Goal: Information Seeking & Learning: Learn about a topic

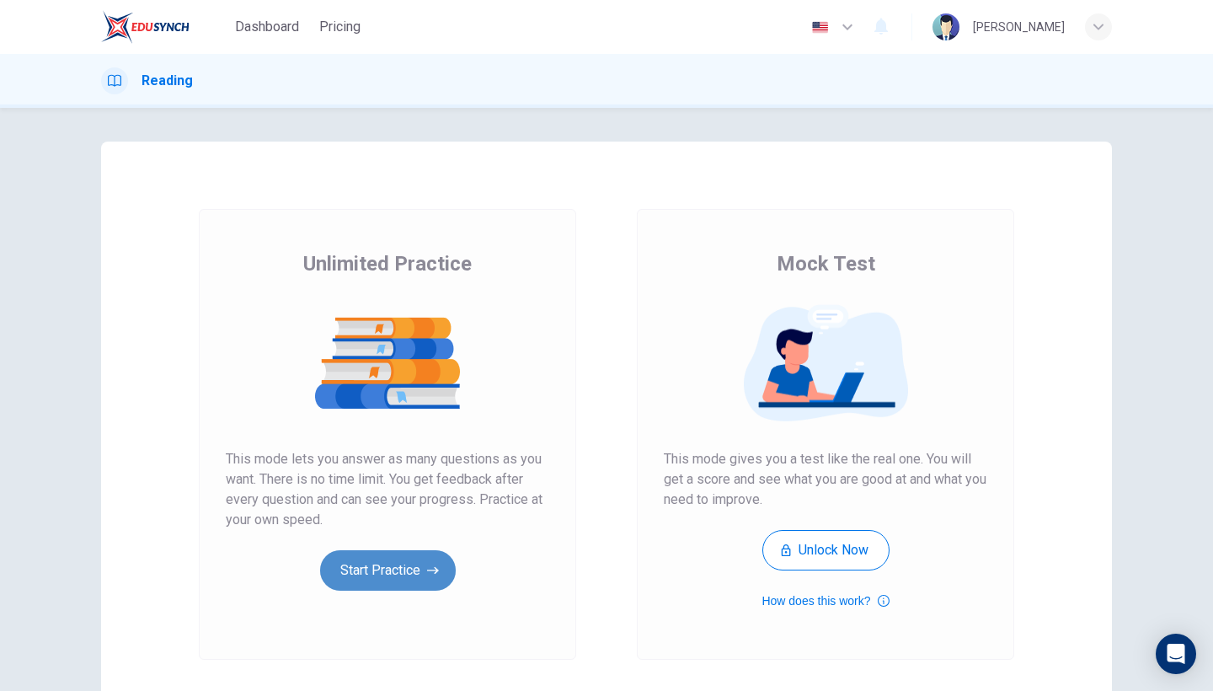
click at [420, 581] on button "Start Practice" at bounding box center [388, 570] width 136 height 40
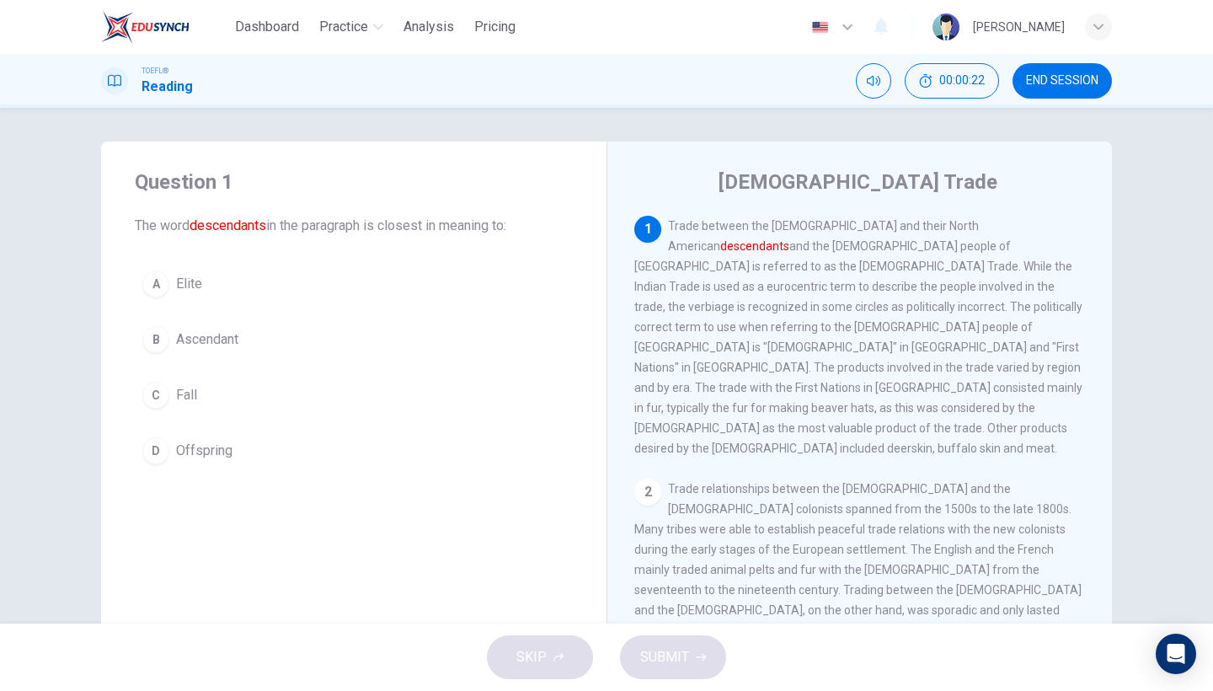
click at [187, 454] on span "Offspring" at bounding box center [204, 451] width 56 height 20
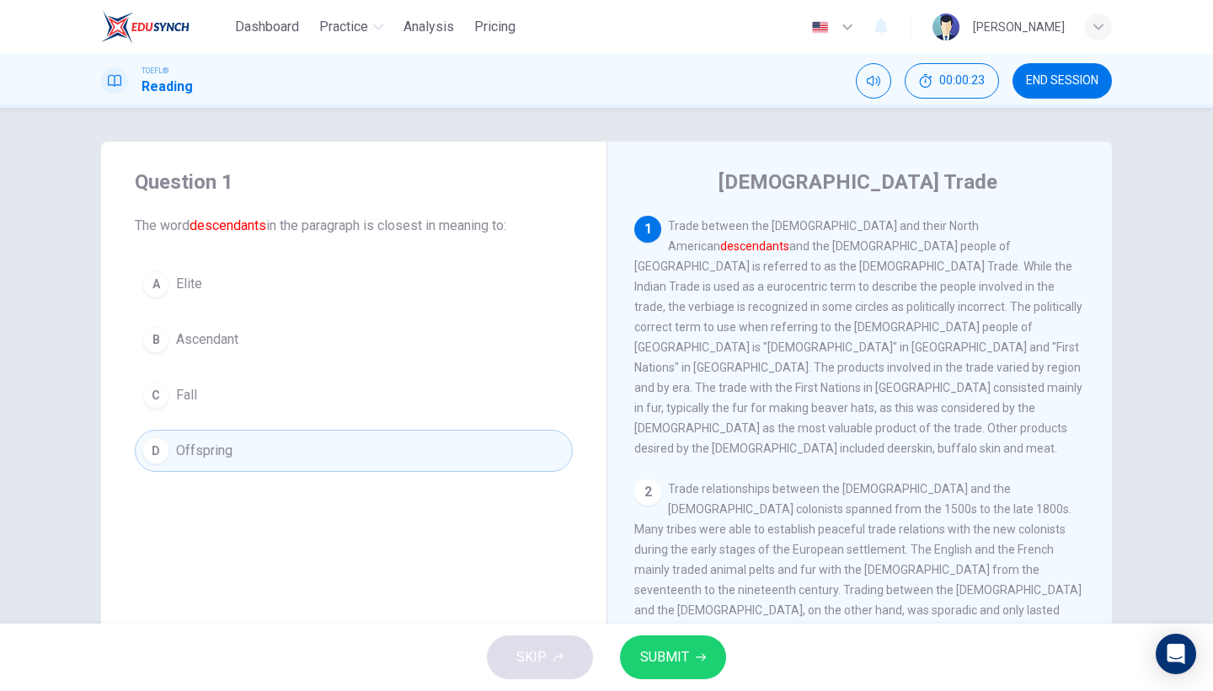
click at [667, 657] on span "SUBMIT" at bounding box center [664, 657] width 49 height 24
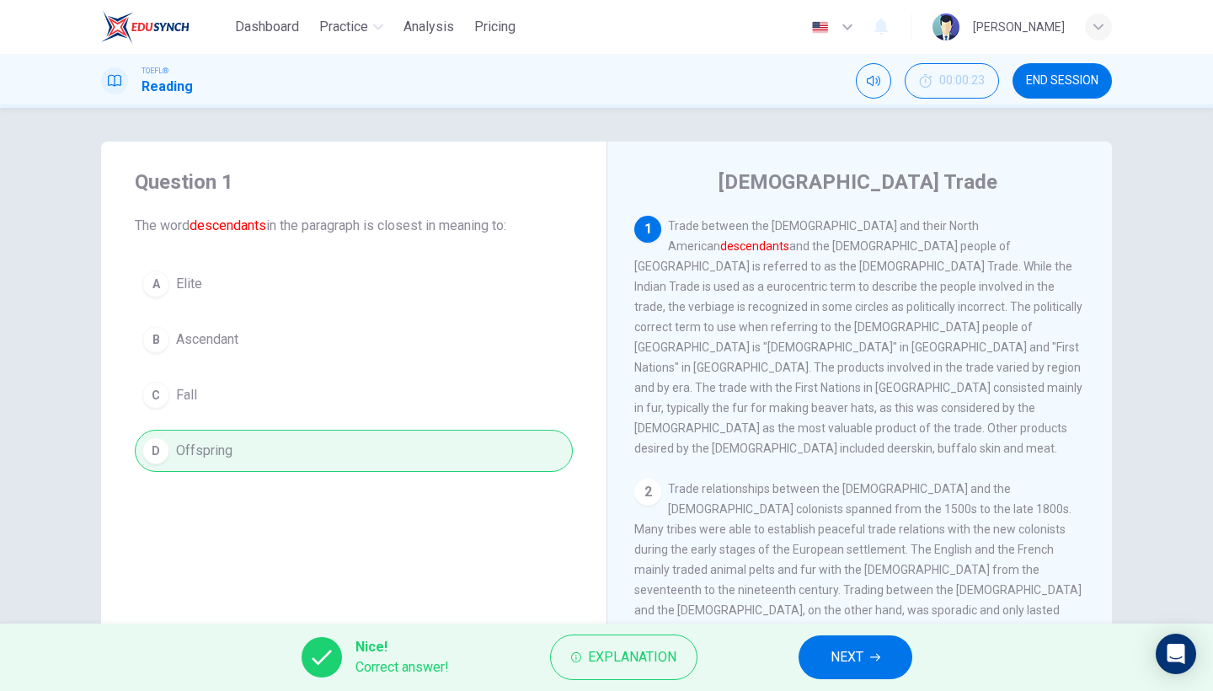
click at [881, 677] on button "NEXT" at bounding box center [856, 657] width 114 height 44
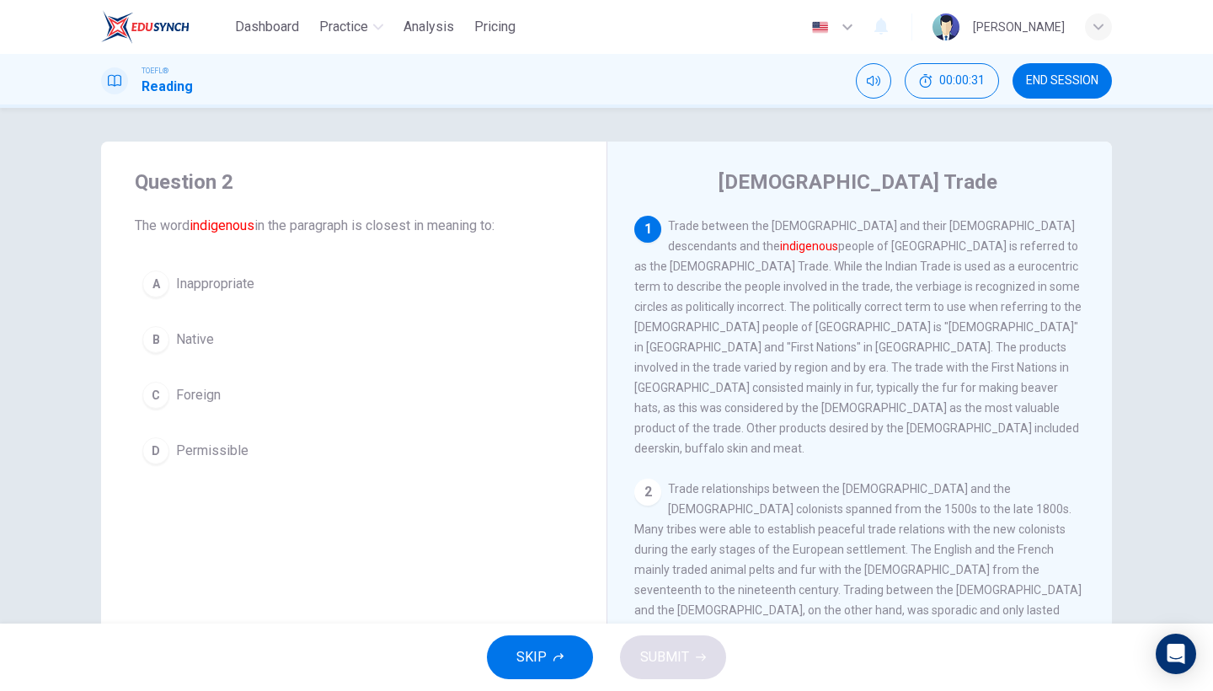
click at [214, 350] on button "B Native" at bounding box center [354, 340] width 438 height 42
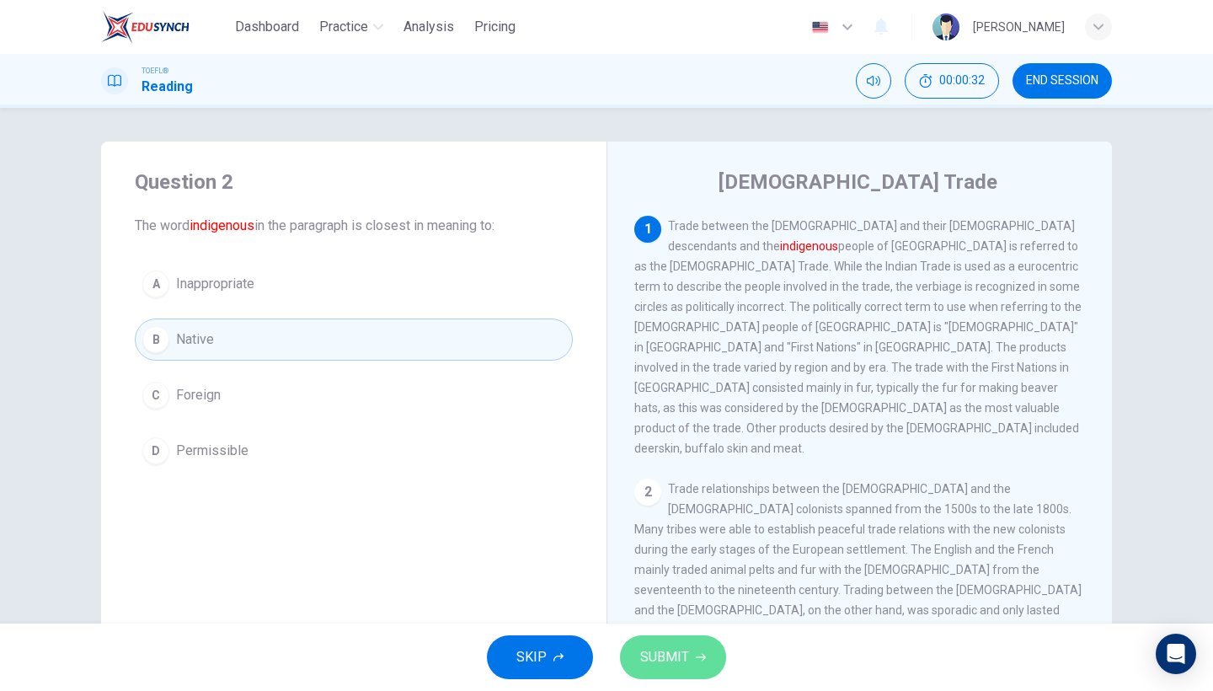
click at [640, 661] on span "SUBMIT" at bounding box center [664, 657] width 49 height 24
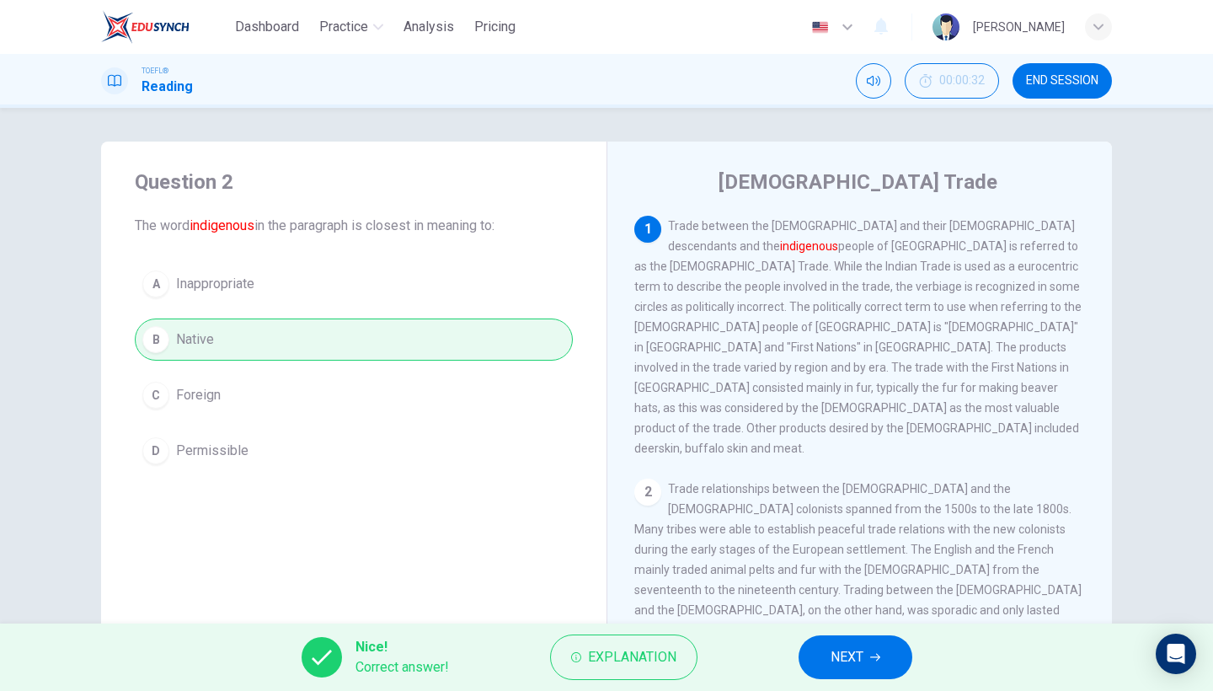
click at [847, 659] on span "NEXT" at bounding box center [847, 657] width 33 height 24
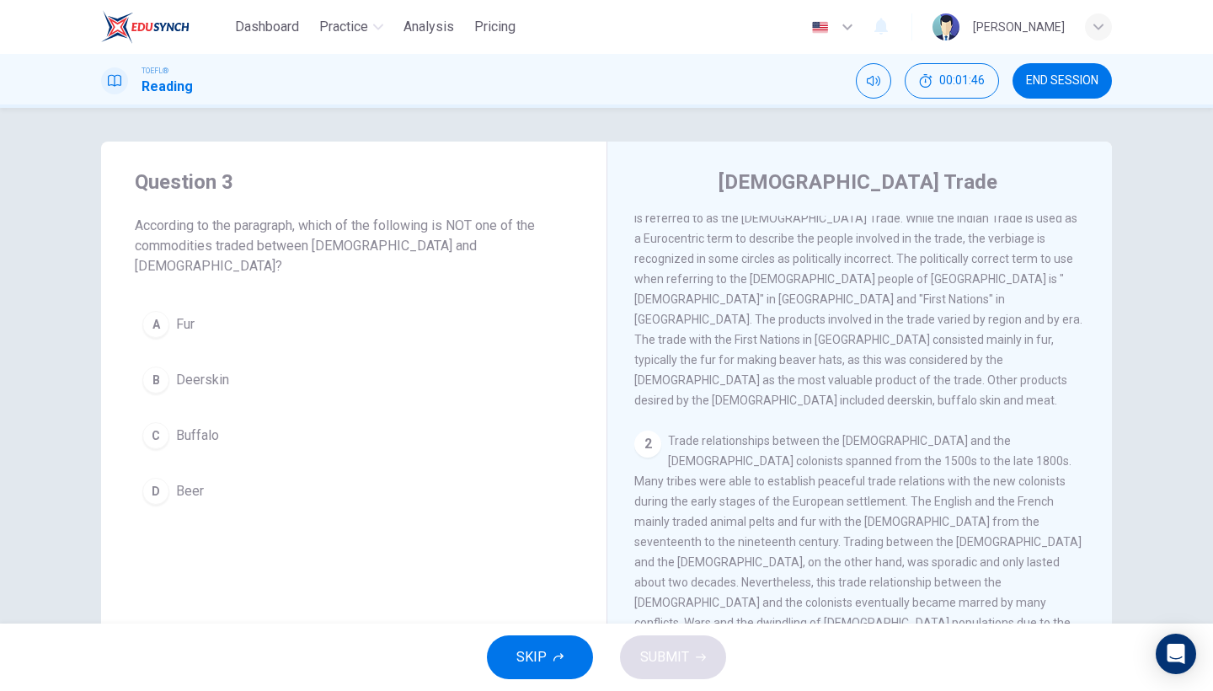
scroll to position [55, 0]
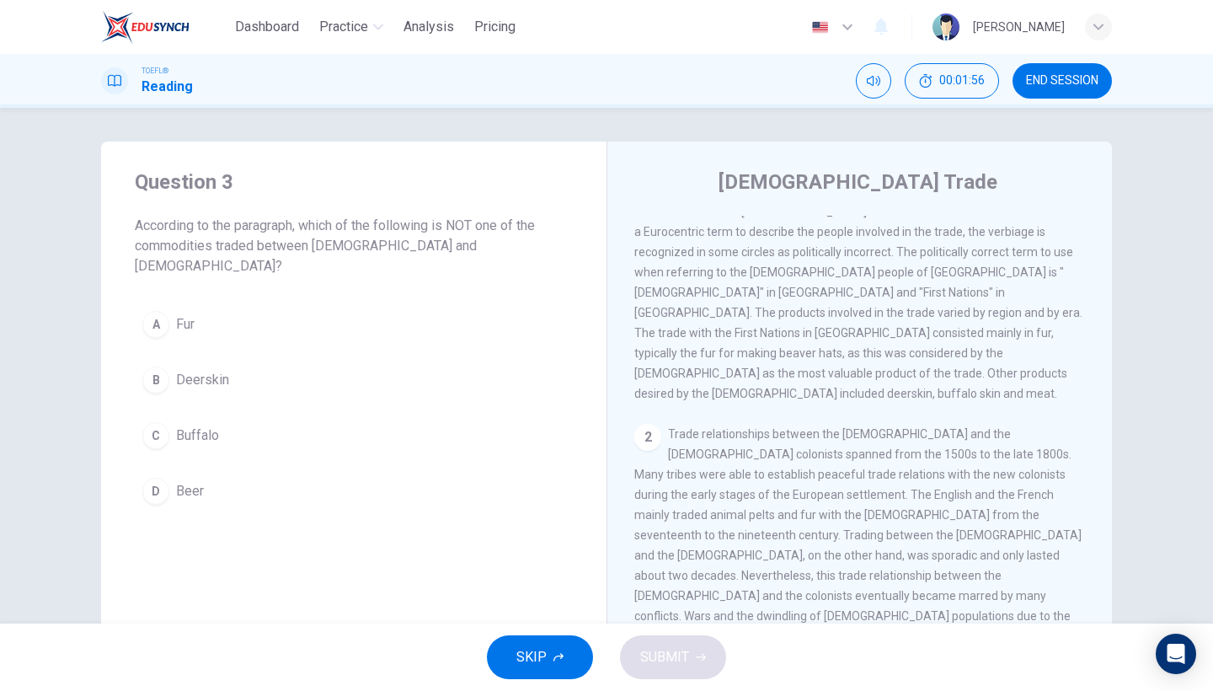
click at [198, 481] on span "Beer" at bounding box center [190, 491] width 28 height 20
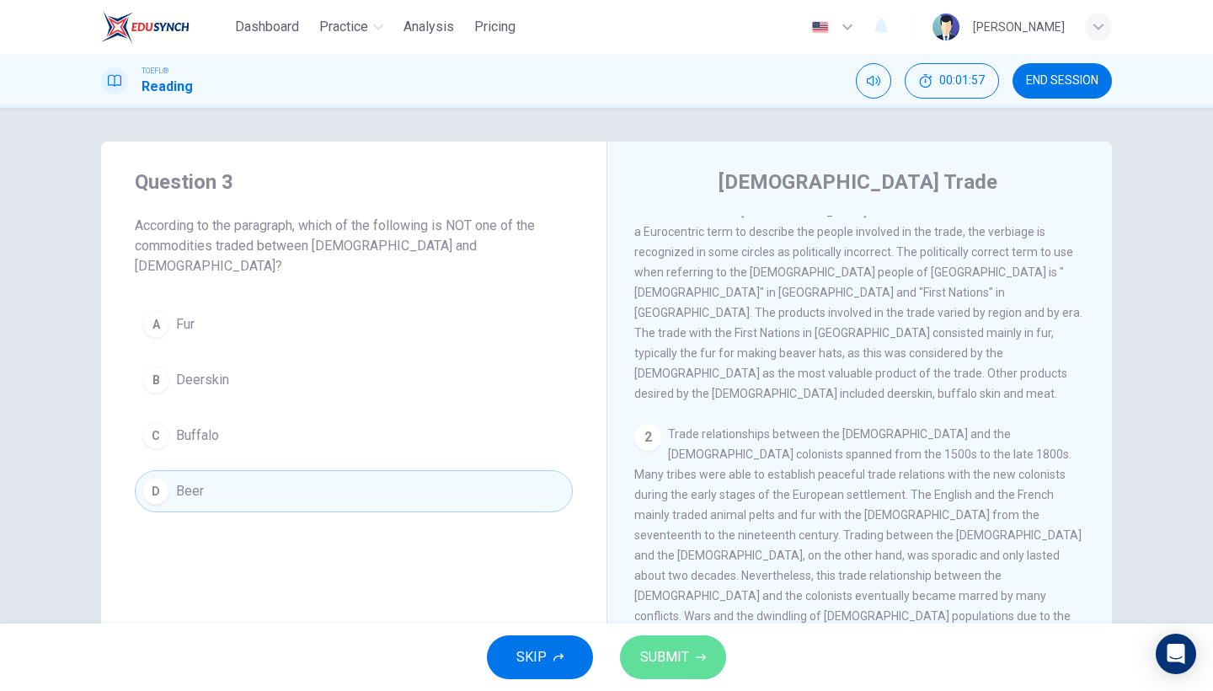
click at [651, 638] on button "SUBMIT" at bounding box center [673, 657] width 106 height 44
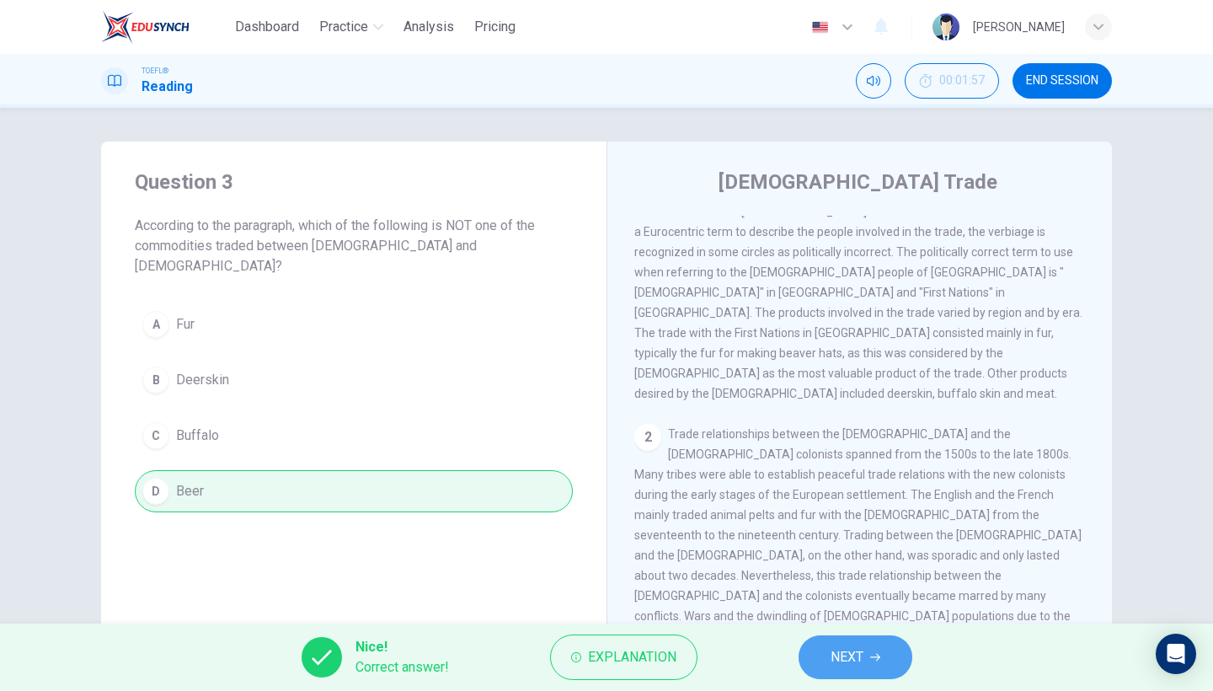
click at [876, 651] on button "NEXT" at bounding box center [856, 657] width 114 height 44
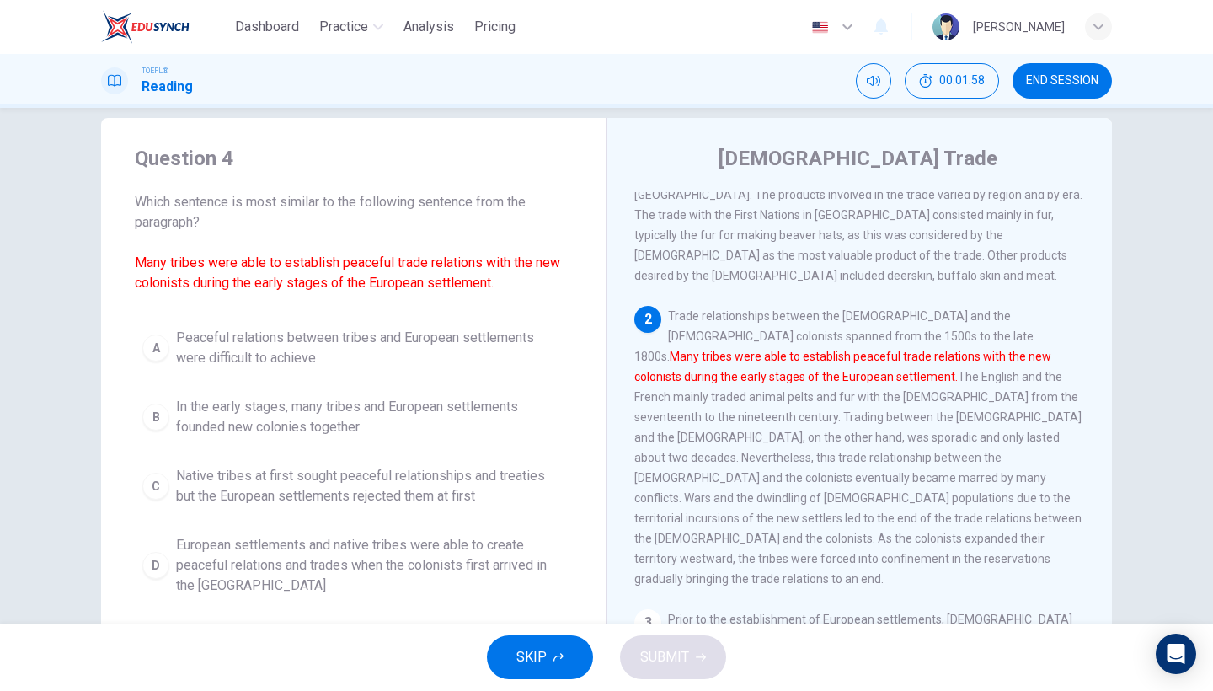
scroll to position [28, 0]
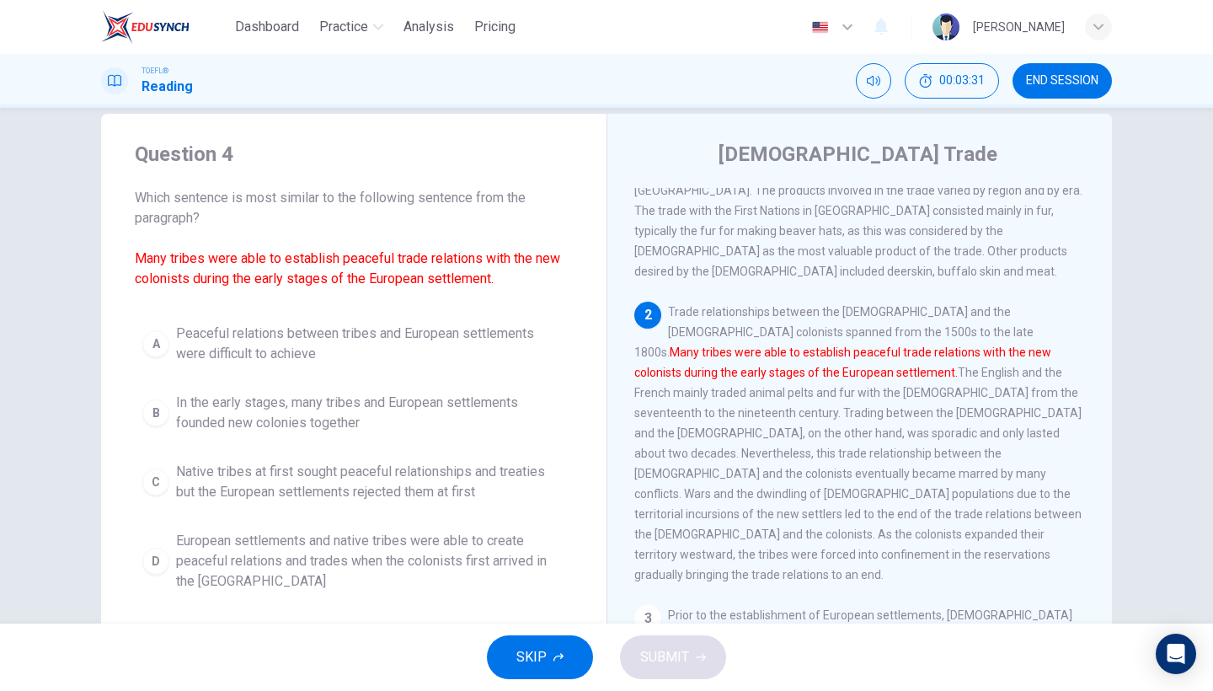
drag, startPoint x: 356, startPoint y: 257, endPoint x: 500, endPoint y: 260, distance: 144.1
click at [500, 260] on font "Many tribes were able to establish peaceful trade relations with the new coloni…" at bounding box center [348, 268] width 426 height 36
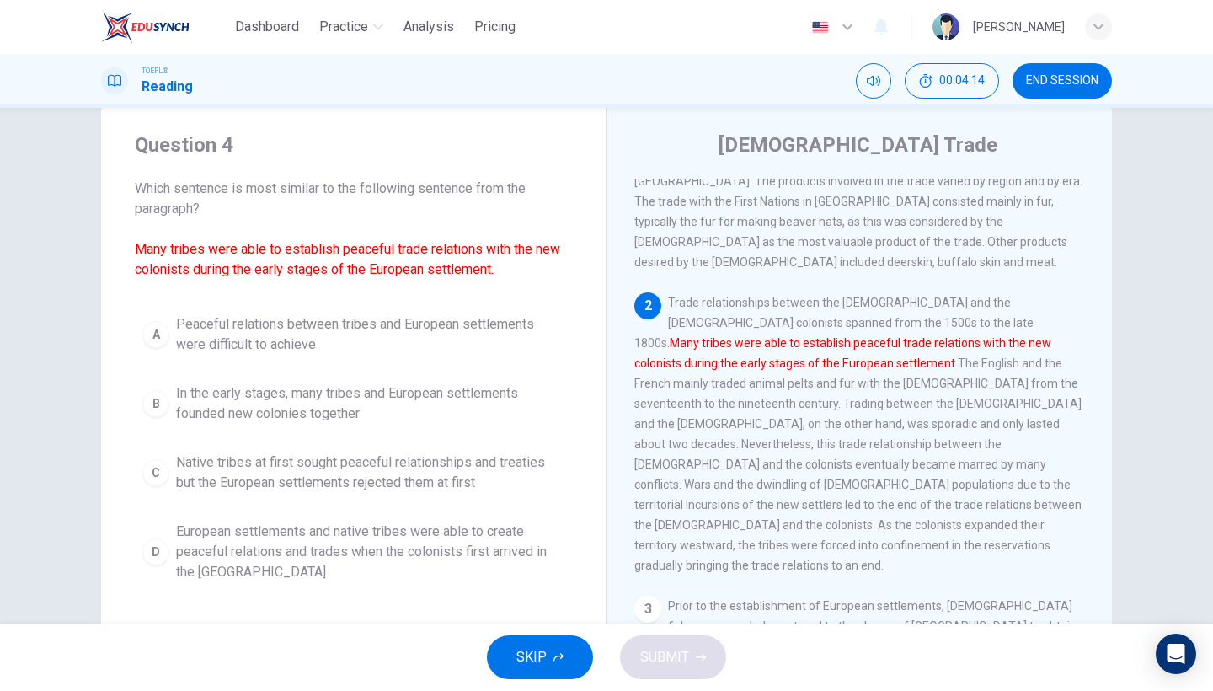
scroll to position [47, 0]
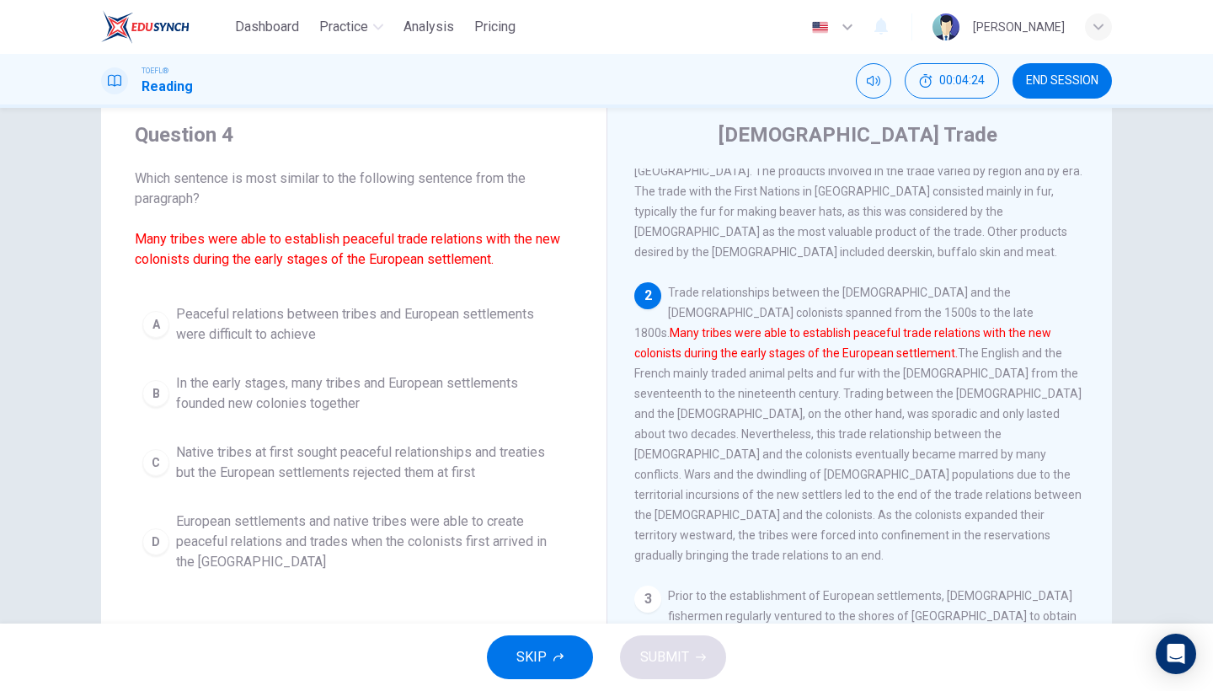
click at [340, 544] on span "European settlements and native tribes were able to create peaceful relations a…" at bounding box center [370, 542] width 389 height 61
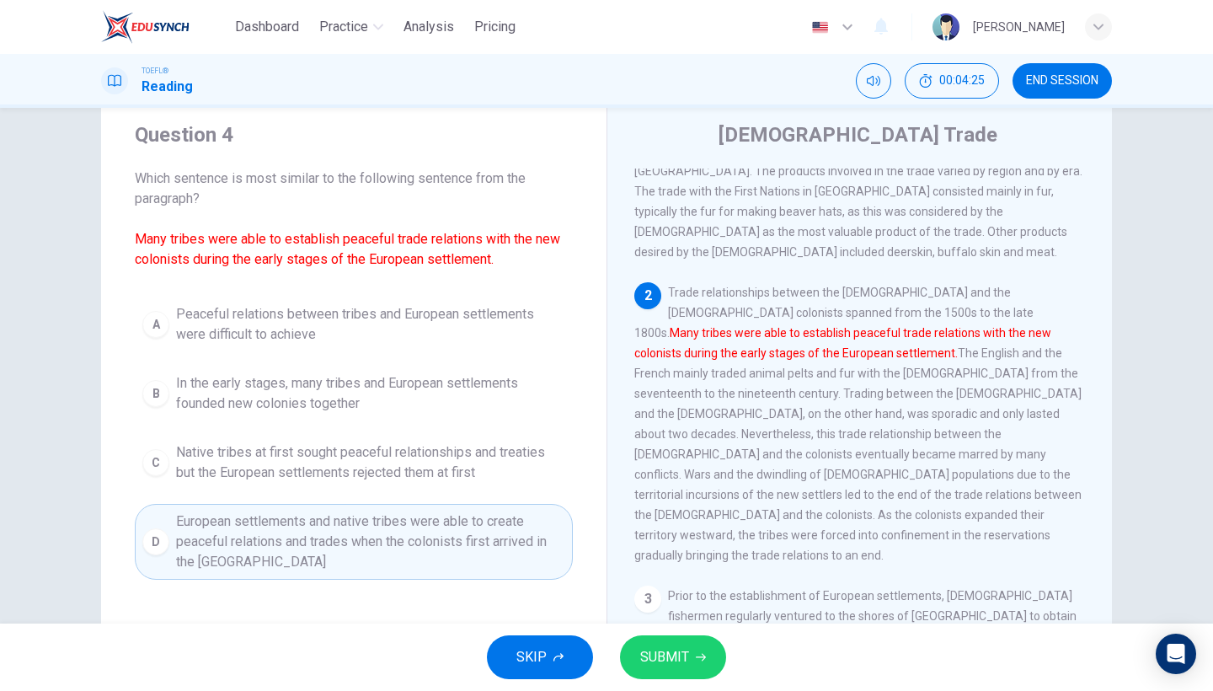
click at [699, 653] on icon "button" at bounding box center [701, 657] width 10 height 10
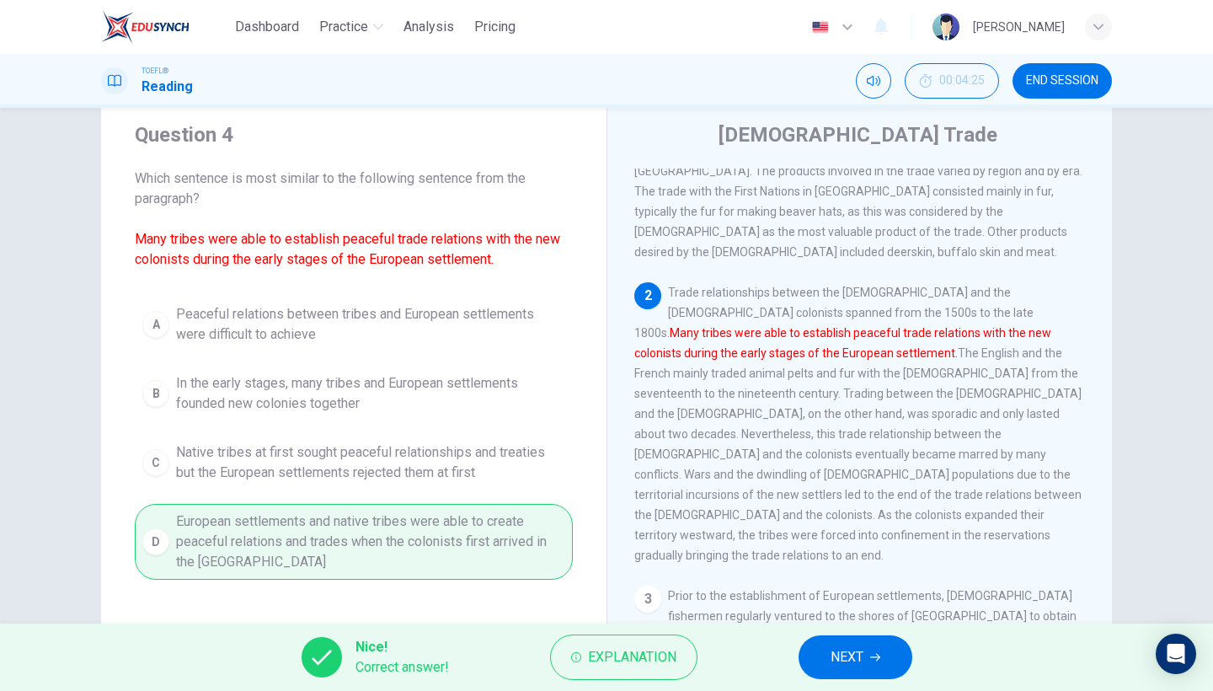
click at [860, 648] on span "NEXT" at bounding box center [847, 657] width 33 height 24
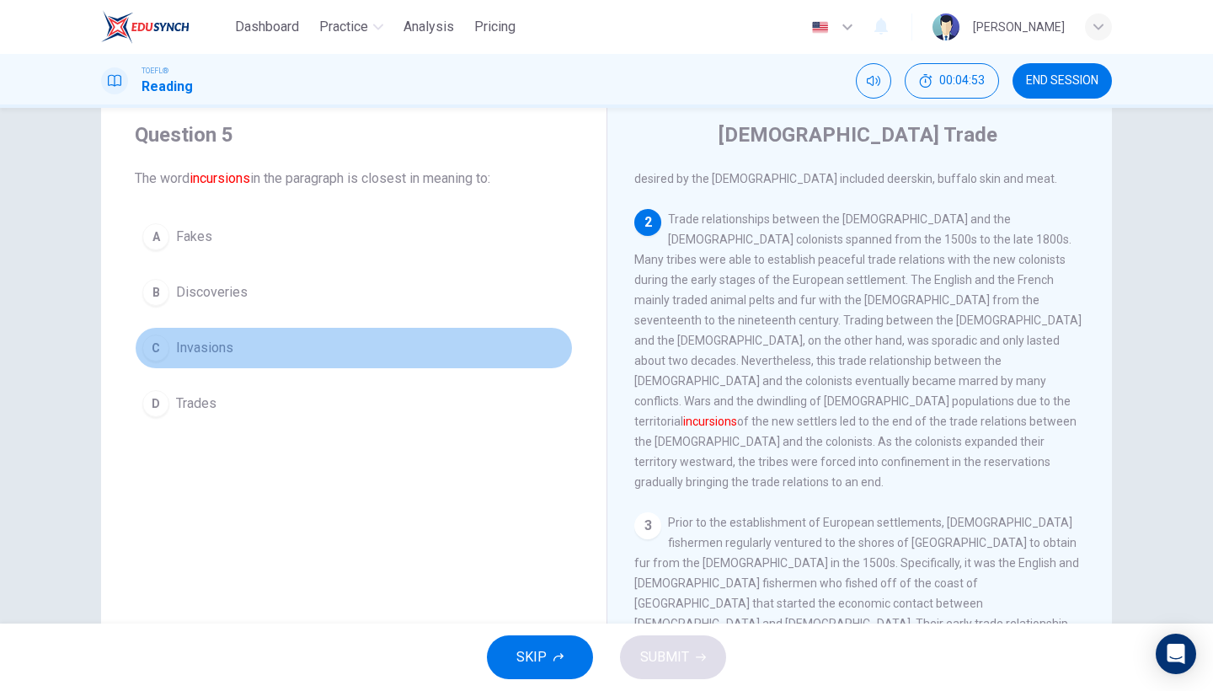
click at [185, 362] on button "C Invasions" at bounding box center [354, 348] width 438 height 42
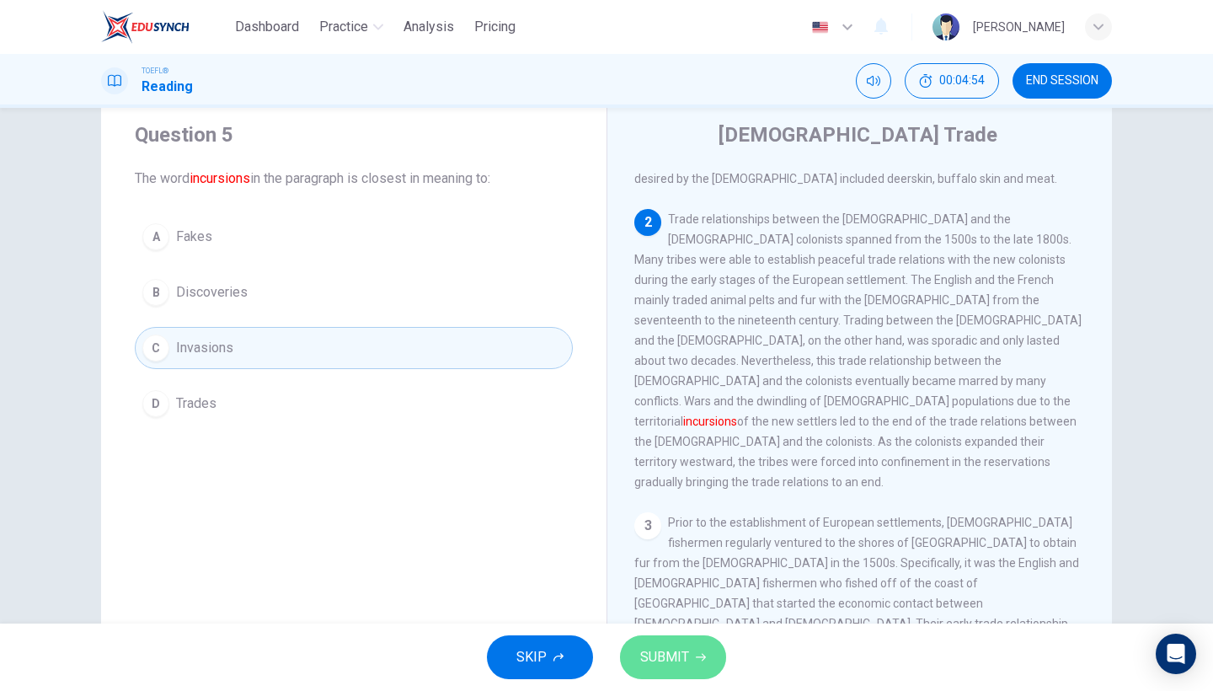
click at [653, 650] on span "SUBMIT" at bounding box center [664, 657] width 49 height 24
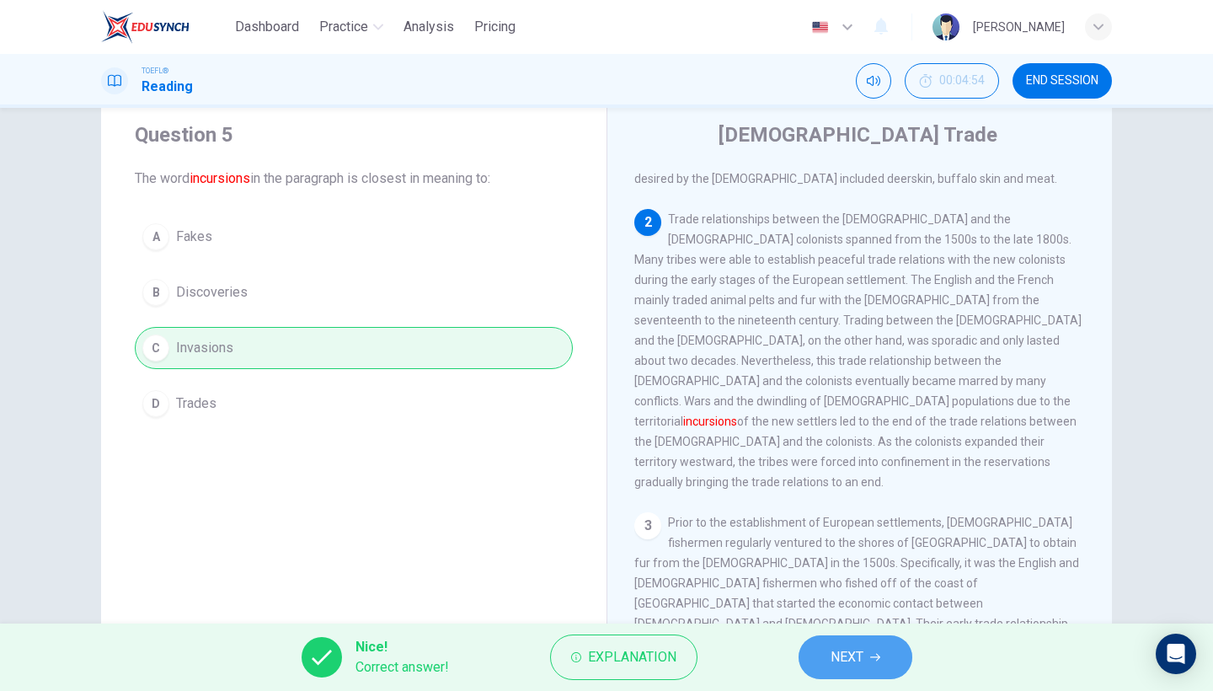
click at [876, 656] on icon "button" at bounding box center [875, 657] width 10 height 10
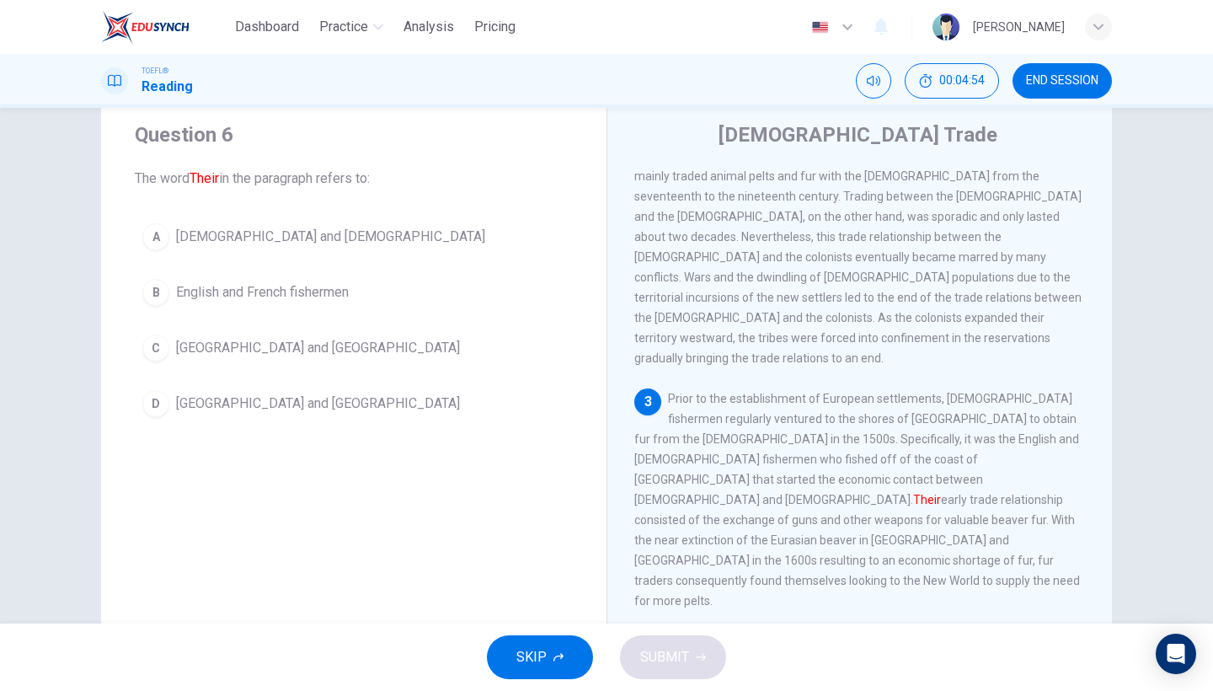
scroll to position [351, 0]
click at [303, 298] on span "English and French fishermen" at bounding box center [262, 292] width 173 height 20
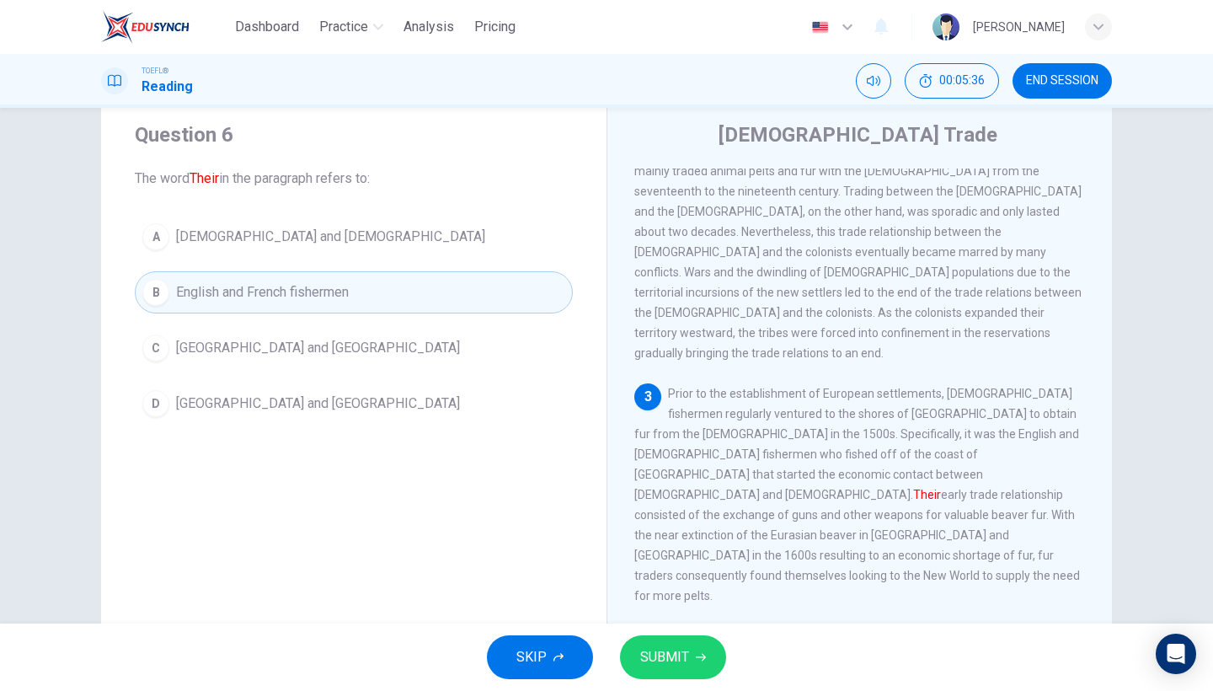
click at [703, 659] on icon "button" at bounding box center [701, 658] width 10 height 8
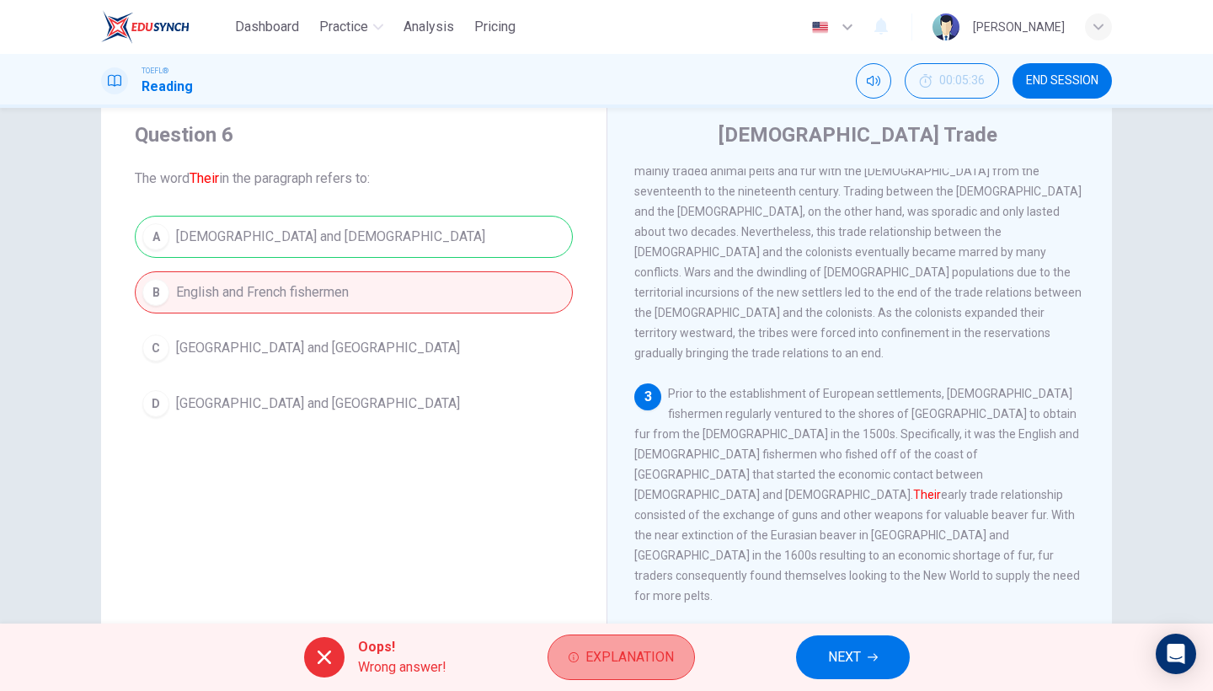
click at [624, 658] on span "Explanation" at bounding box center [630, 657] width 88 height 24
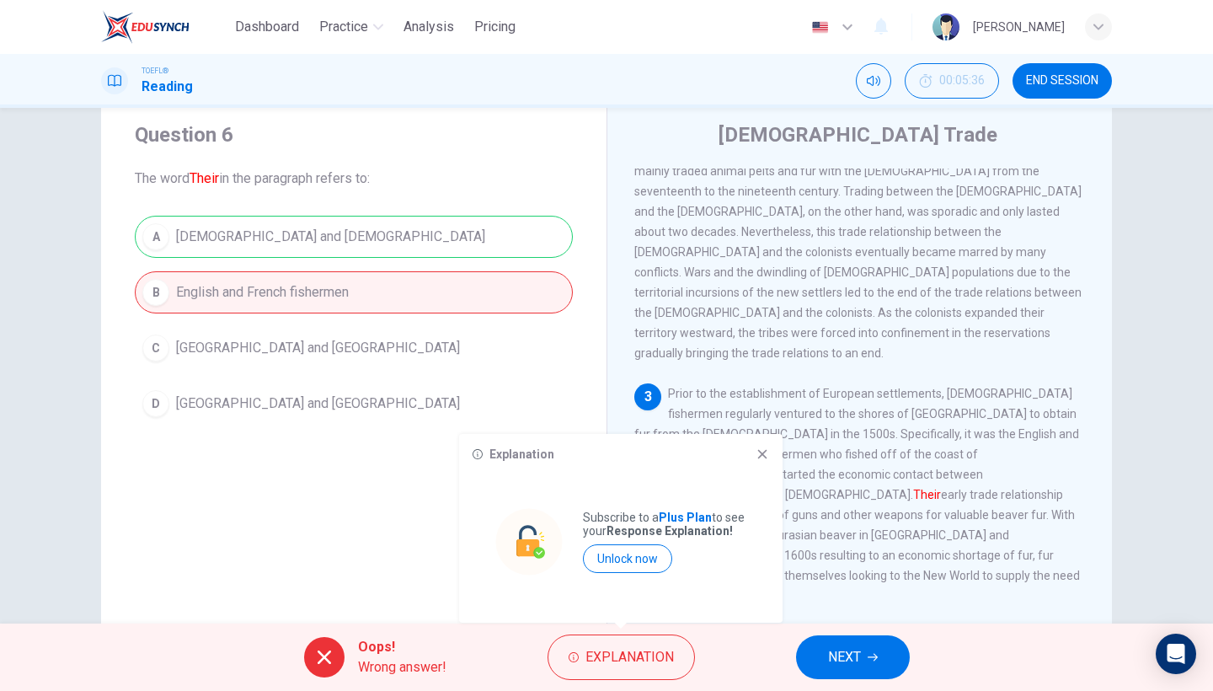
click at [764, 450] on icon at bounding box center [762, 453] width 13 height 13
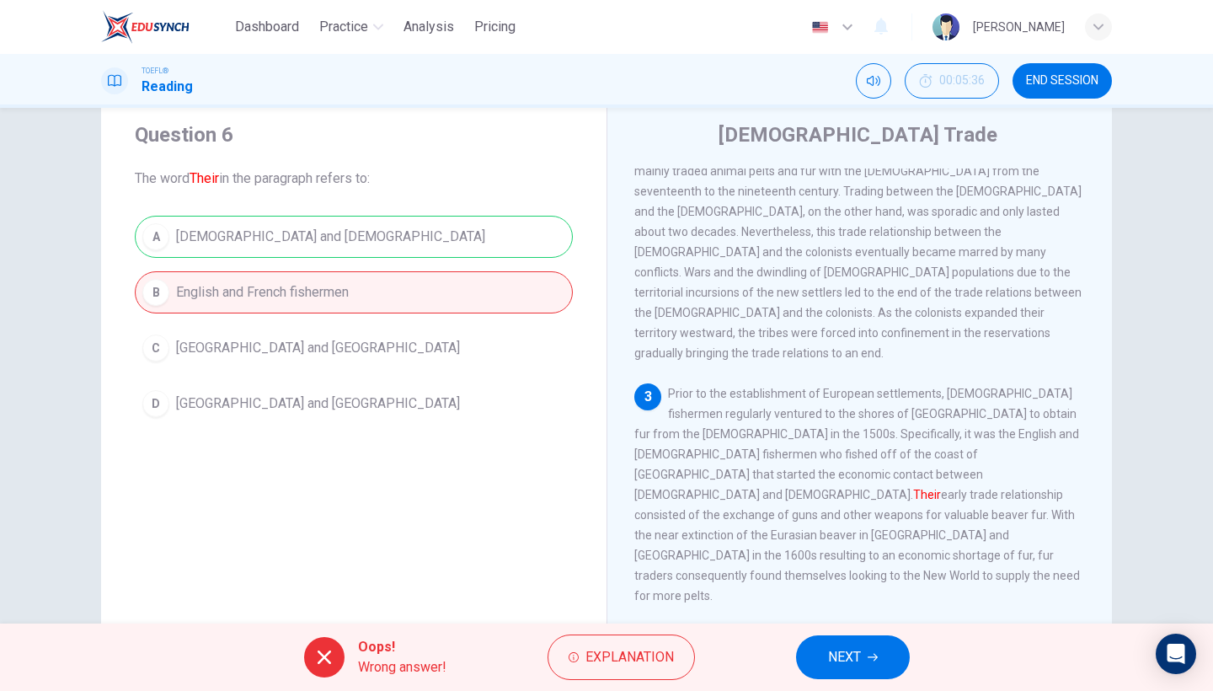
click at [837, 645] on button "NEXT" at bounding box center [853, 657] width 114 height 44
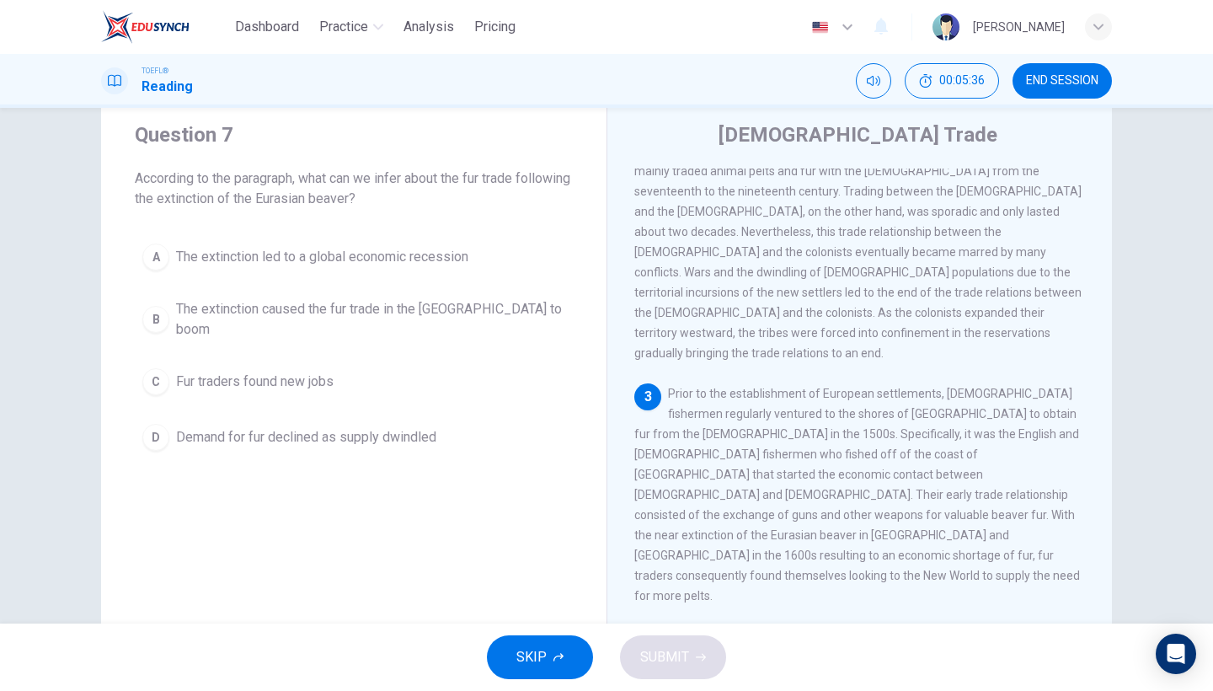
scroll to position [485, 0]
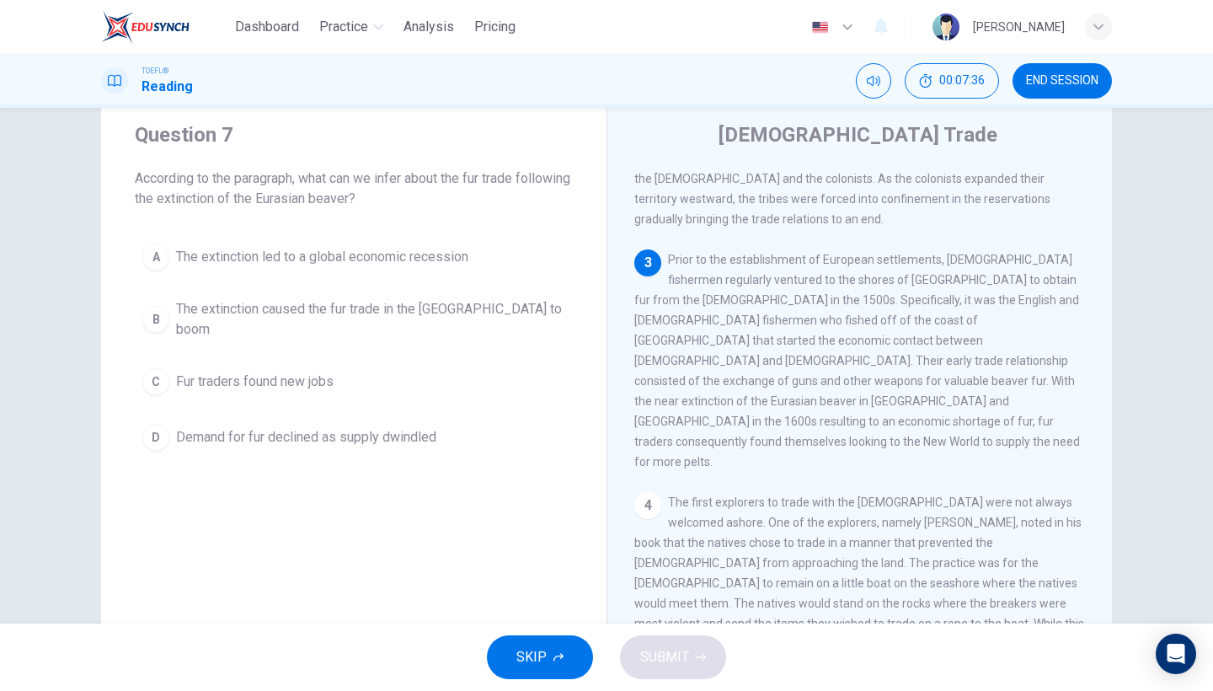
click at [367, 229] on div "Question 7 According to the paragraph, what can we infer about the fur trade fo…" at bounding box center [354, 289] width 506 height 391
click at [369, 263] on span "The extinction led to a global economic recession" at bounding box center [322, 257] width 292 height 20
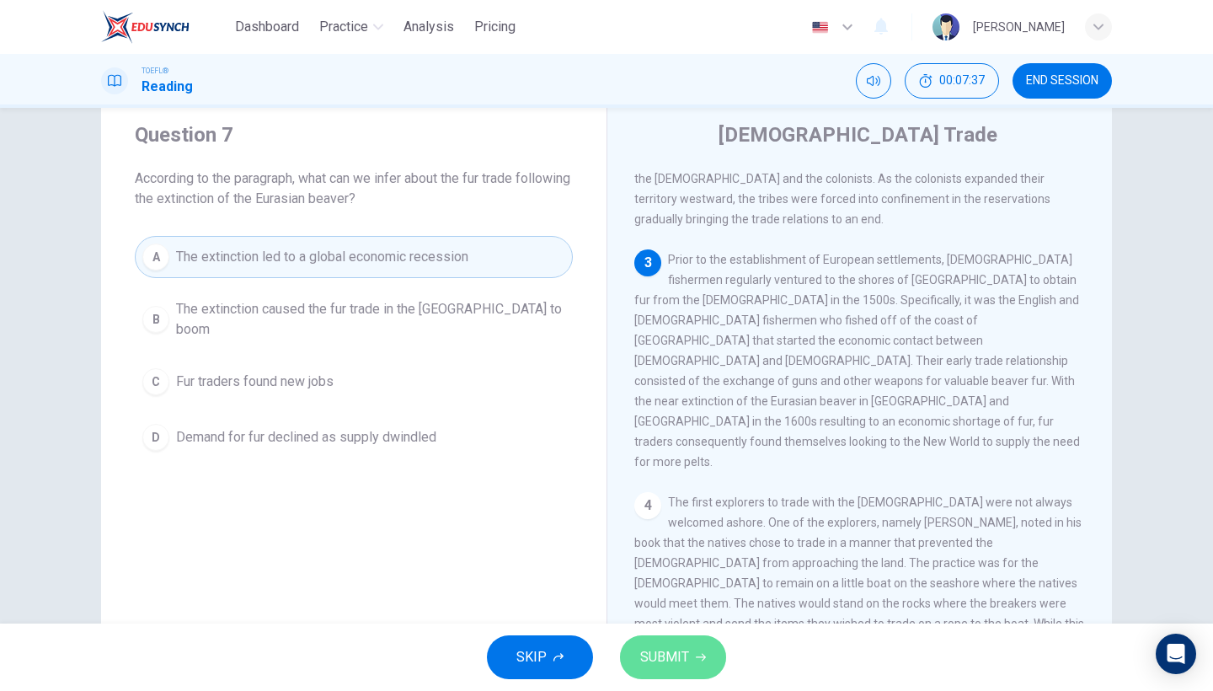
click at [676, 669] on button "SUBMIT" at bounding box center [673, 657] width 106 height 44
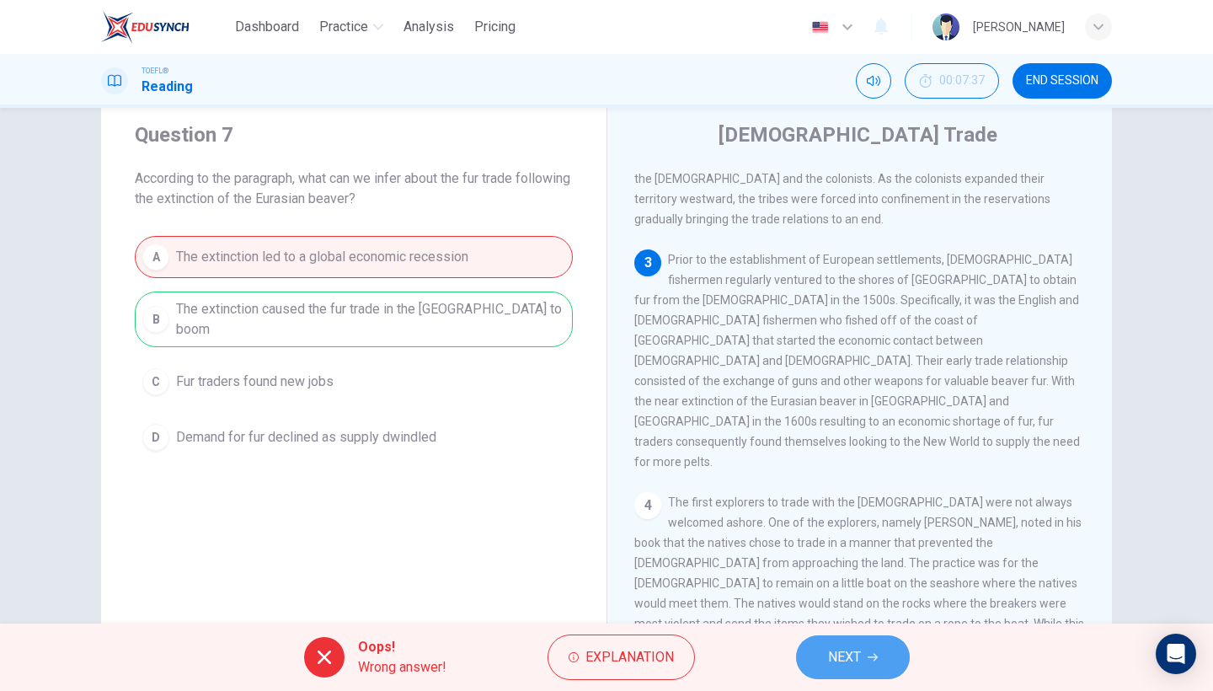
click at [833, 639] on button "NEXT" at bounding box center [853, 657] width 114 height 44
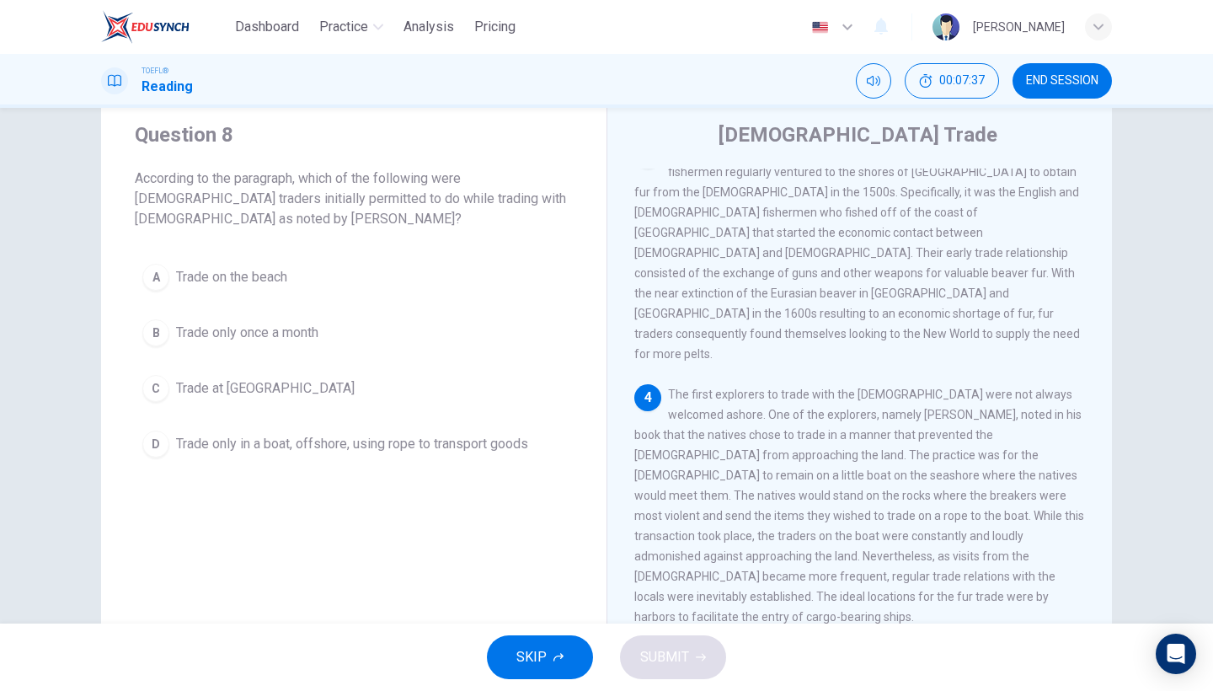
scroll to position [594, 0]
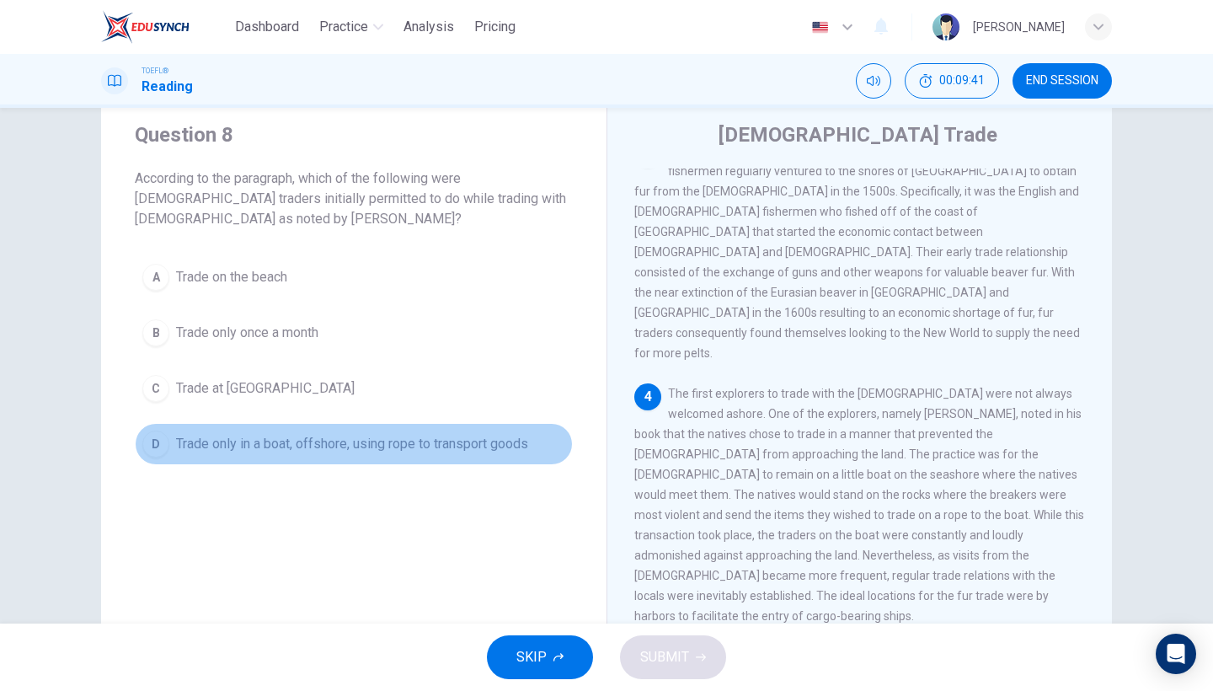
click at [422, 439] on span "Trade only in a boat, offshore, using rope to transport goods" at bounding box center [352, 444] width 352 height 20
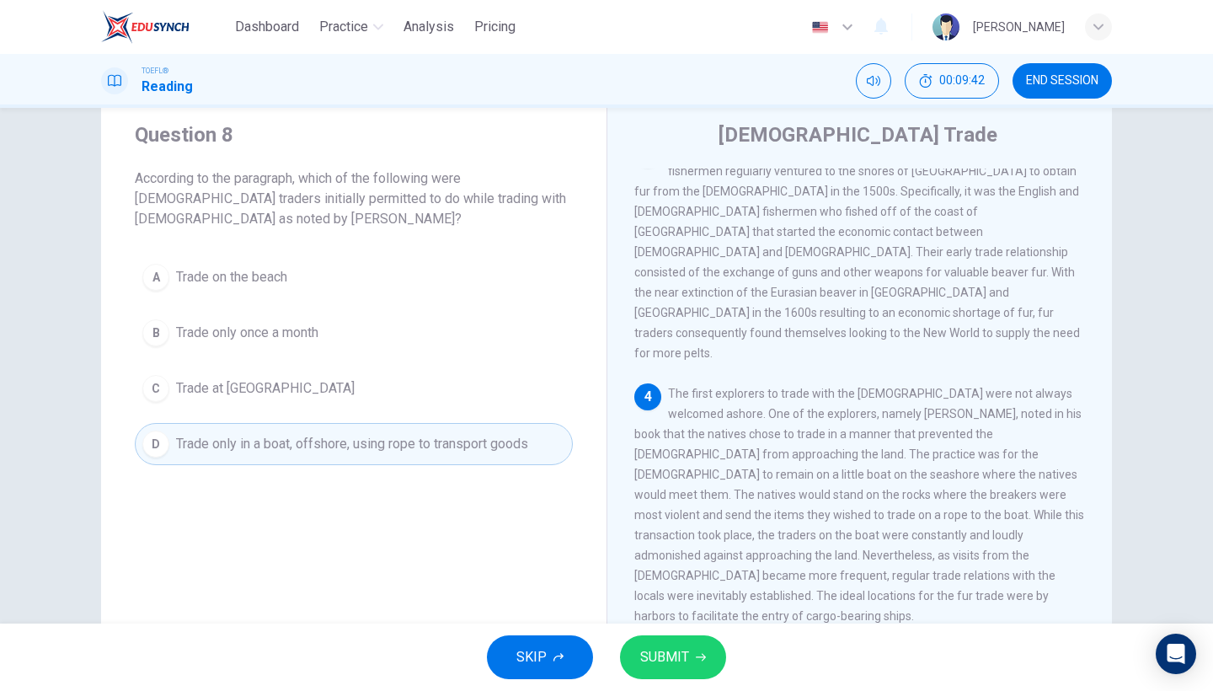
click at [681, 651] on span "SUBMIT" at bounding box center [664, 657] width 49 height 24
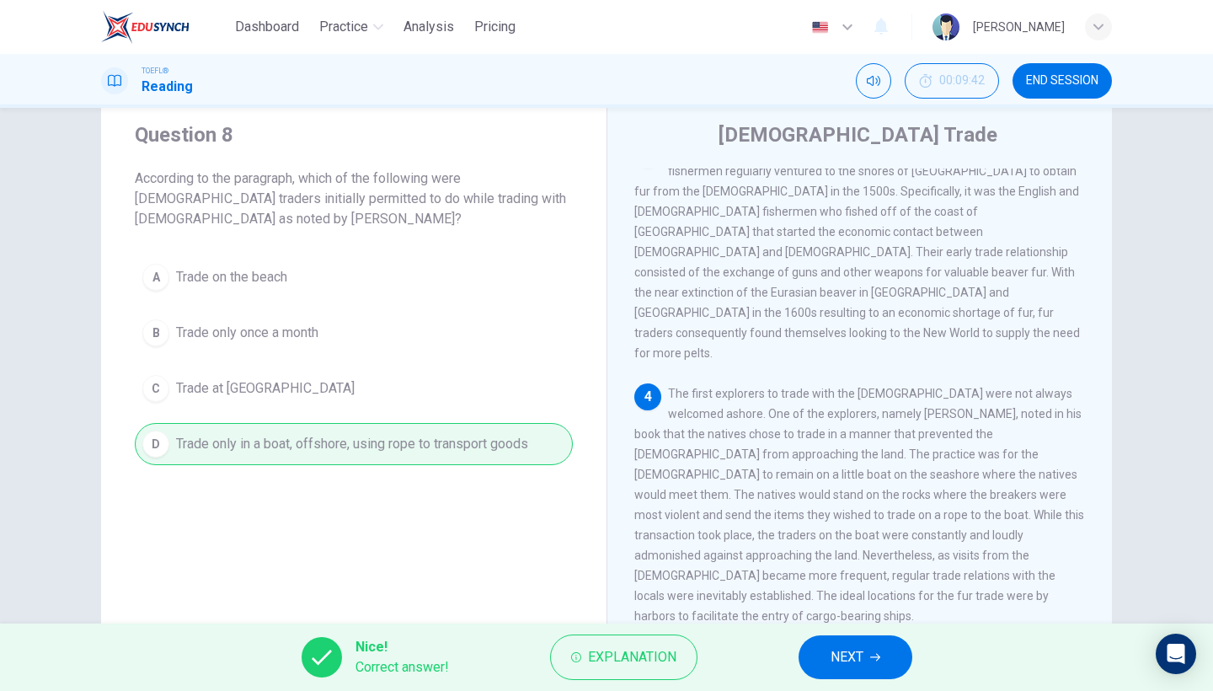
click at [886, 661] on button "NEXT" at bounding box center [856, 657] width 114 height 44
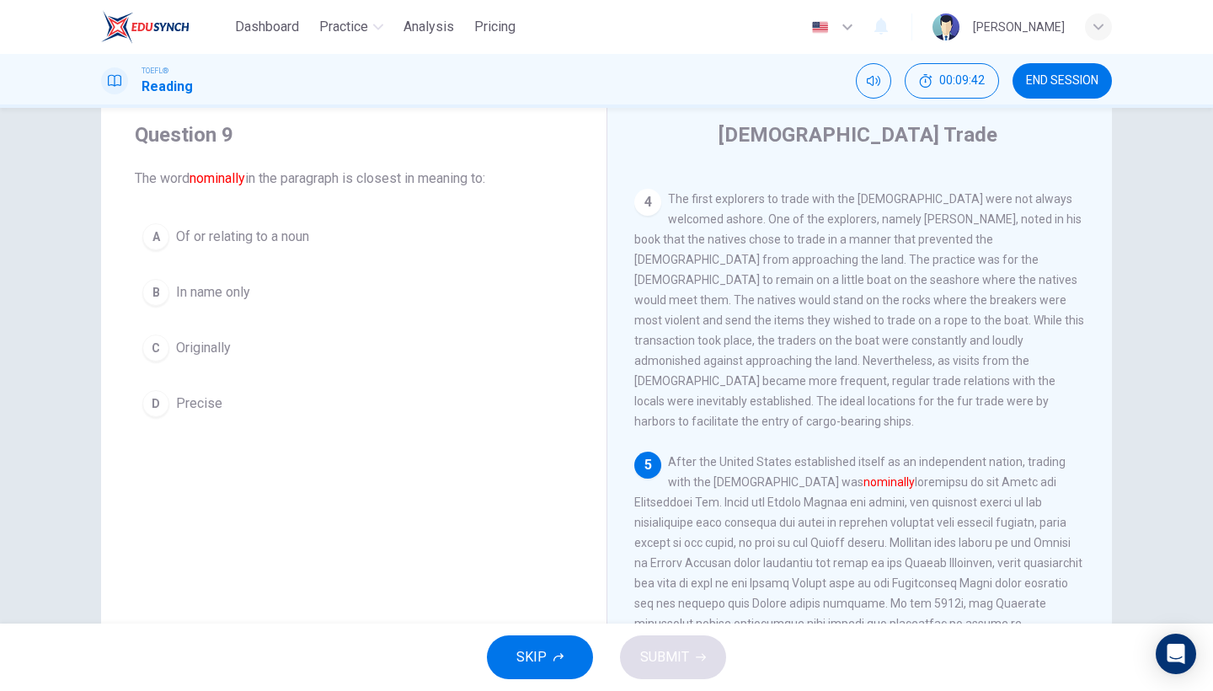
scroll to position [790, 0]
click at [199, 352] on span "Originally" at bounding box center [203, 348] width 55 height 20
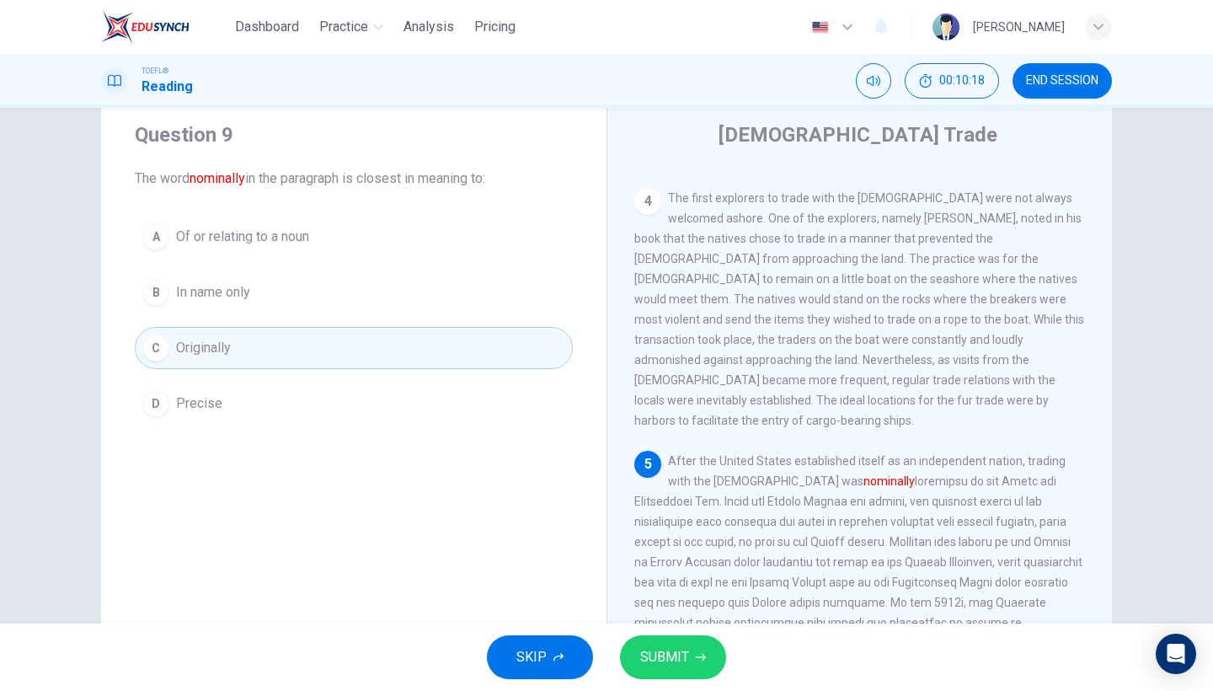
click at [218, 414] on button "D Precise" at bounding box center [354, 404] width 438 height 42
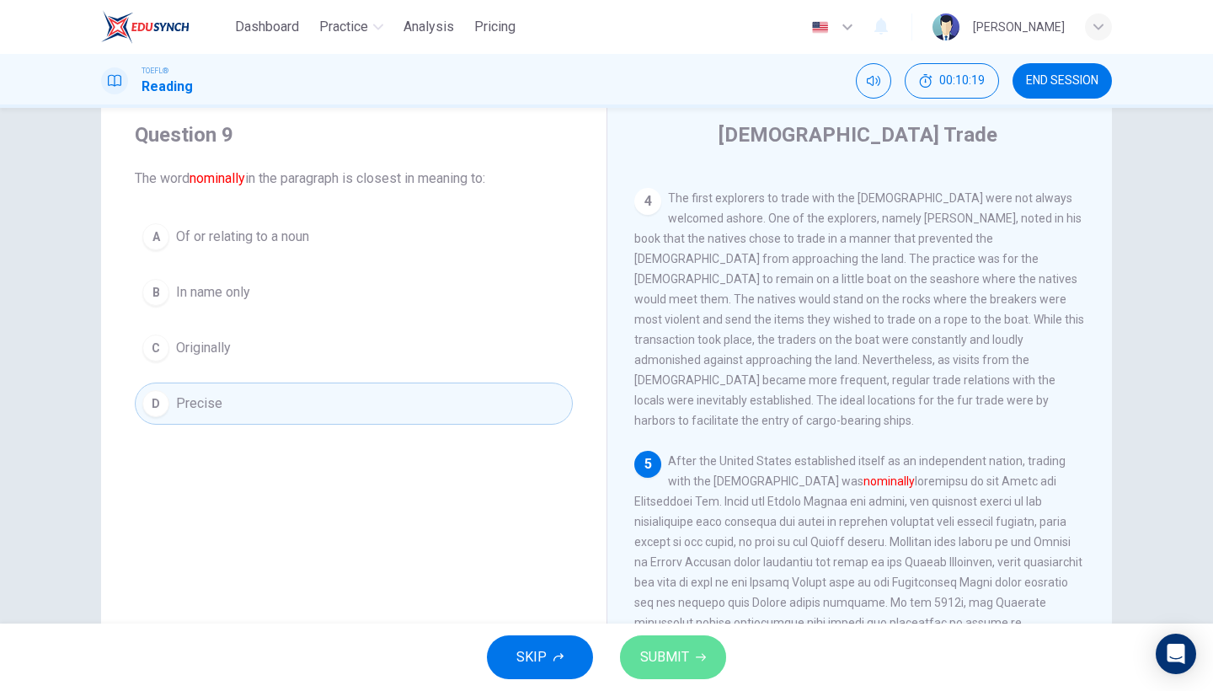
click at [653, 647] on span "SUBMIT" at bounding box center [664, 657] width 49 height 24
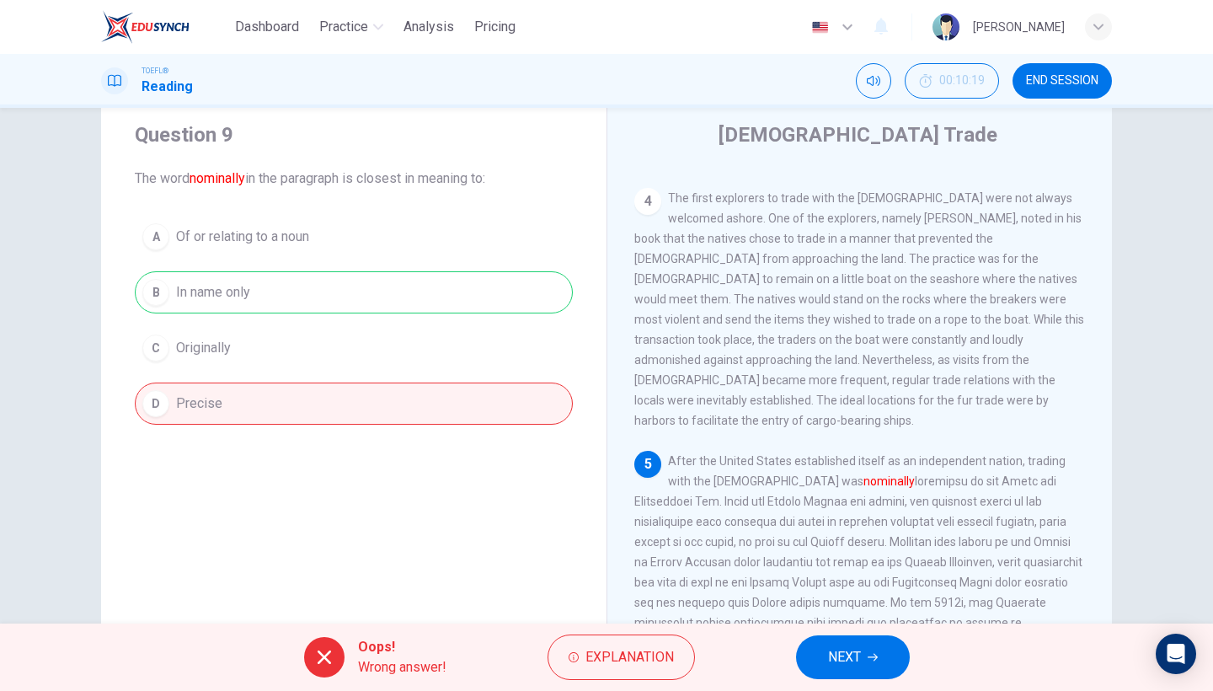
click at [824, 648] on button "NEXT" at bounding box center [853, 657] width 114 height 44
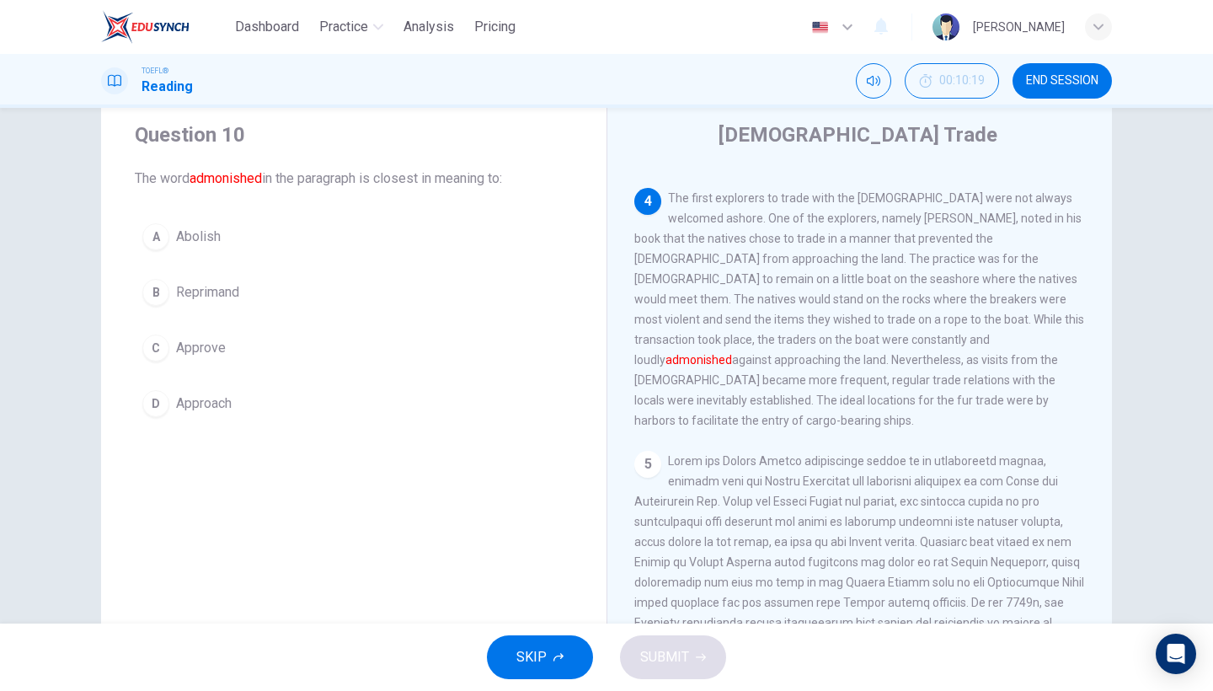
scroll to position [688, 0]
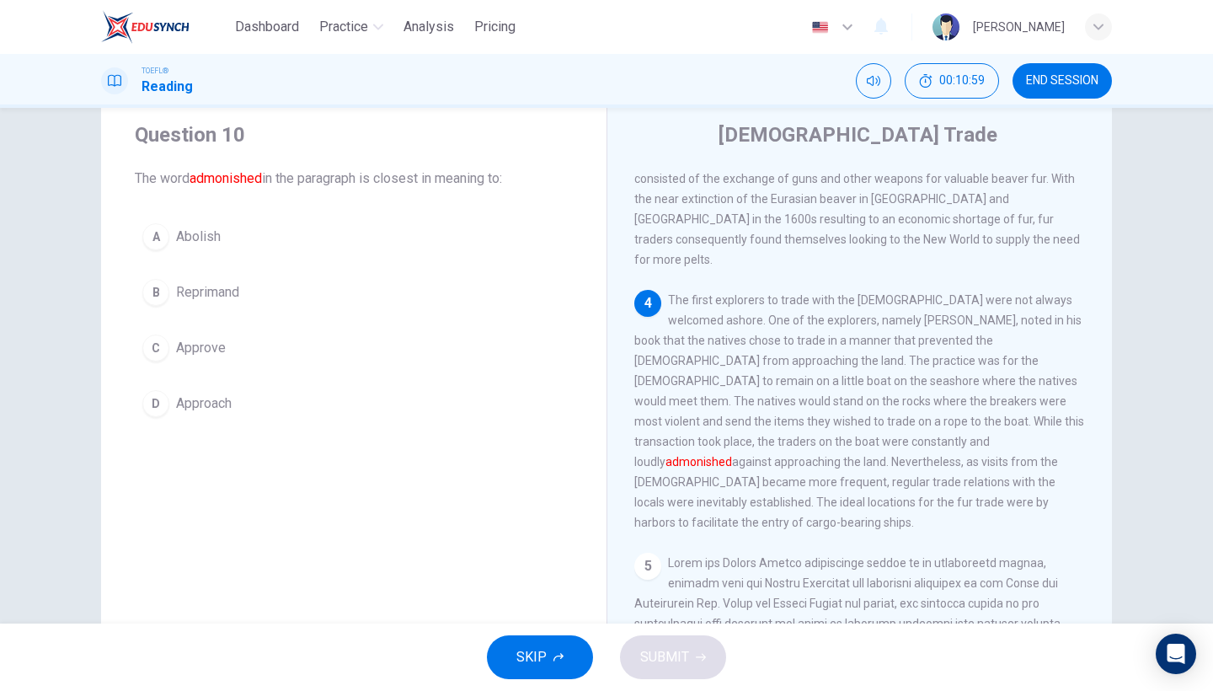
click at [251, 305] on button "B Reprimand" at bounding box center [354, 292] width 438 height 42
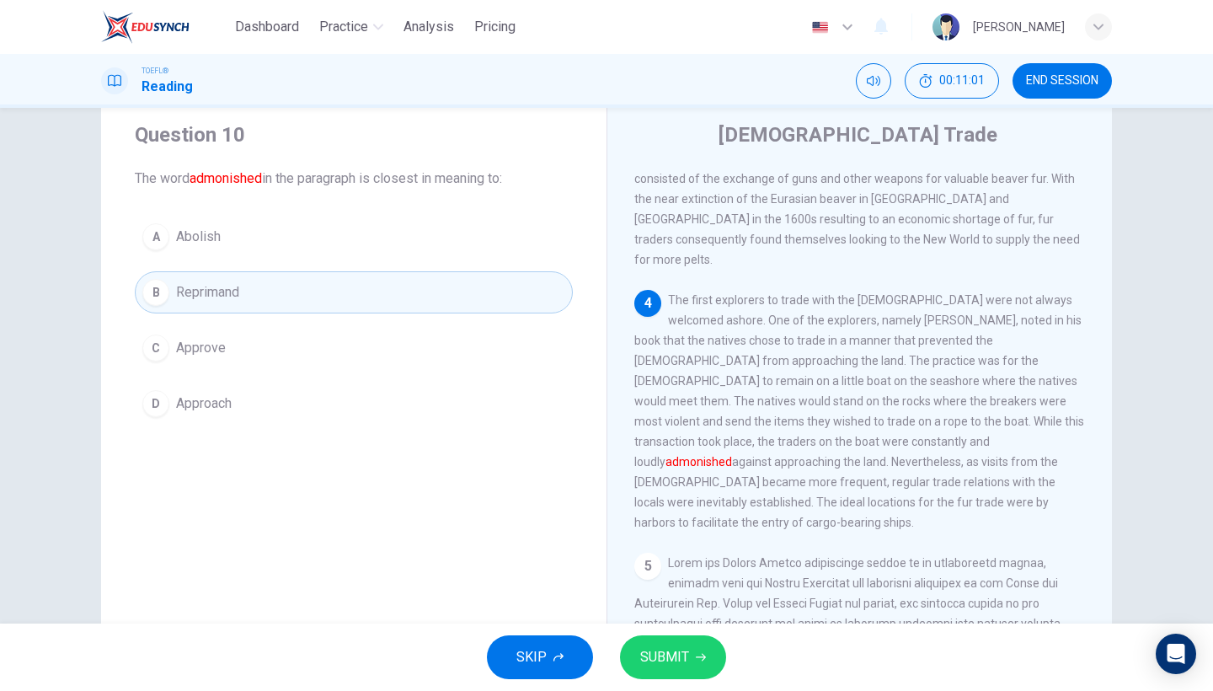
click at [667, 674] on button "SUBMIT" at bounding box center [673, 657] width 106 height 44
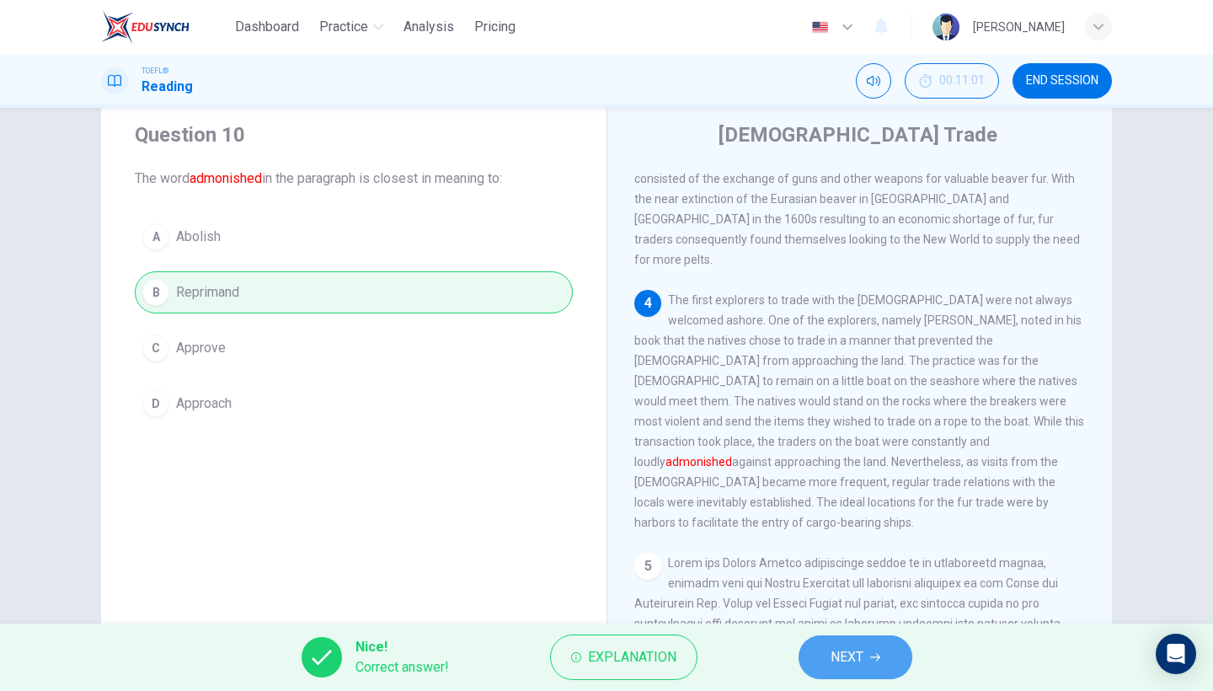
click at [877, 666] on button "NEXT" at bounding box center [856, 657] width 114 height 44
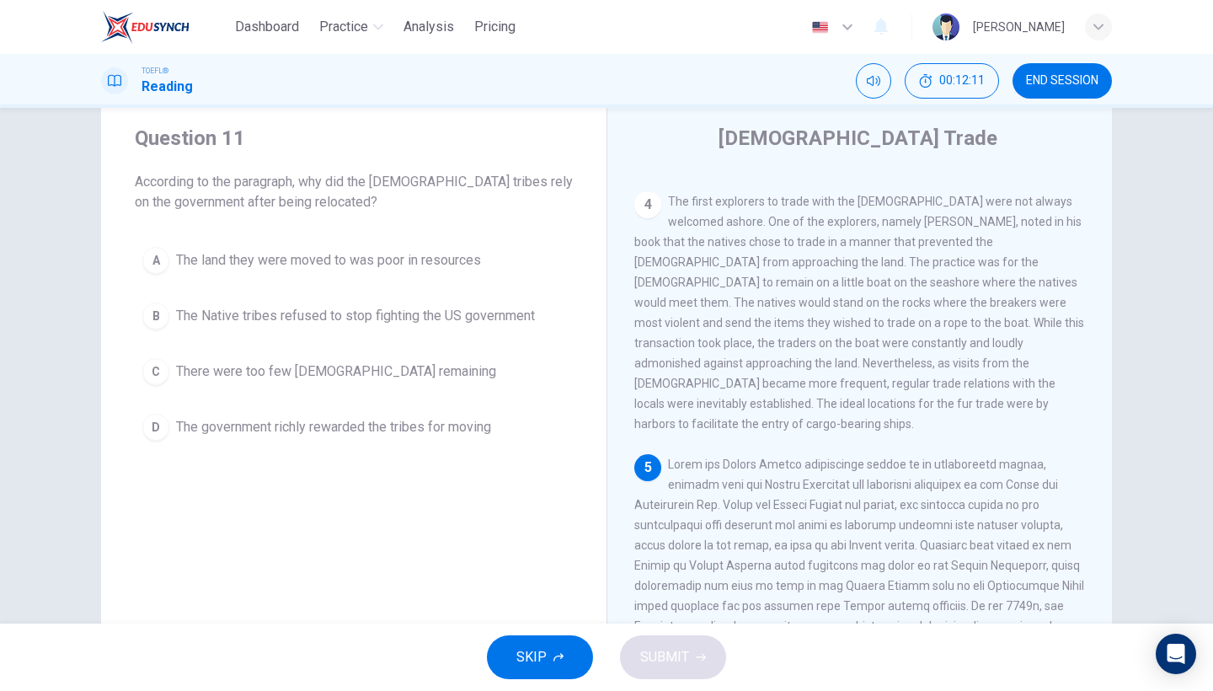
scroll to position [62, 0]
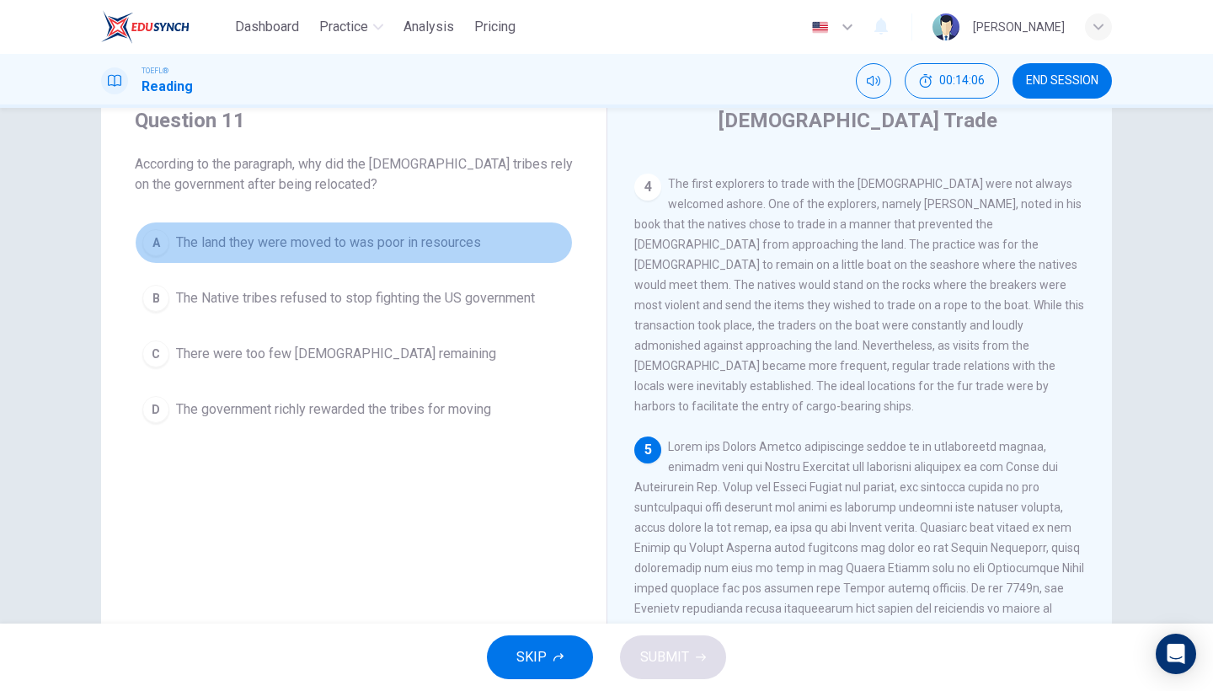
click at [368, 244] on span "The land they were moved to was poor in resources" at bounding box center [328, 243] width 305 height 20
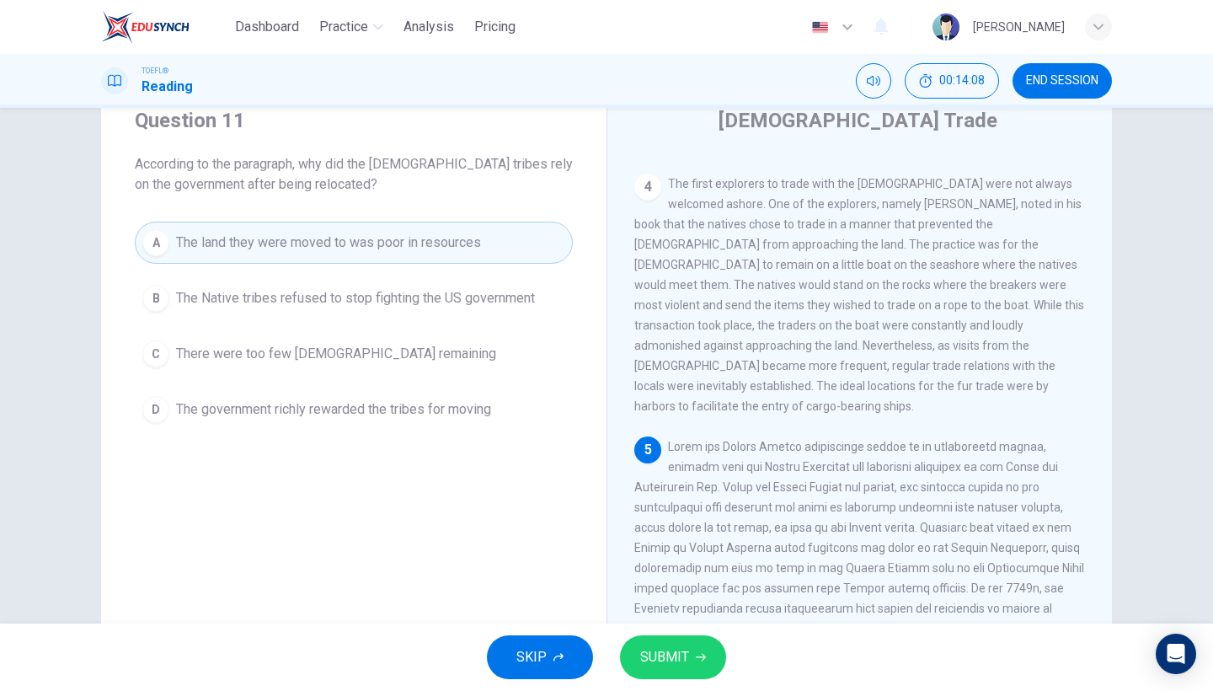
click at [643, 656] on span "SUBMIT" at bounding box center [664, 657] width 49 height 24
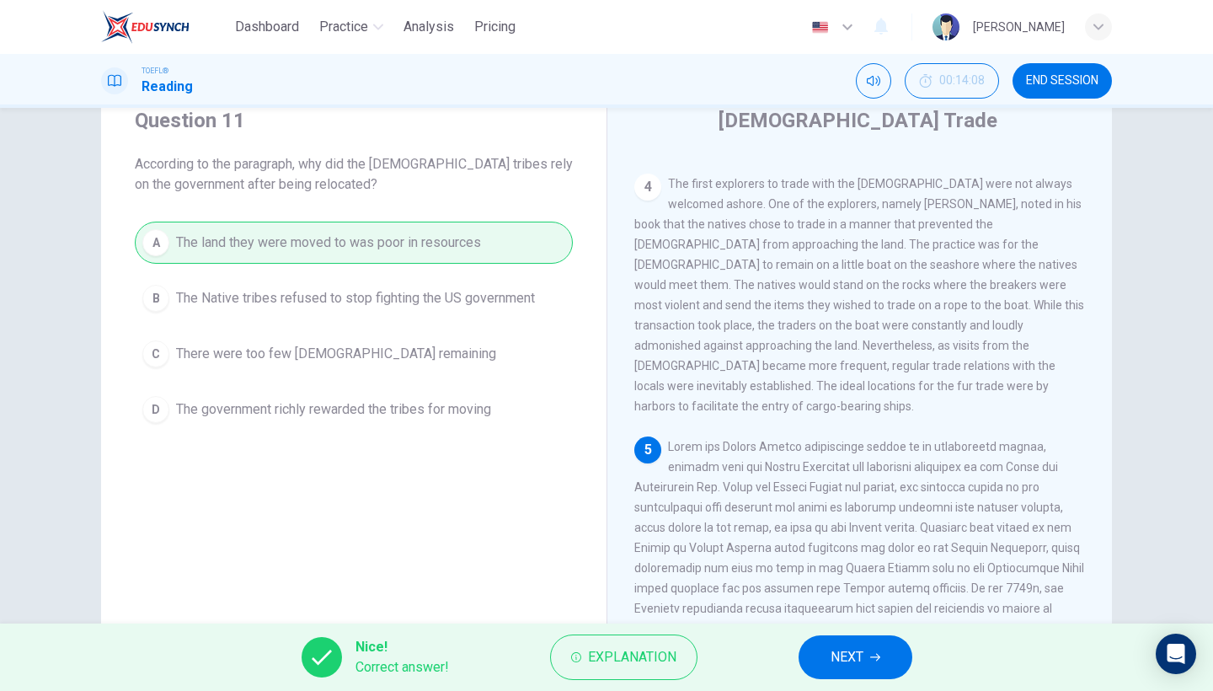
click at [886, 641] on button "NEXT" at bounding box center [856, 657] width 114 height 44
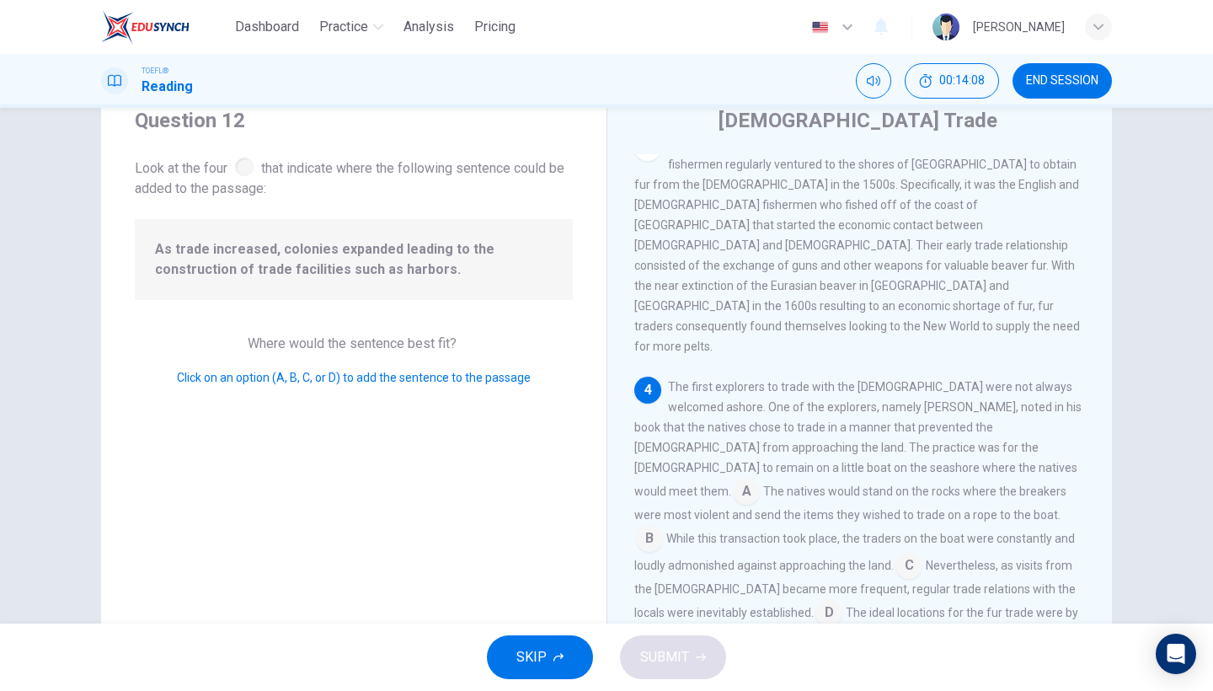
scroll to position [621, 0]
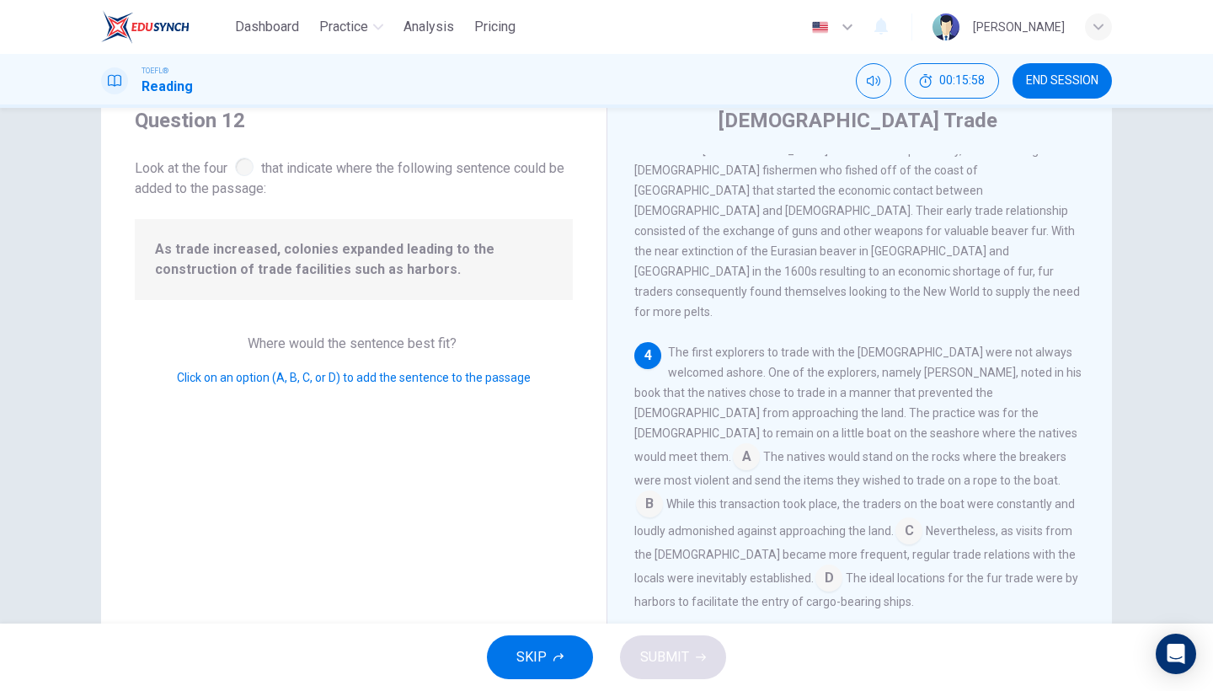
click at [843, 566] on input at bounding box center [829, 579] width 27 height 27
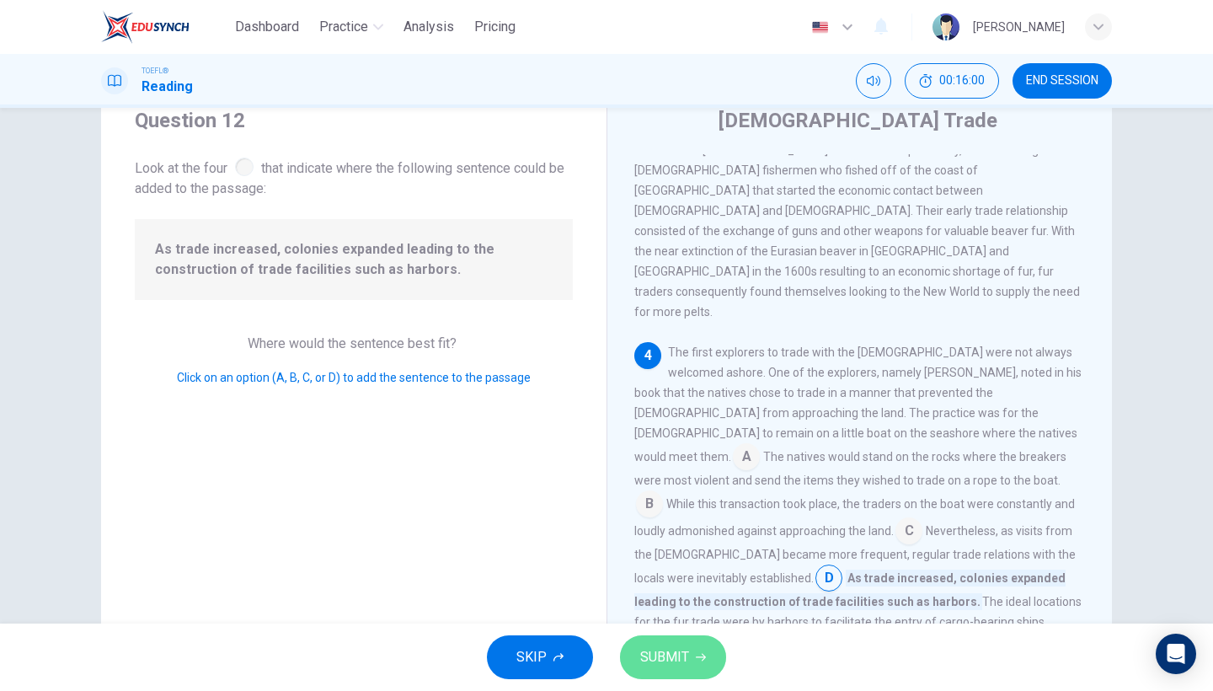
click at [689, 646] on button "SUBMIT" at bounding box center [673, 657] width 106 height 44
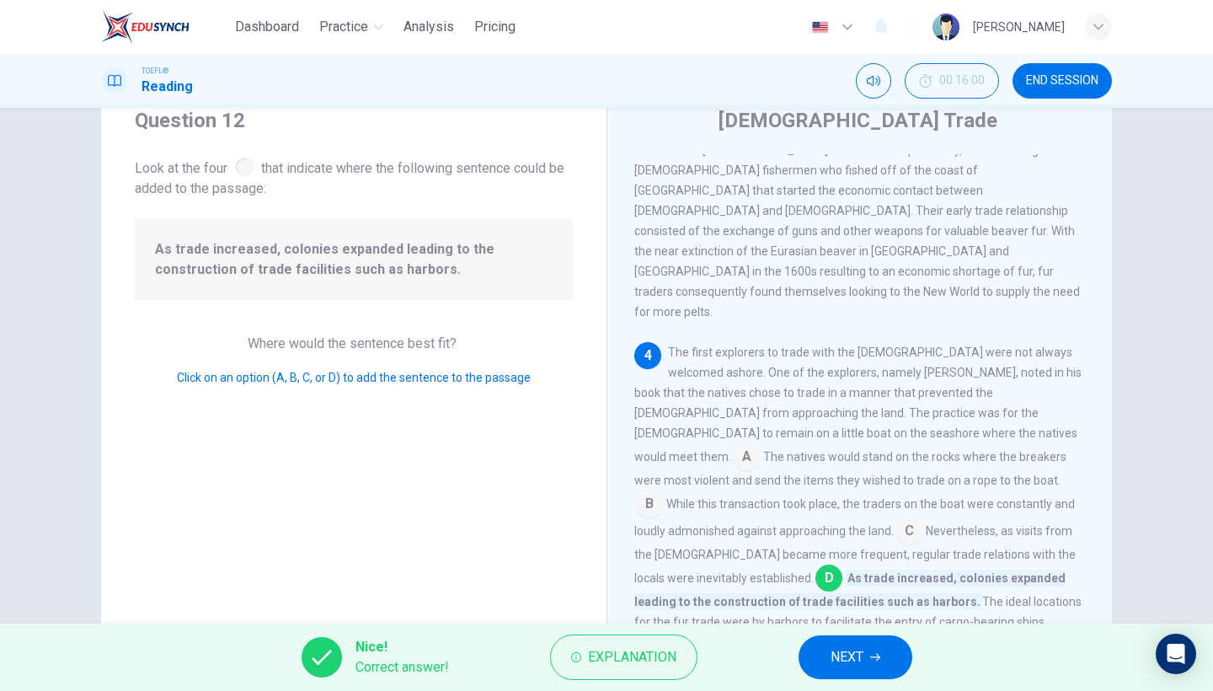
click at [839, 667] on span "NEXT" at bounding box center [847, 657] width 33 height 24
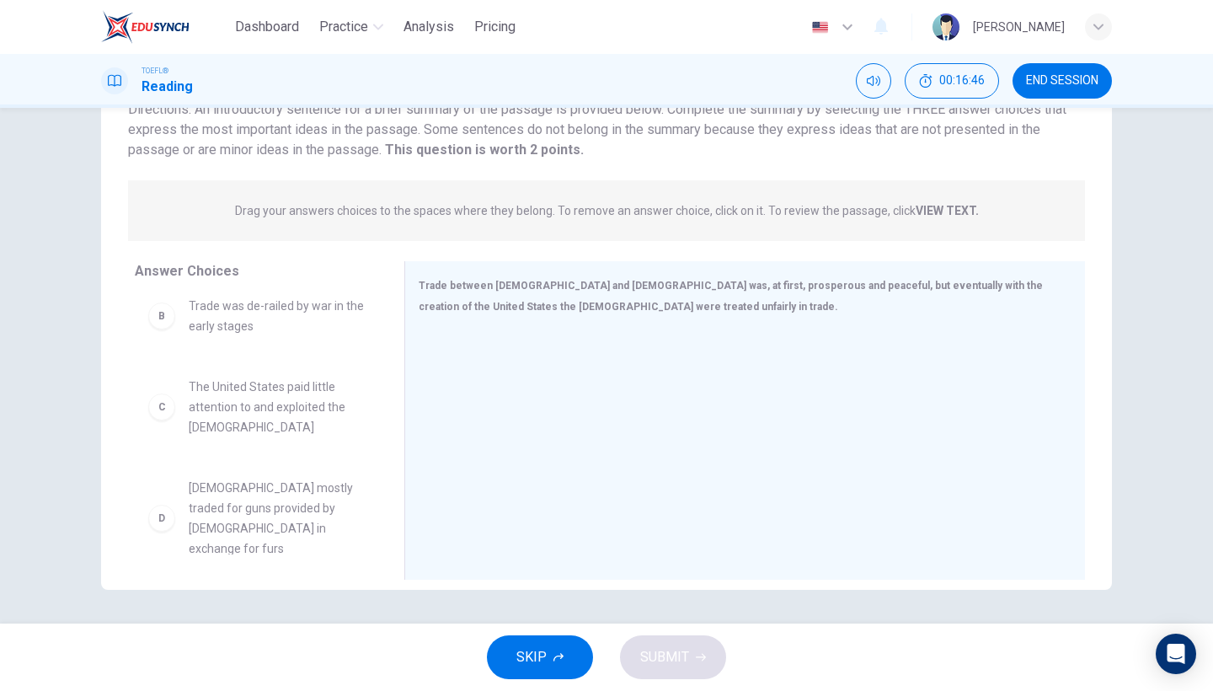
scroll to position [131, 0]
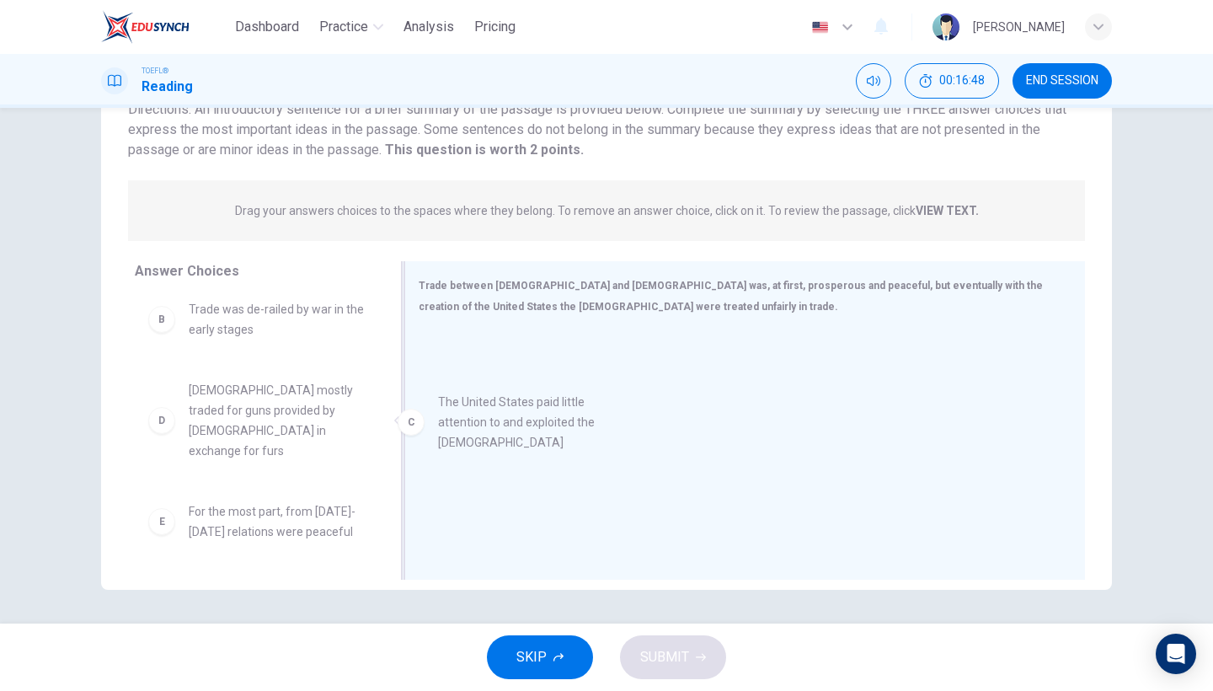
drag, startPoint x: 287, startPoint y: 405, endPoint x: 548, endPoint y: 438, distance: 263.3
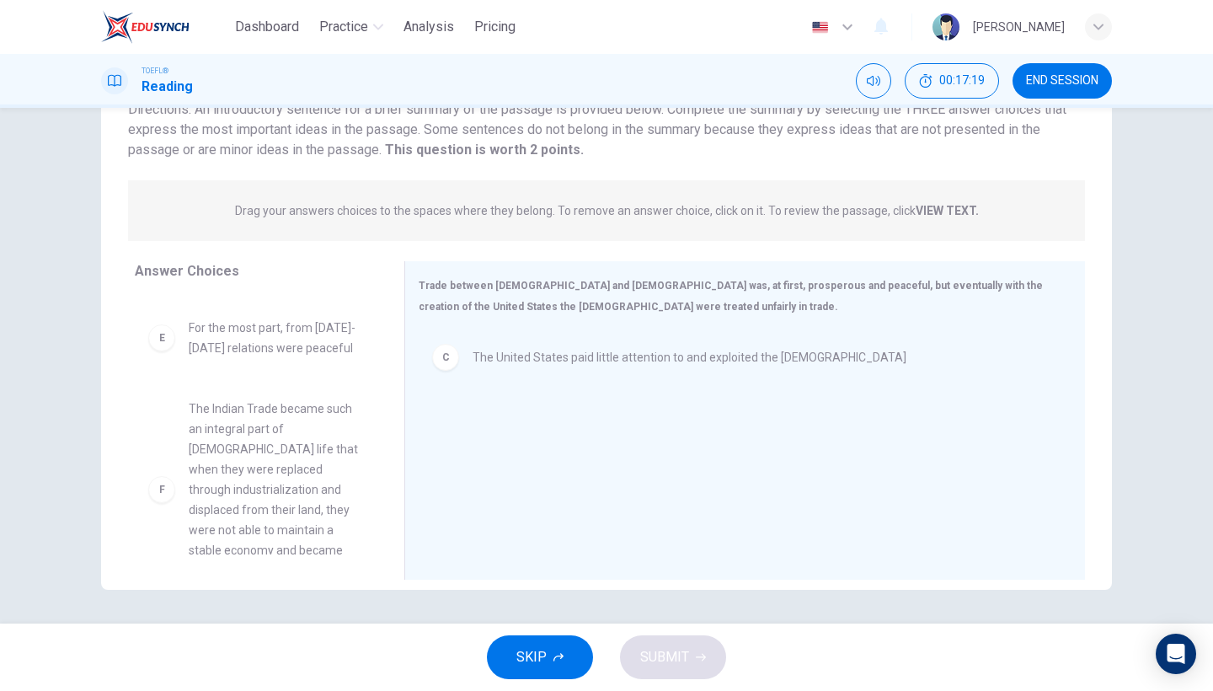
scroll to position [313, 0]
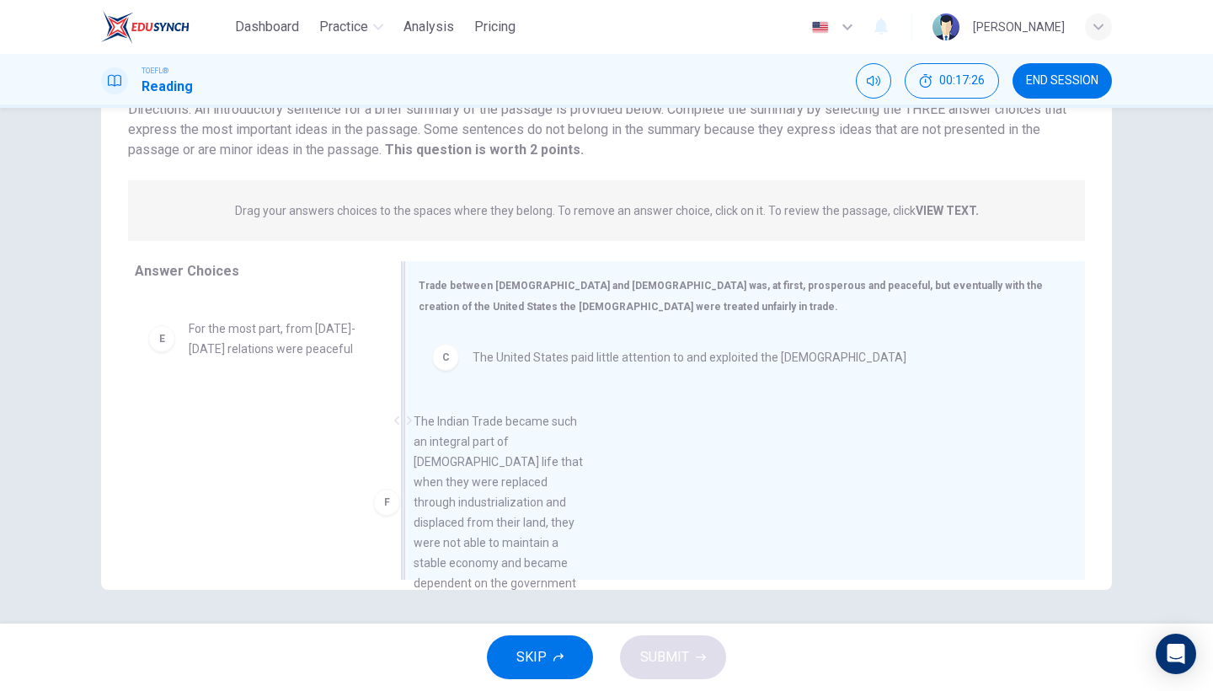
drag, startPoint x: 282, startPoint y: 437, endPoint x: 619, endPoint y: 512, distance: 344.5
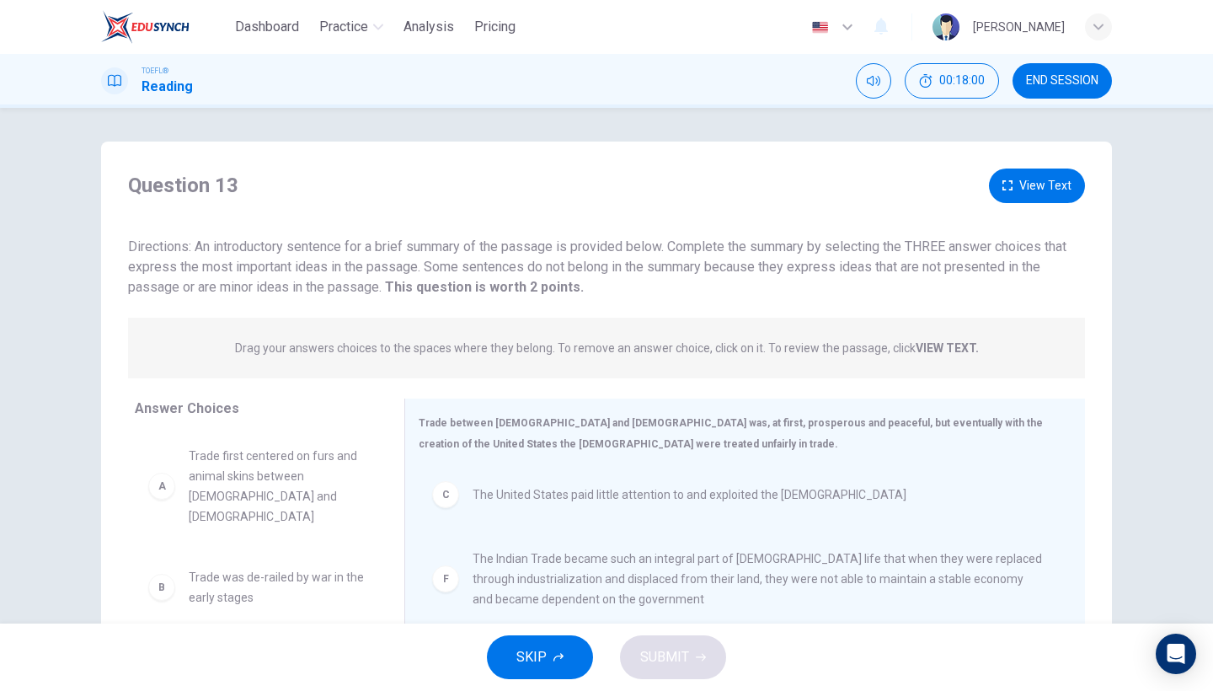
scroll to position [0, 0]
click at [957, 341] on strong "VIEW TEXT." at bounding box center [947, 347] width 63 height 13
click at [1020, 191] on button "View Text" at bounding box center [1037, 186] width 96 height 35
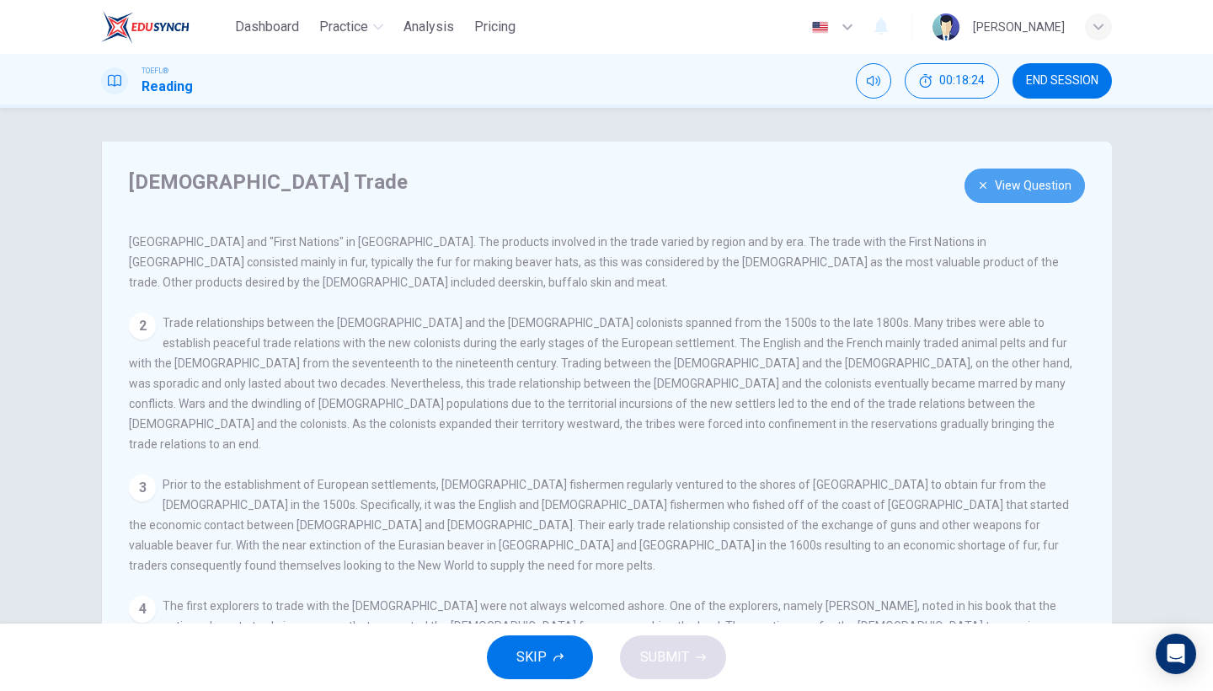
click at [1005, 196] on button "View Question" at bounding box center [1025, 186] width 121 height 35
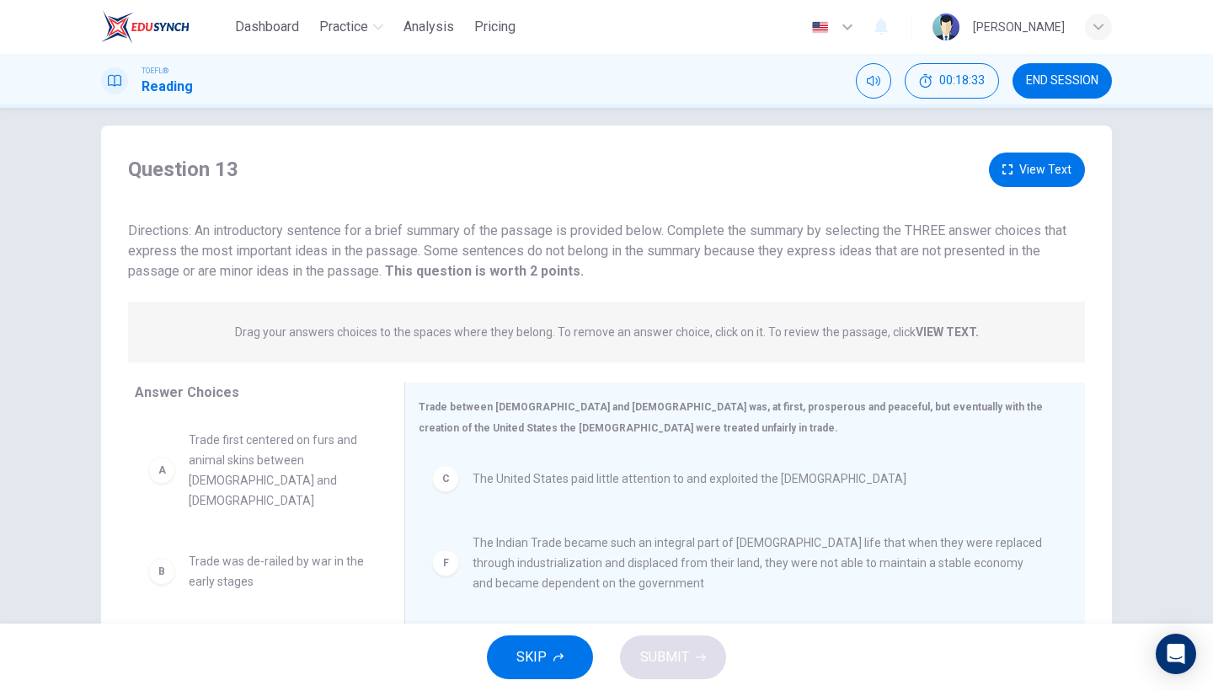
scroll to position [6, 0]
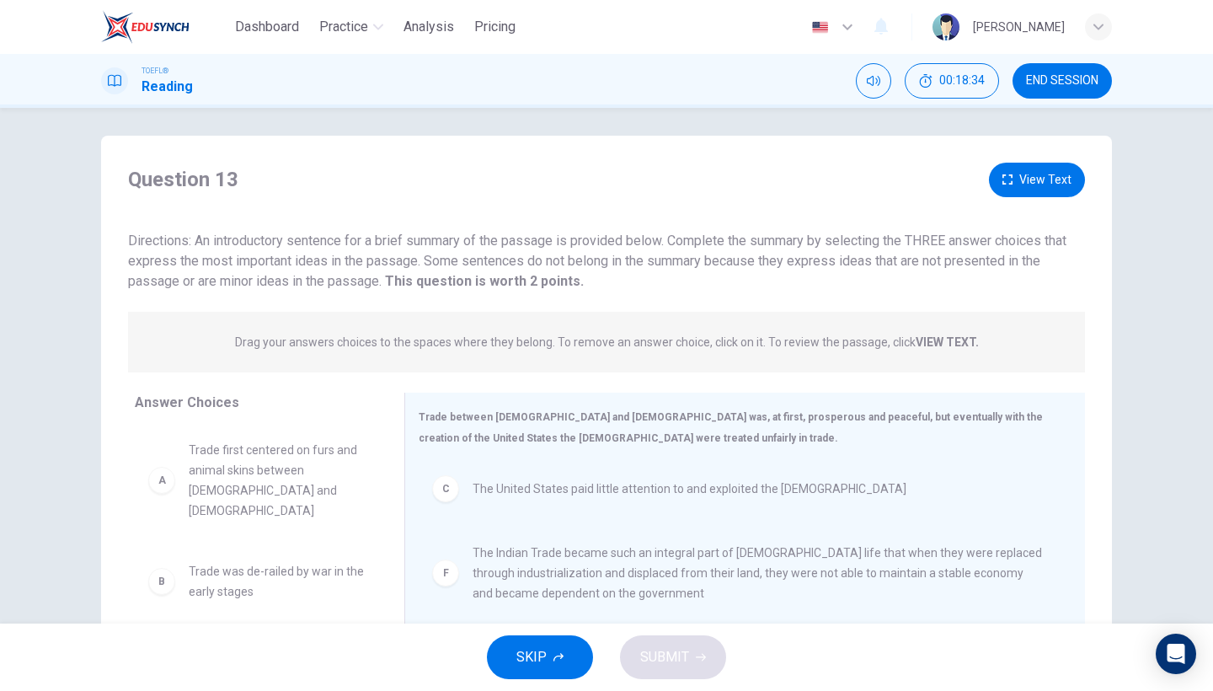
click at [1042, 173] on button "View Text" at bounding box center [1037, 180] width 96 height 35
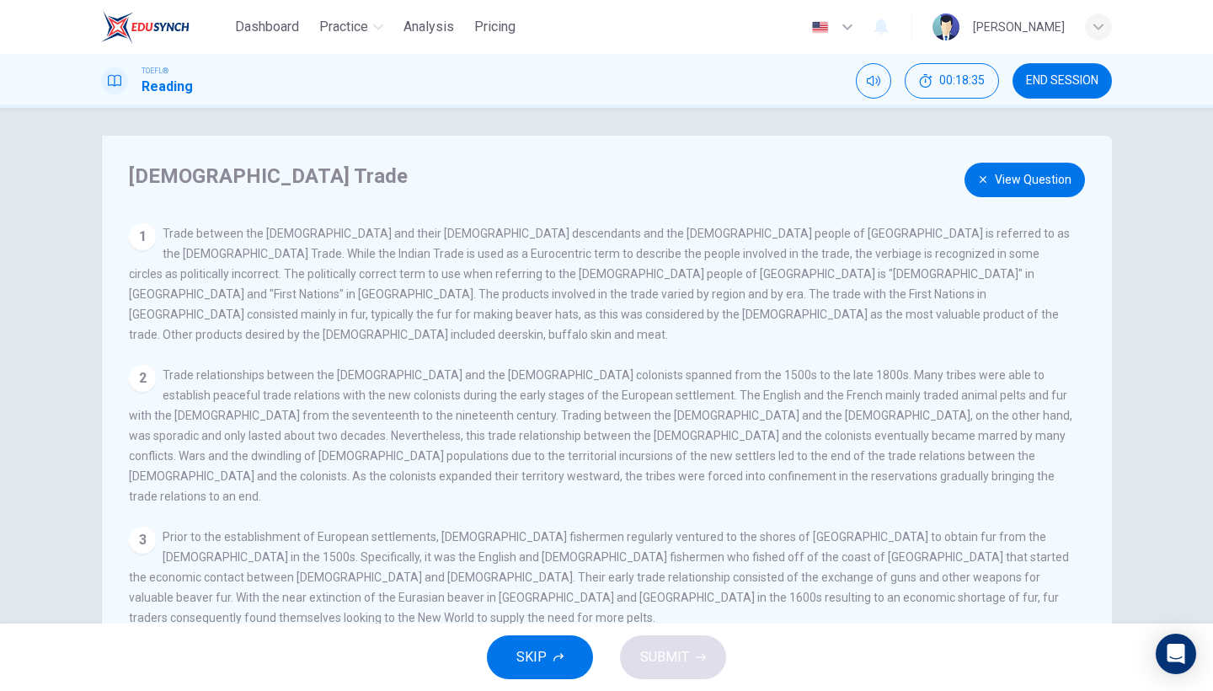
click at [1014, 186] on button "View Question" at bounding box center [1025, 180] width 121 height 35
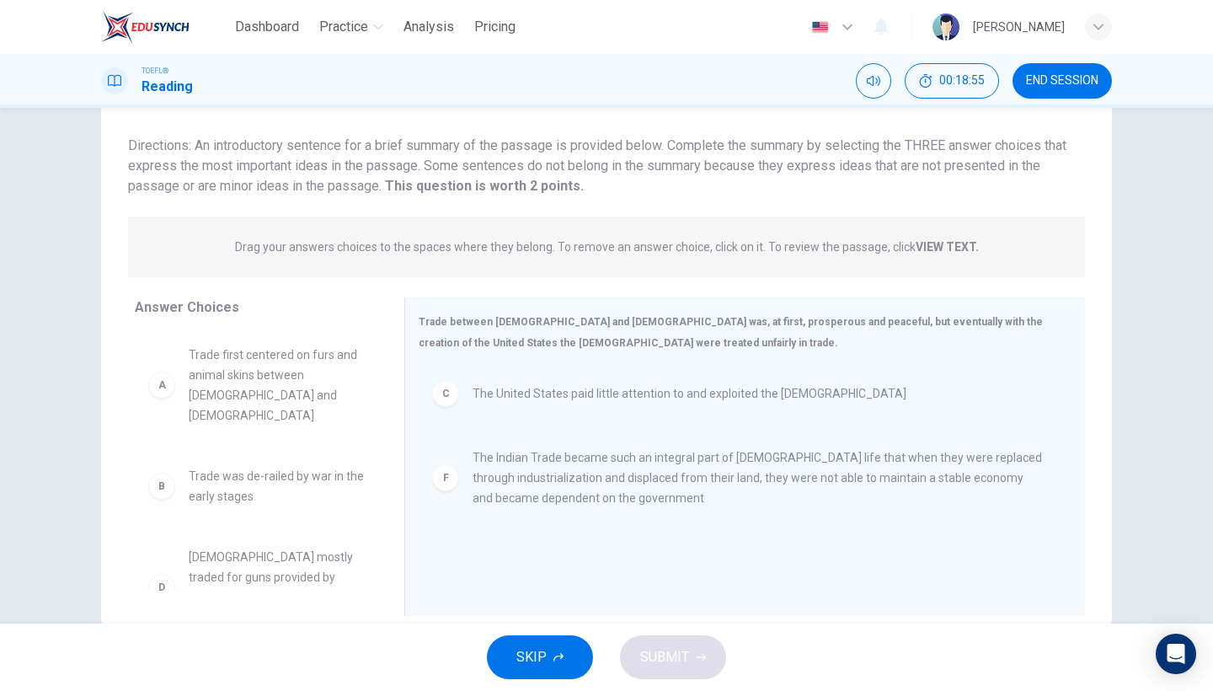
scroll to position [0, 0]
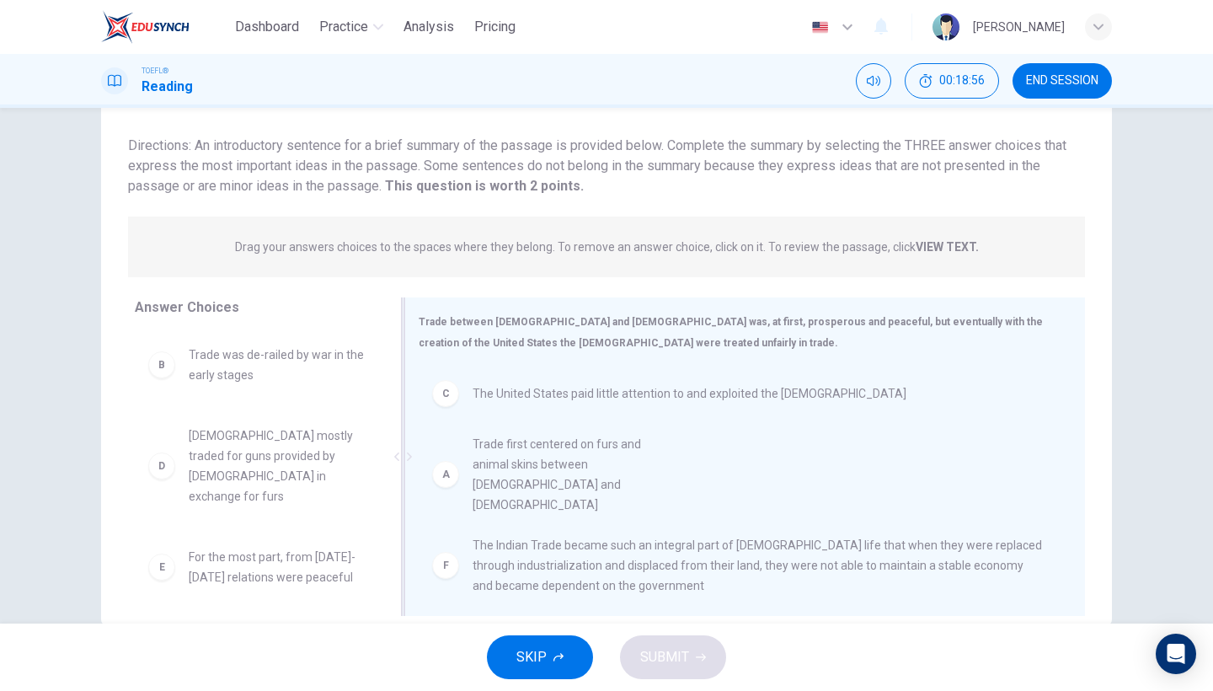
drag, startPoint x: 285, startPoint y: 353, endPoint x: 607, endPoint y: 460, distance: 339.2
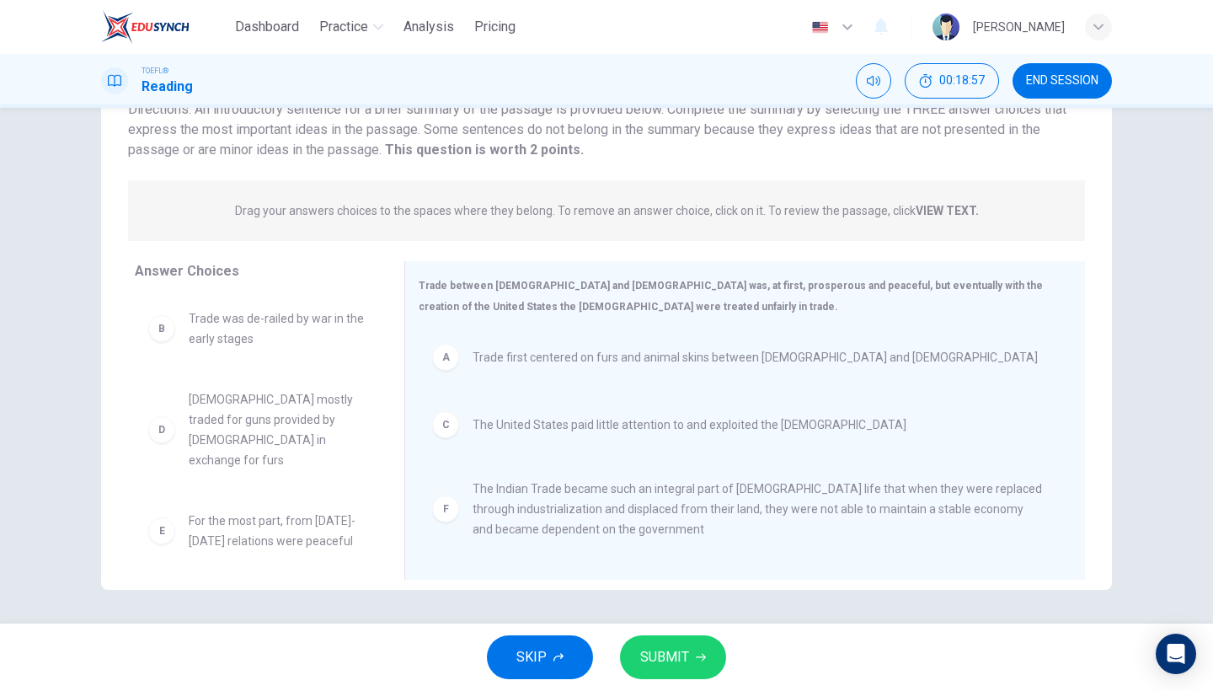
scroll to position [137, 0]
click at [664, 646] on span "SUBMIT" at bounding box center [664, 657] width 49 height 24
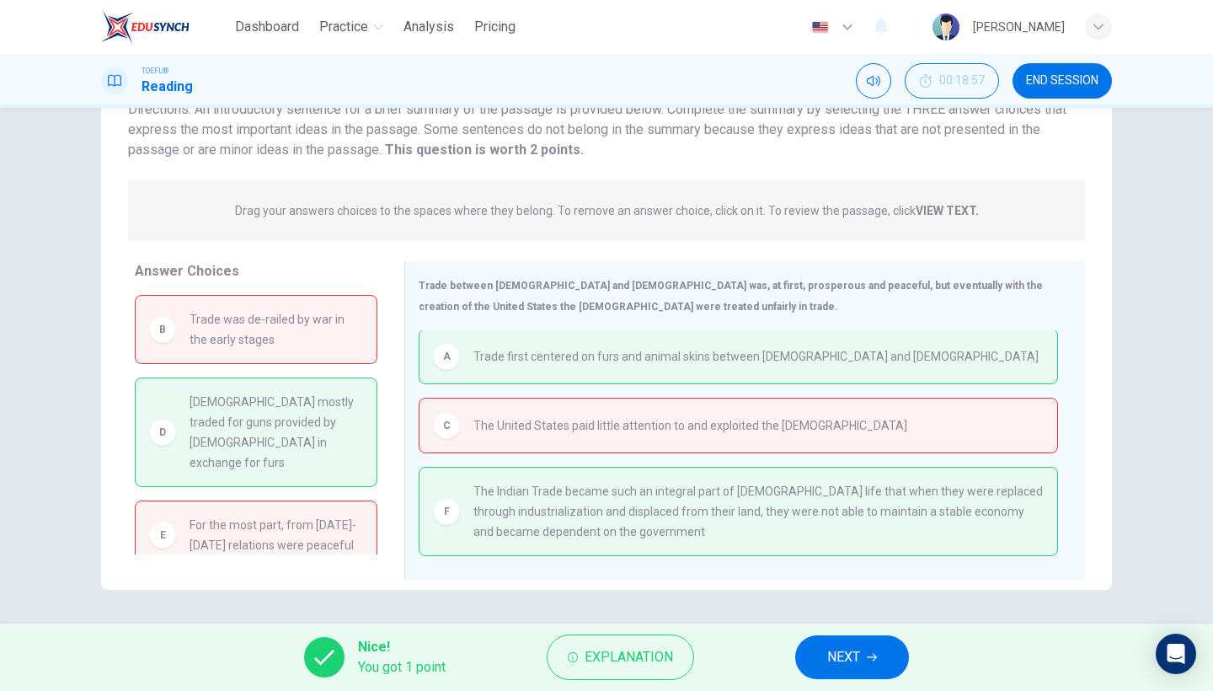
scroll to position [2, 0]
click at [844, 673] on button "NEXT" at bounding box center [852, 657] width 114 height 44
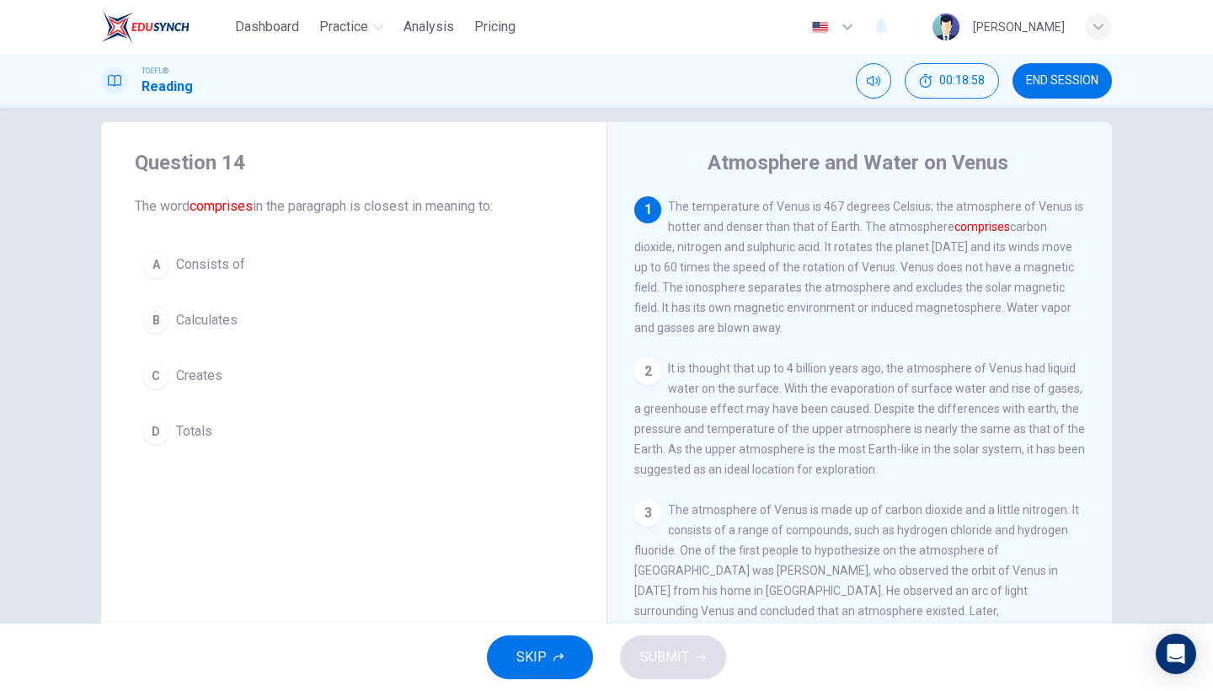
scroll to position [0, 0]
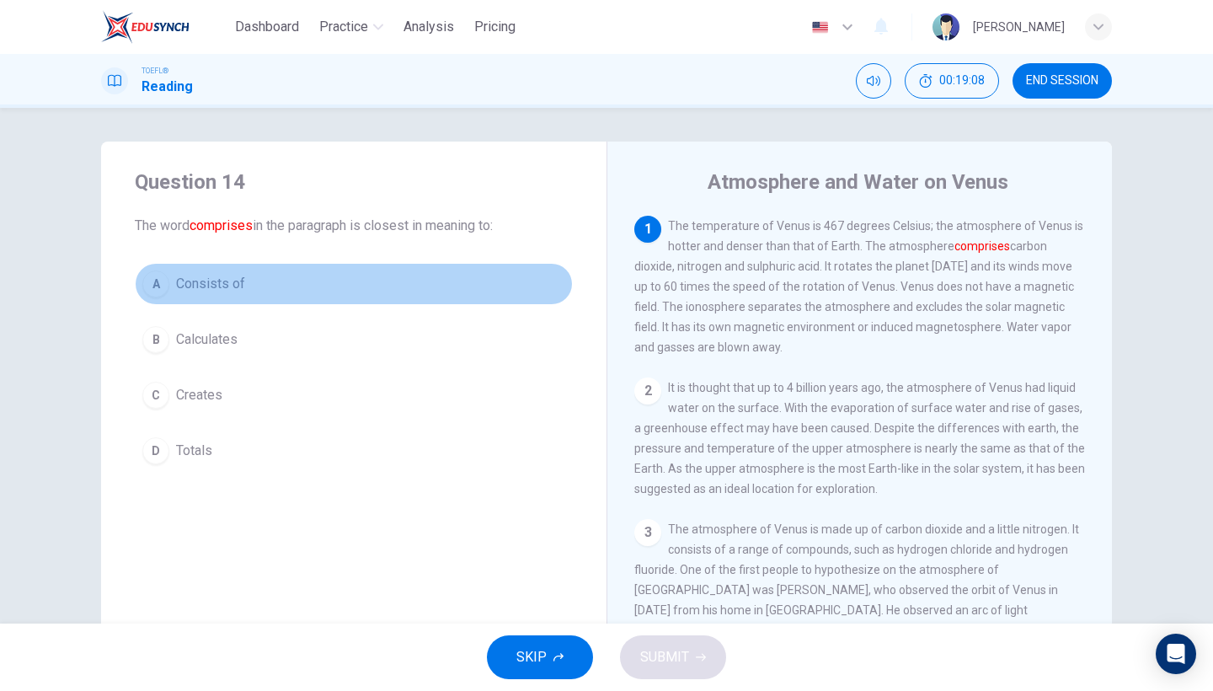
click at [246, 298] on button "A Consists of" at bounding box center [354, 284] width 438 height 42
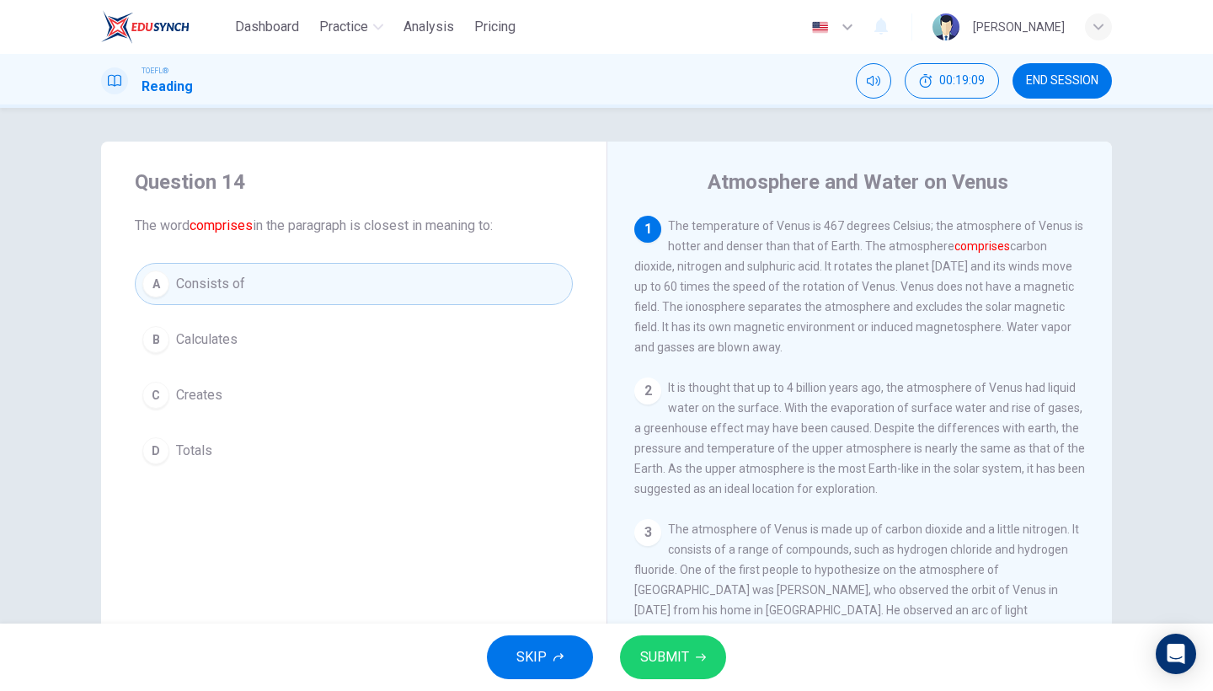
click at [659, 651] on span "SUBMIT" at bounding box center [664, 657] width 49 height 24
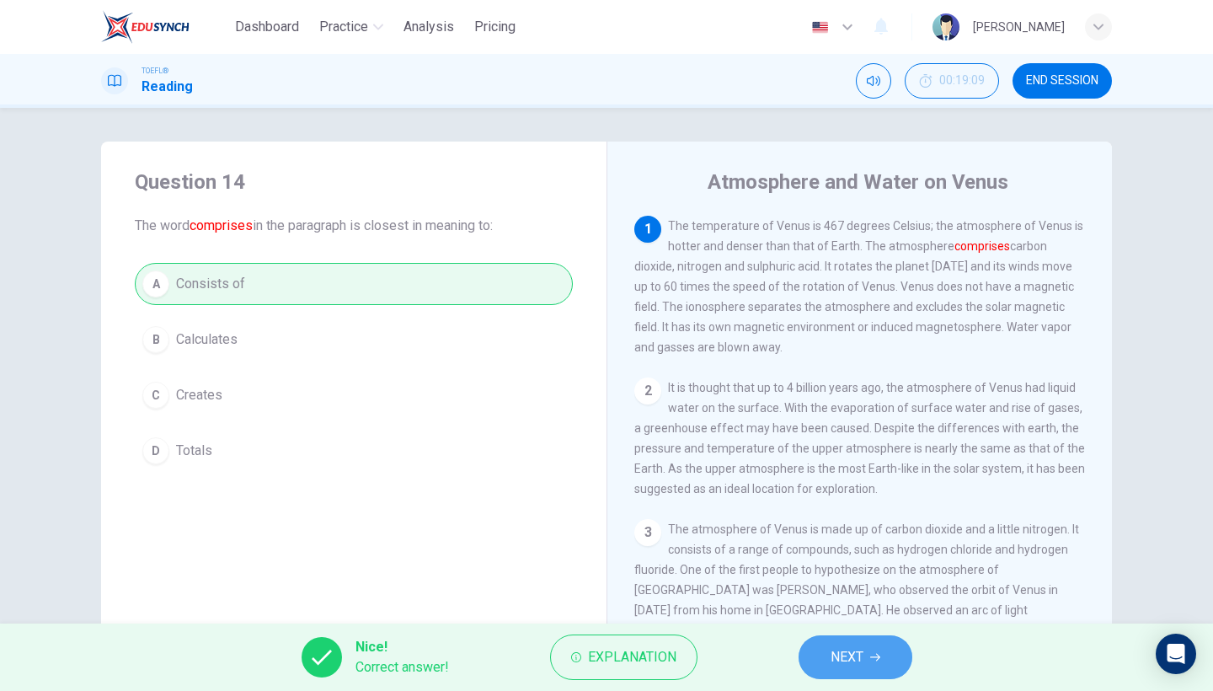
click at [888, 658] on button "NEXT" at bounding box center [856, 657] width 114 height 44
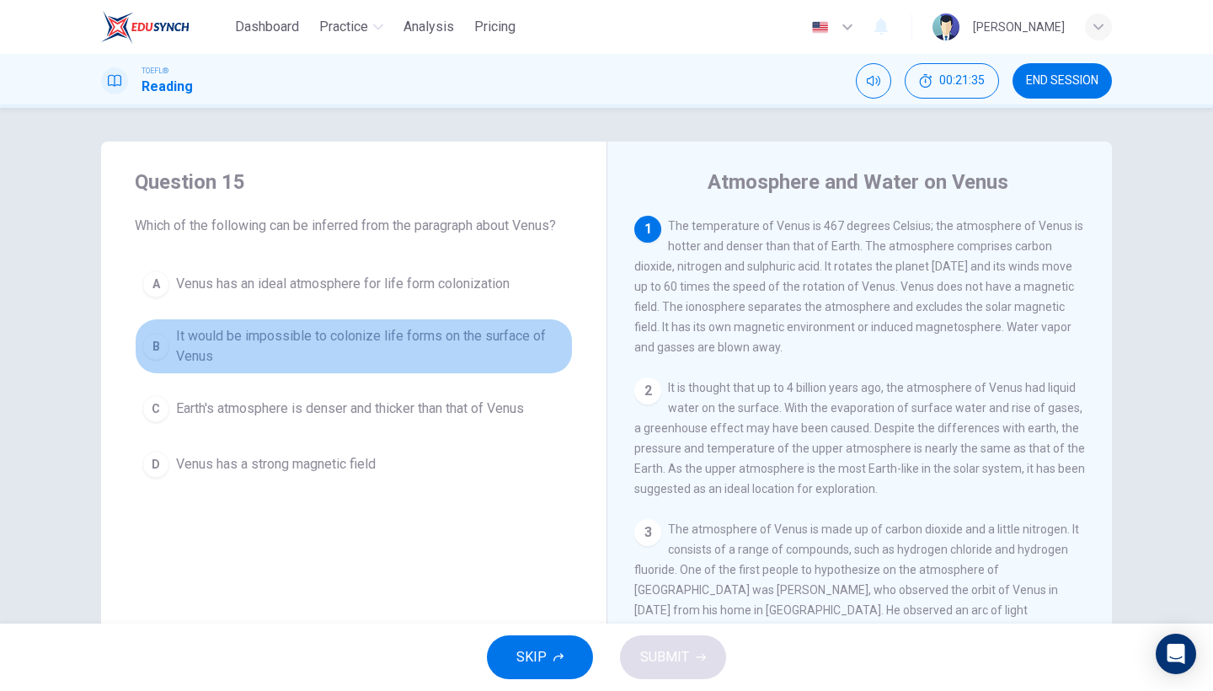
click at [436, 342] on span "It would be impossible to colonize life forms on the surface of Venus" at bounding box center [370, 346] width 389 height 40
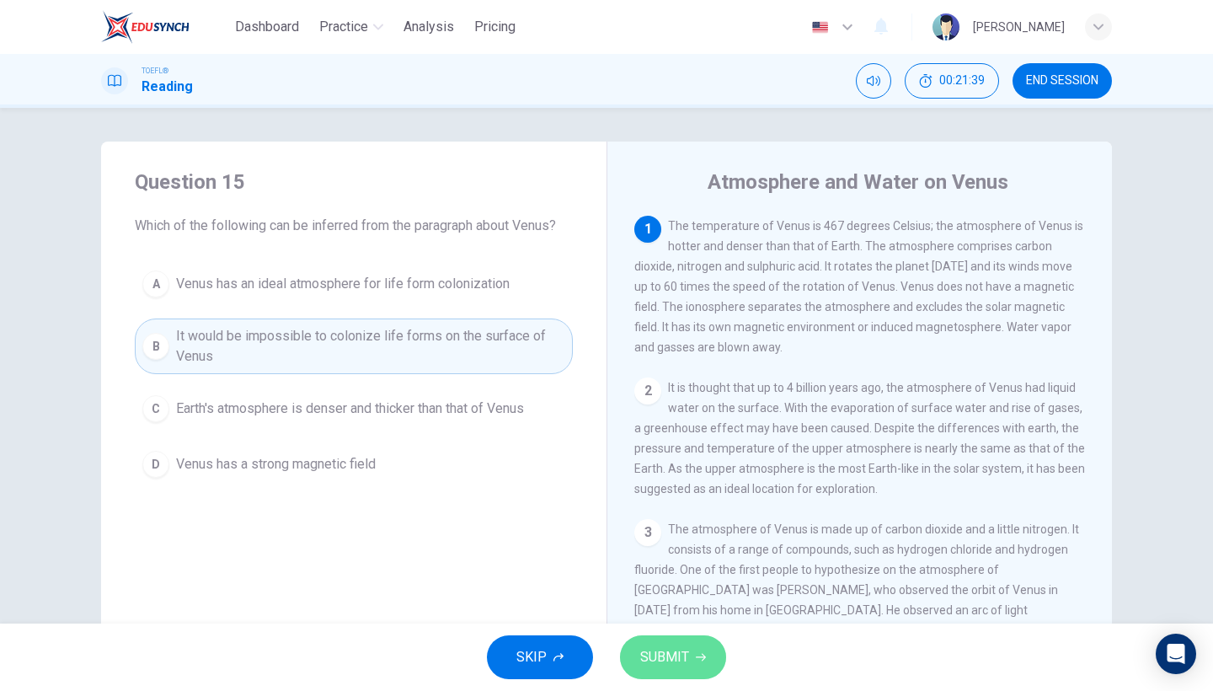
click at [661, 661] on span "SUBMIT" at bounding box center [664, 657] width 49 height 24
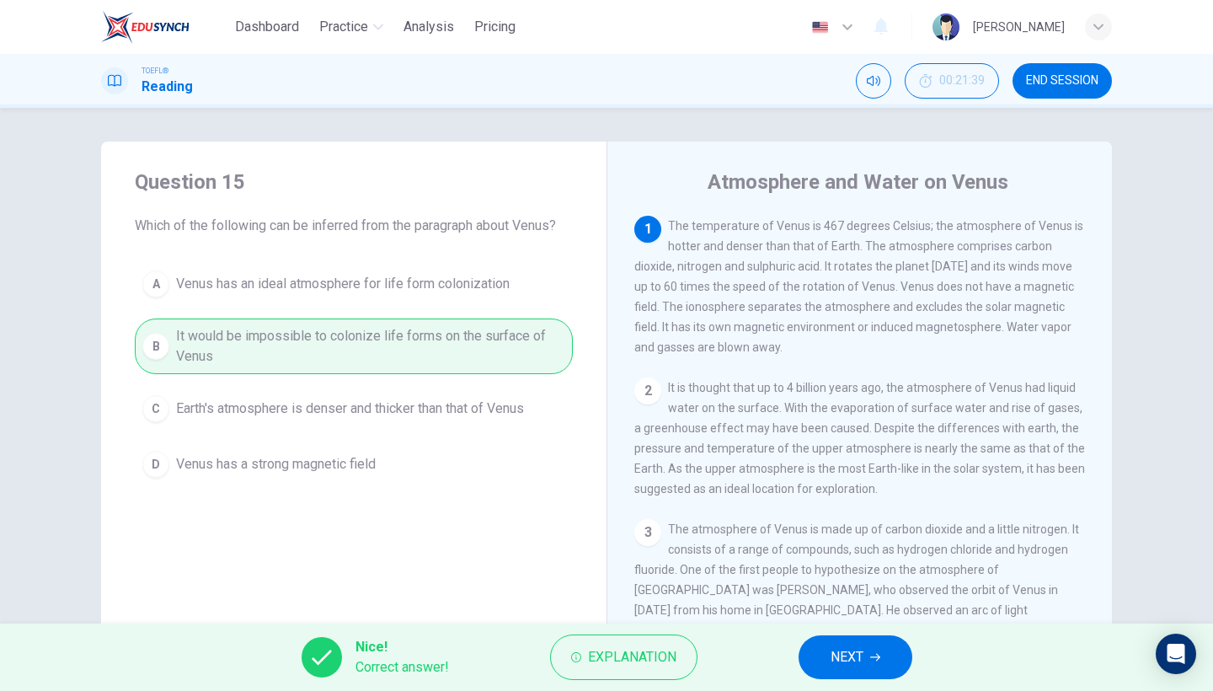
click at [897, 660] on button "NEXT" at bounding box center [856, 657] width 114 height 44
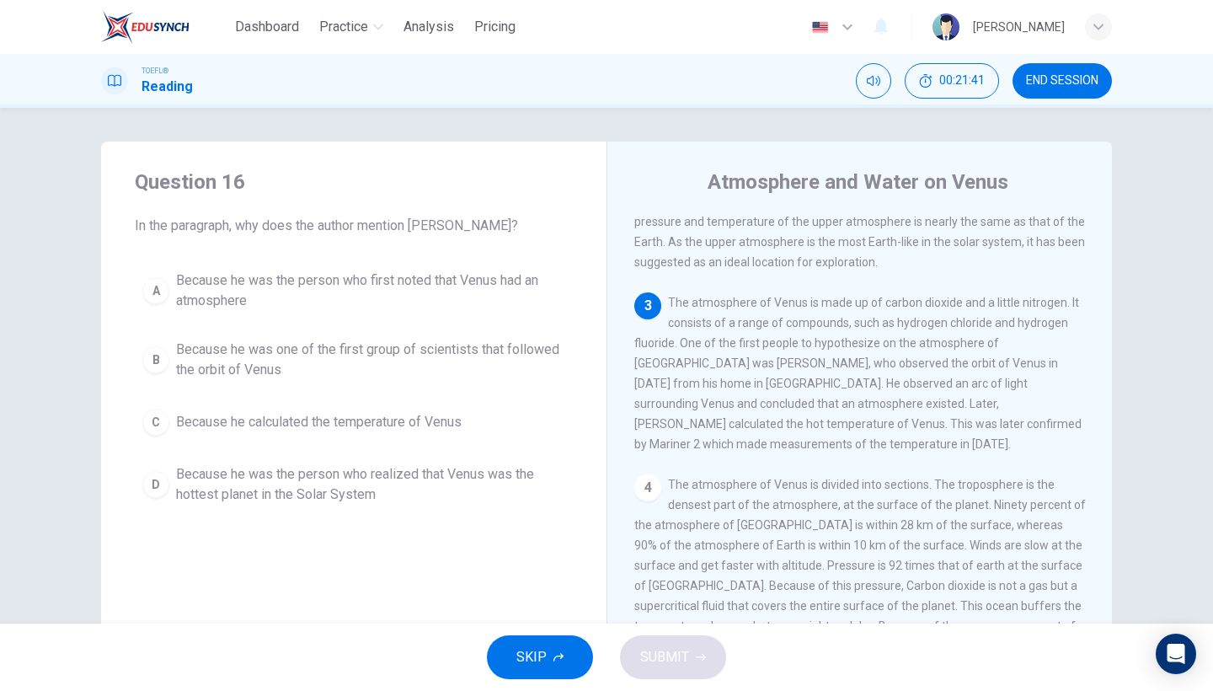
scroll to position [236, 0]
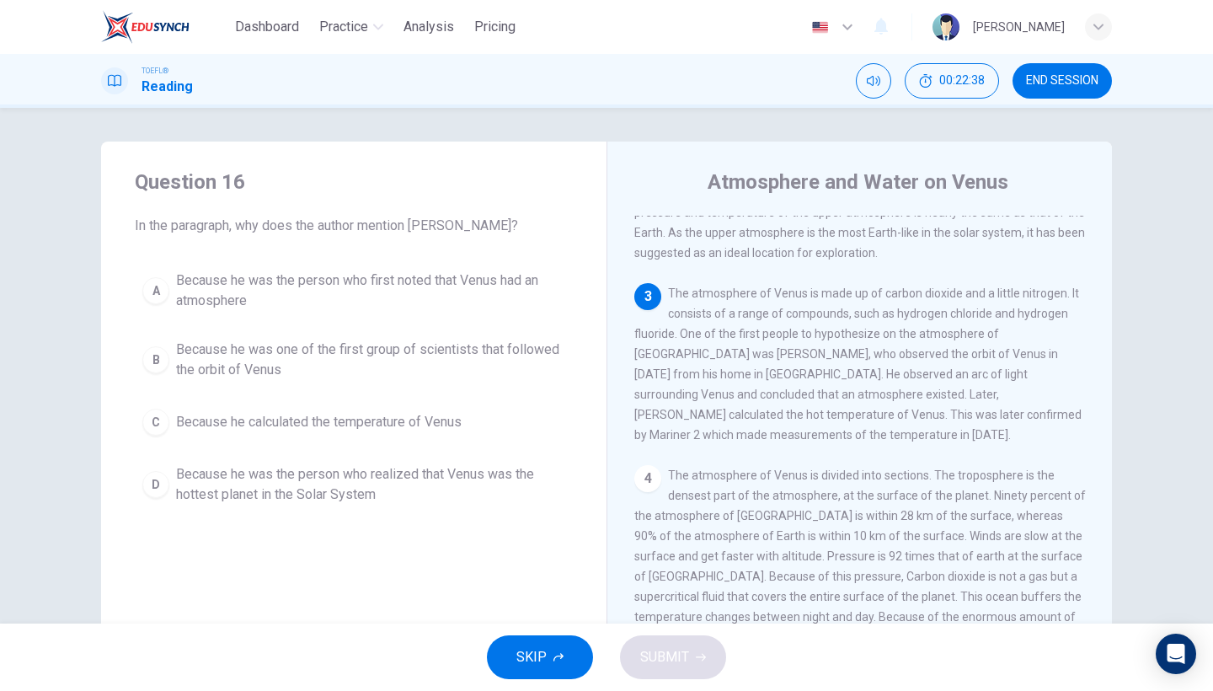
click at [211, 293] on span "Because he was the person who first noted that Venus had an atmosphere" at bounding box center [370, 290] width 389 height 40
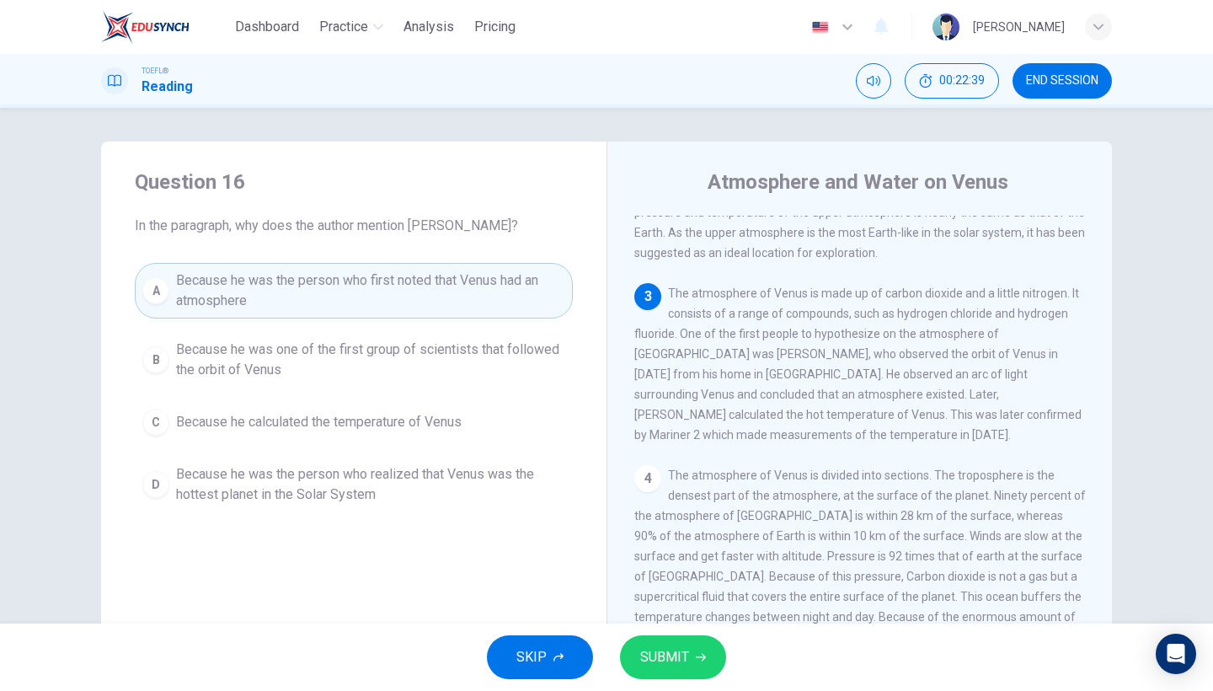
click at [656, 659] on span "SUBMIT" at bounding box center [664, 657] width 49 height 24
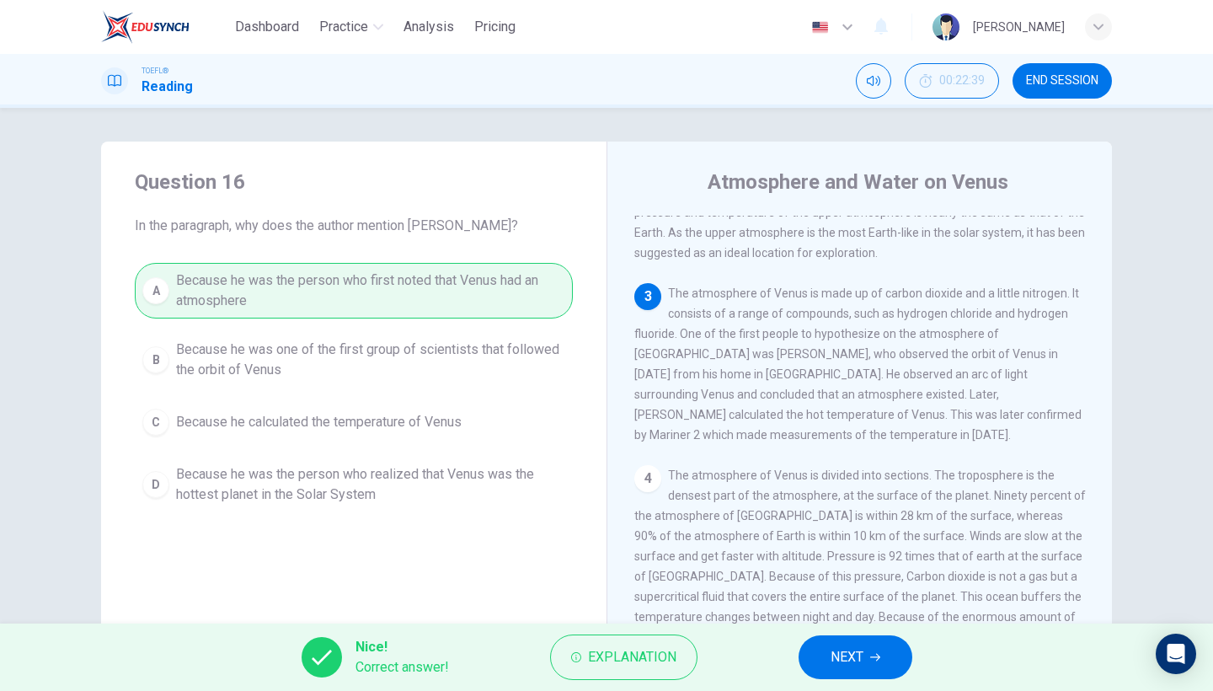
click at [888, 655] on button "NEXT" at bounding box center [856, 657] width 114 height 44
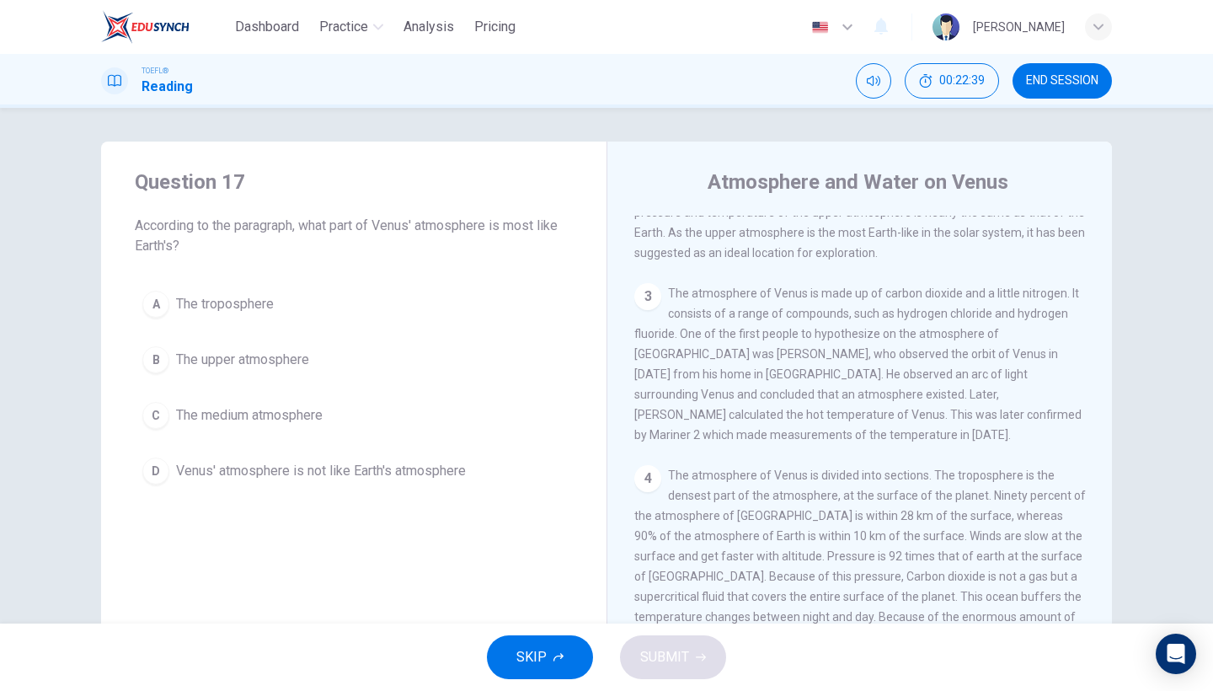
scroll to position [162, 0]
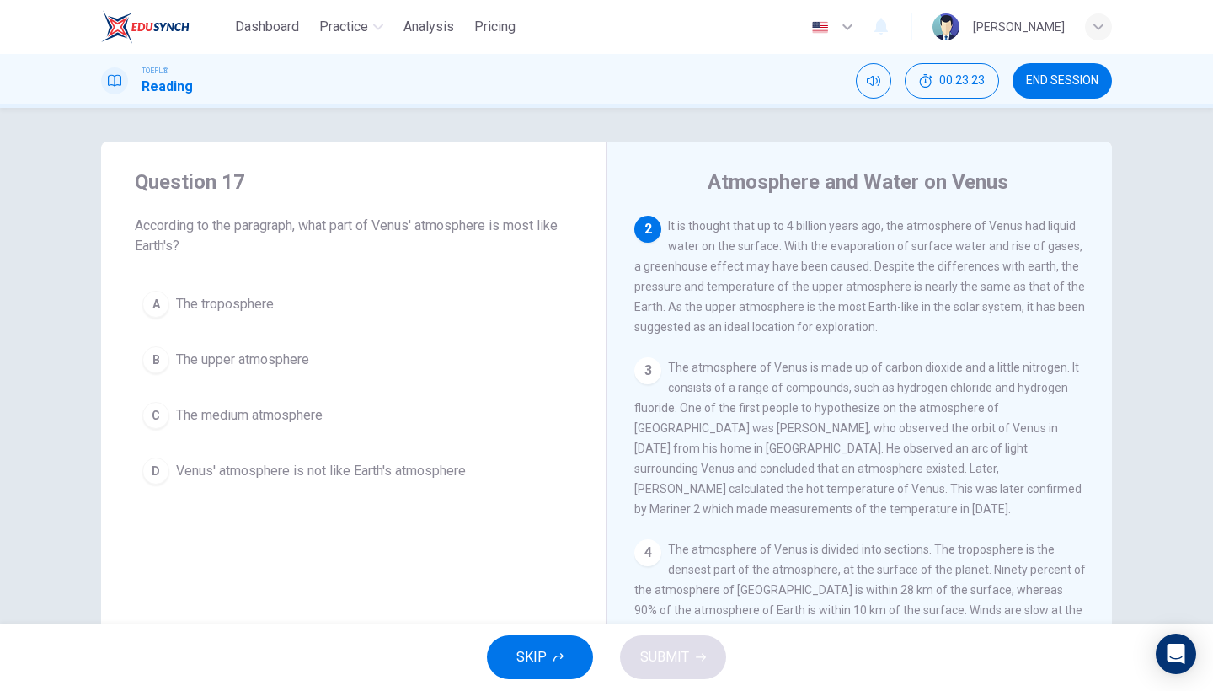
click at [236, 367] on span "The upper atmosphere" at bounding box center [242, 360] width 133 height 20
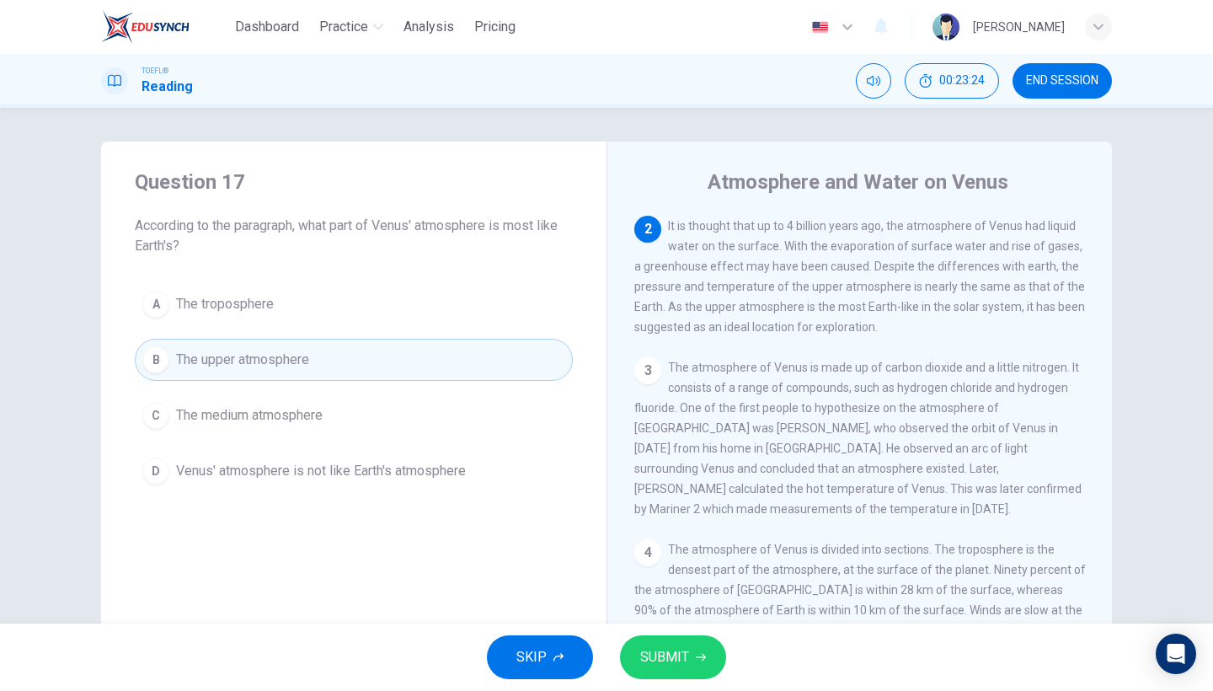
click at [644, 646] on span "SUBMIT" at bounding box center [664, 657] width 49 height 24
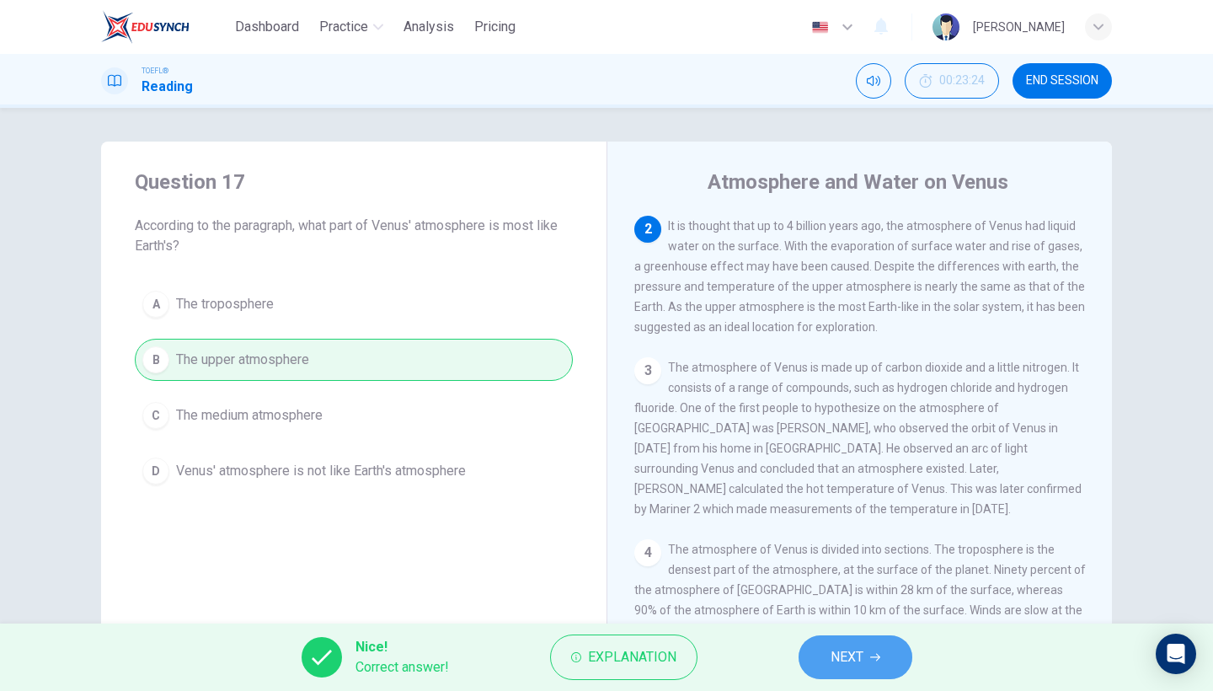
click at [876, 667] on button "NEXT" at bounding box center [856, 657] width 114 height 44
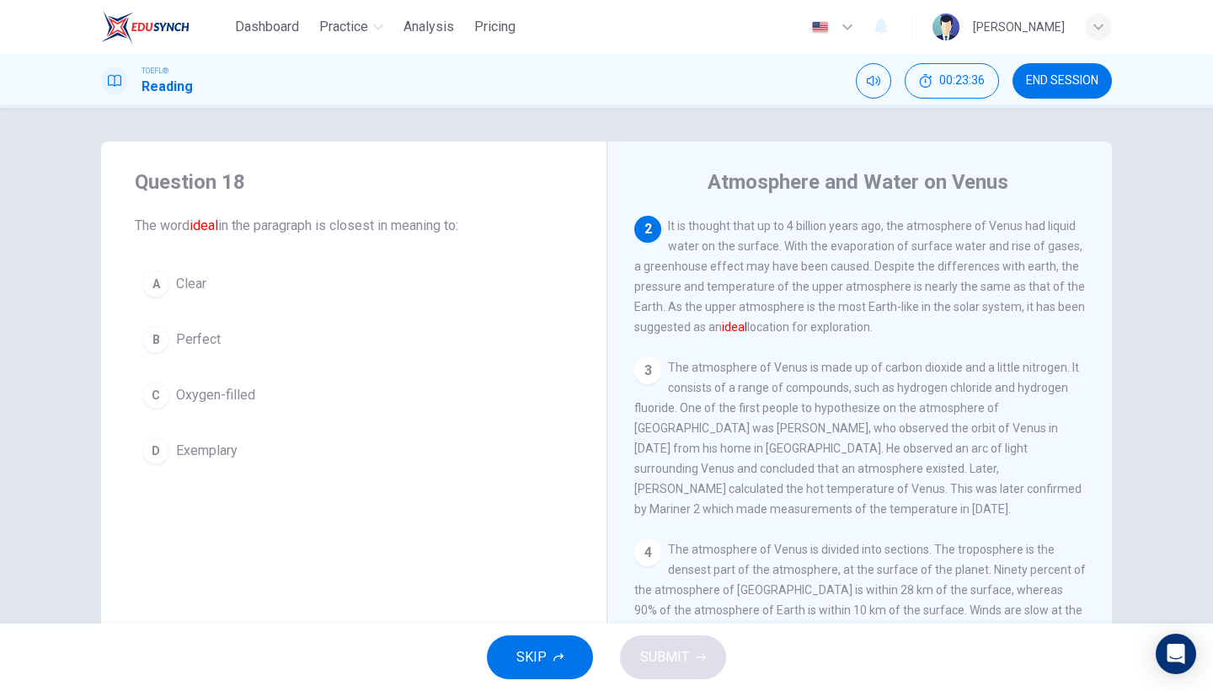
click at [210, 350] on button "B Perfect" at bounding box center [354, 340] width 438 height 42
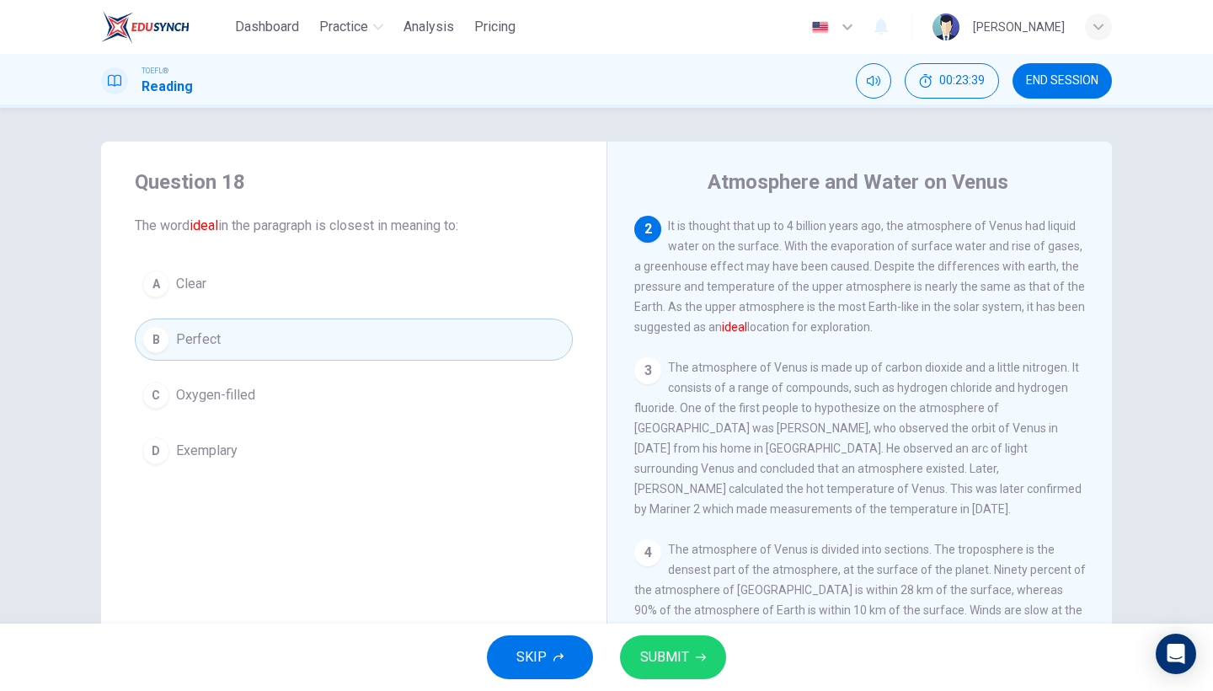
click at [671, 648] on span "SUBMIT" at bounding box center [664, 657] width 49 height 24
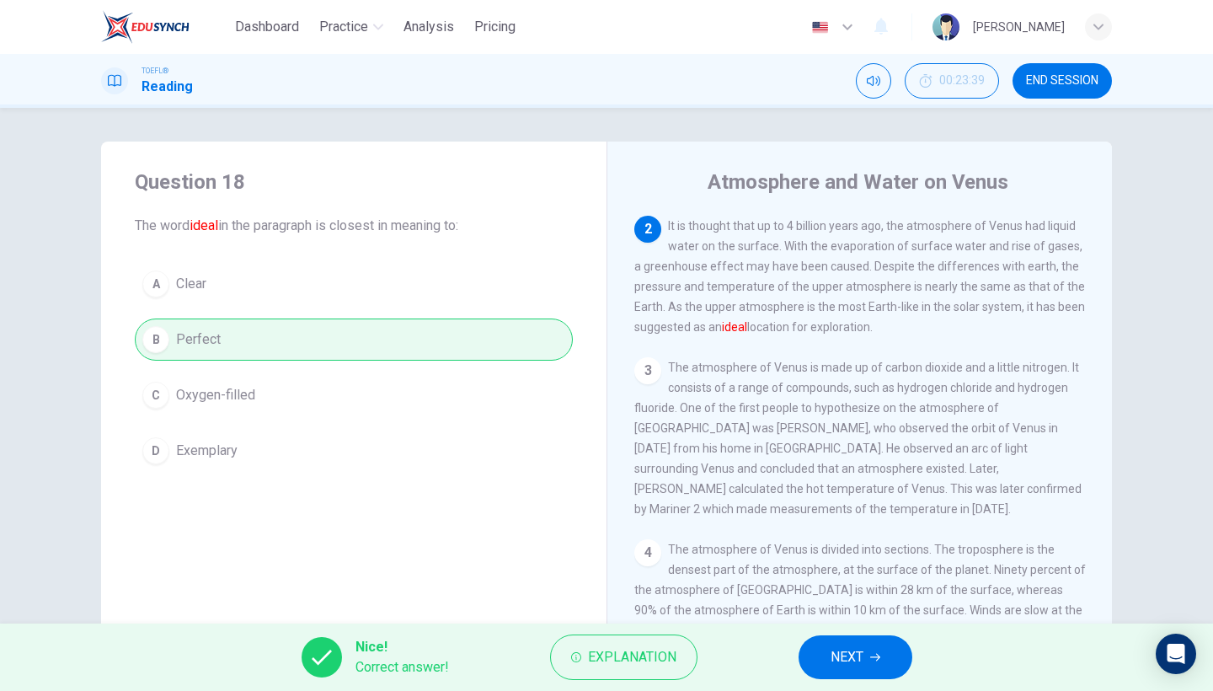
click at [881, 645] on button "NEXT" at bounding box center [856, 657] width 114 height 44
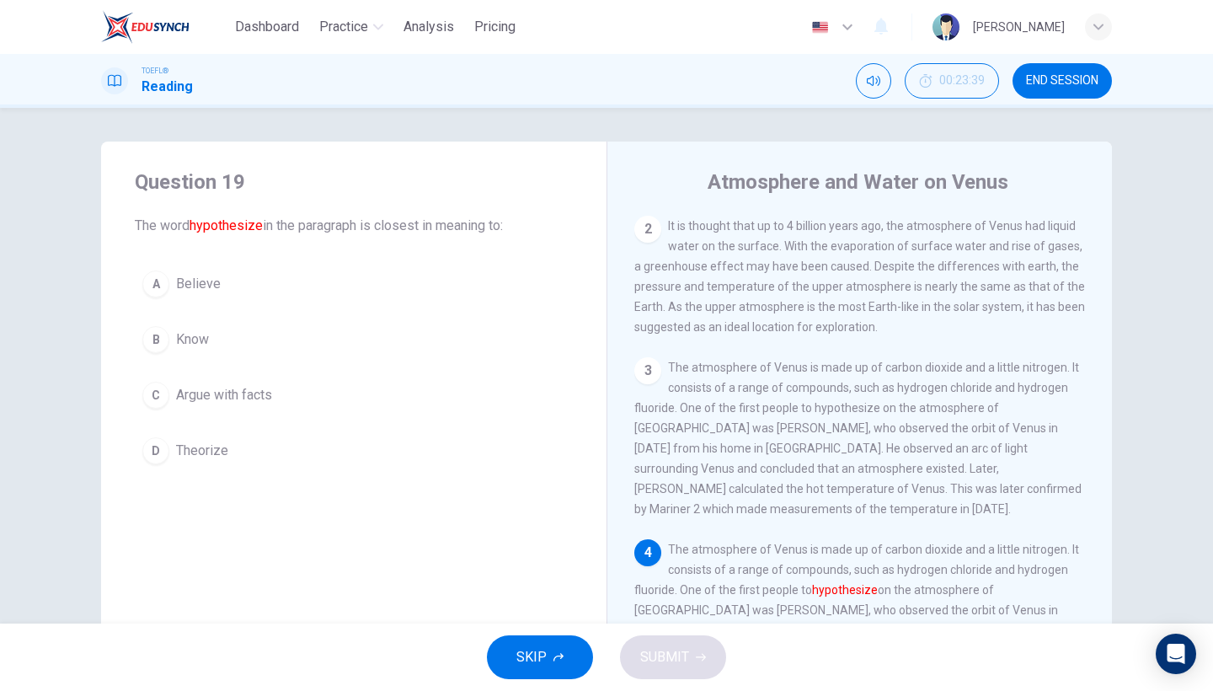
scroll to position [331, 0]
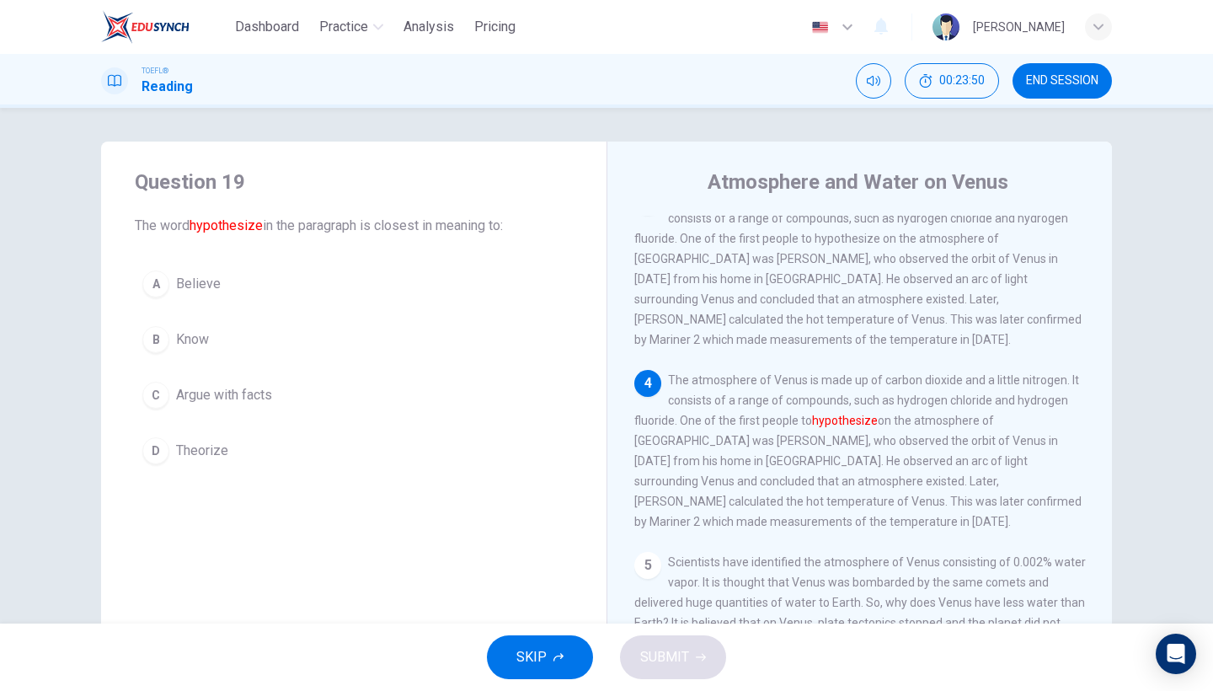
click at [231, 450] on button "D Theorize" at bounding box center [354, 451] width 438 height 42
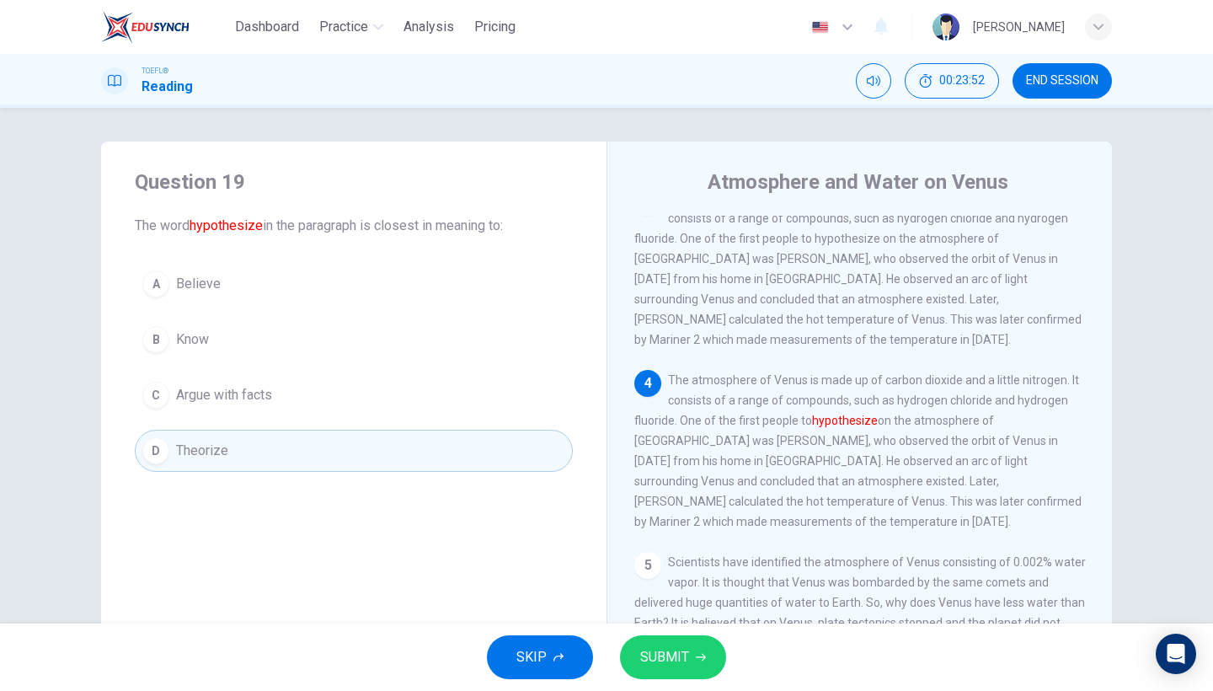
click at [664, 653] on span "SUBMIT" at bounding box center [664, 657] width 49 height 24
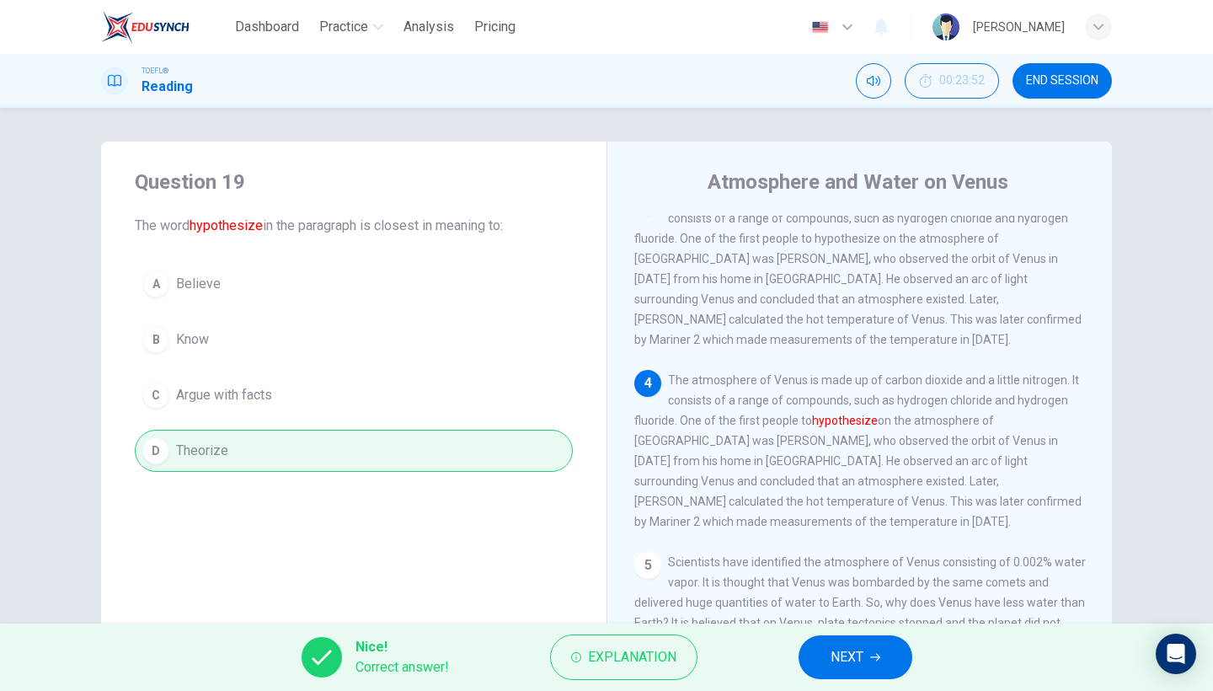
click at [855, 644] on button "NEXT" at bounding box center [856, 657] width 114 height 44
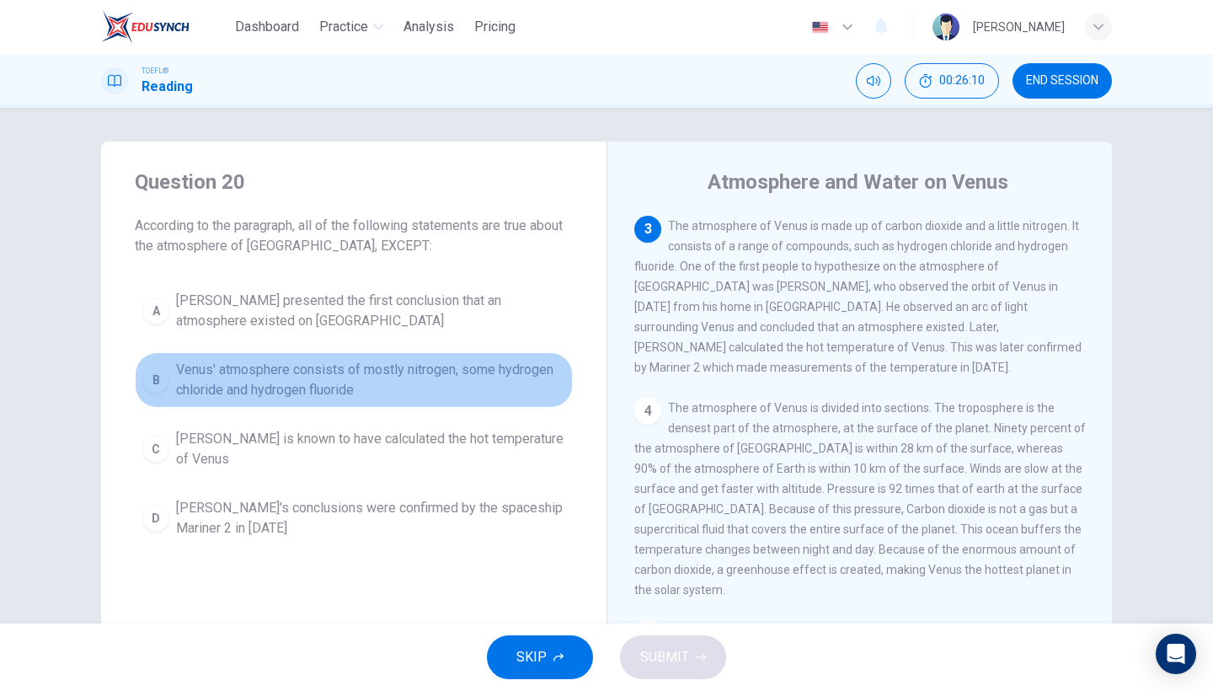
click at [417, 385] on span "Venus' atmosphere consists of mostly nitrogen, some hydrogen chloride and hydro…" at bounding box center [370, 380] width 389 height 40
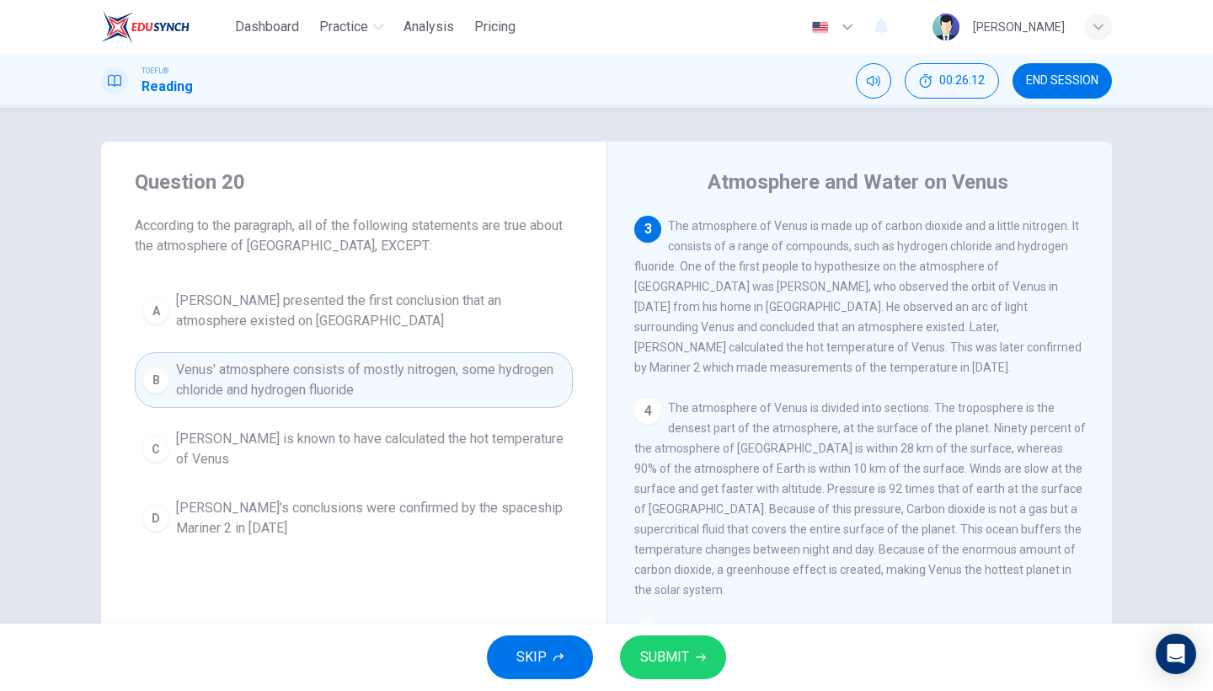
click at [662, 683] on div "SKIP SUBMIT" at bounding box center [606, 657] width 1213 height 67
click at [675, 661] on span "SUBMIT" at bounding box center [664, 657] width 49 height 24
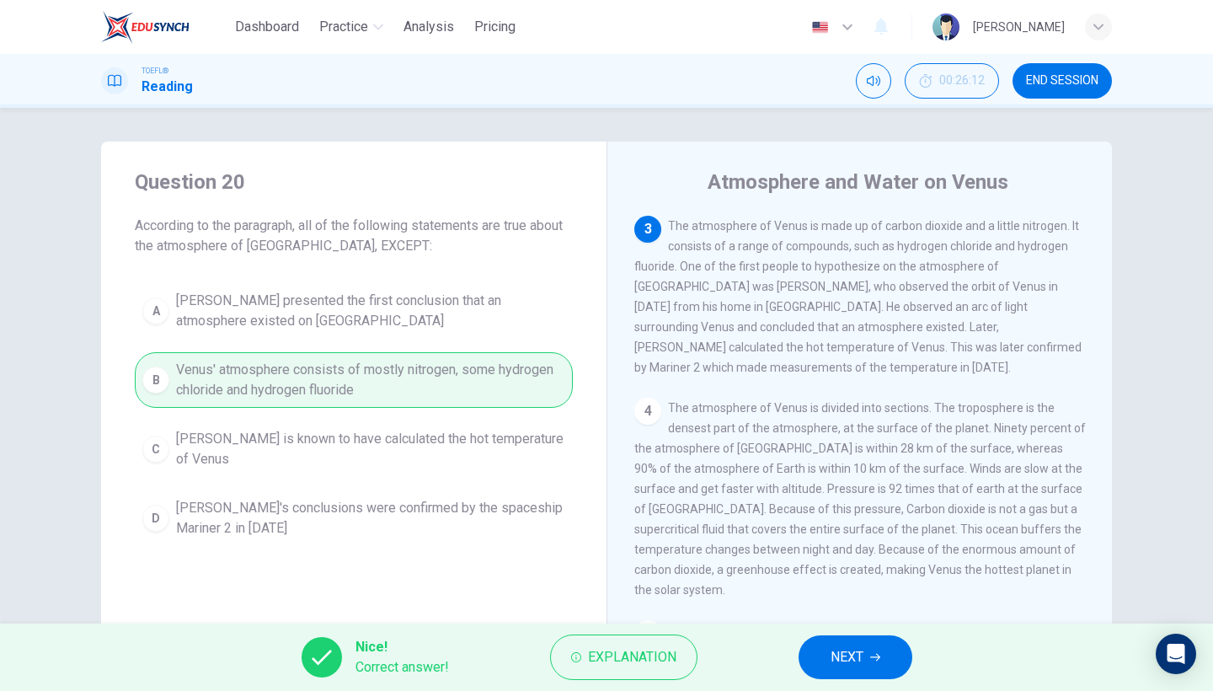
click at [833, 665] on span "NEXT" at bounding box center [847, 657] width 33 height 24
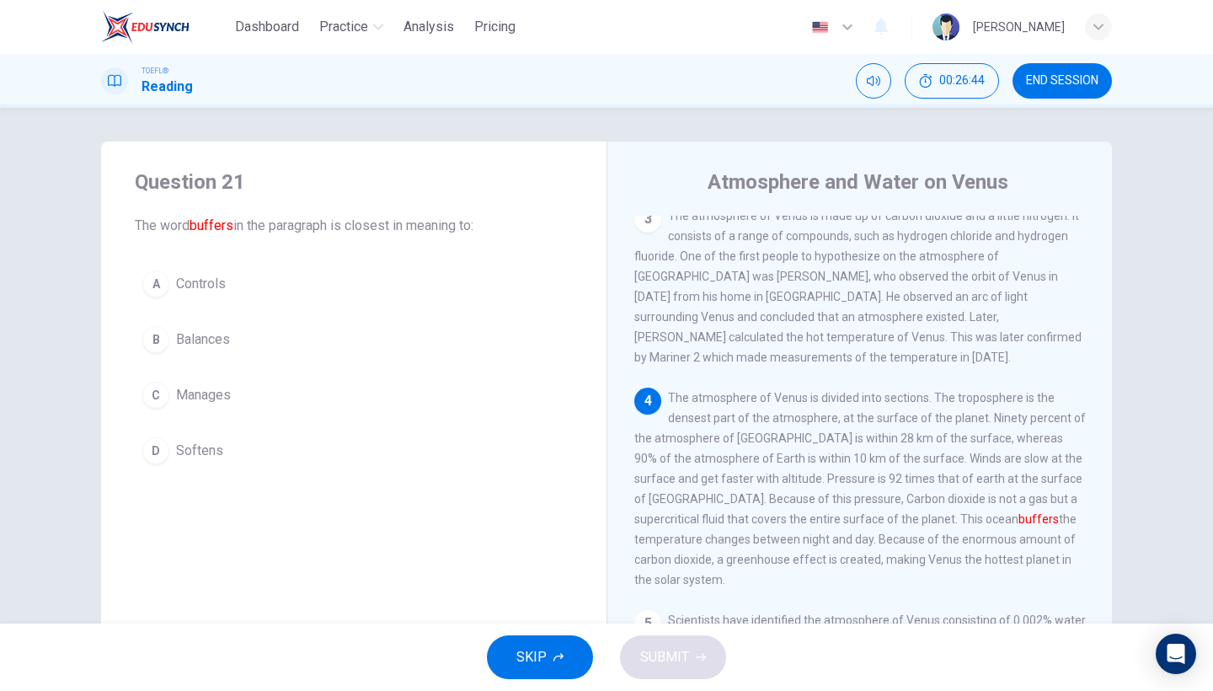
scroll to position [318, 0]
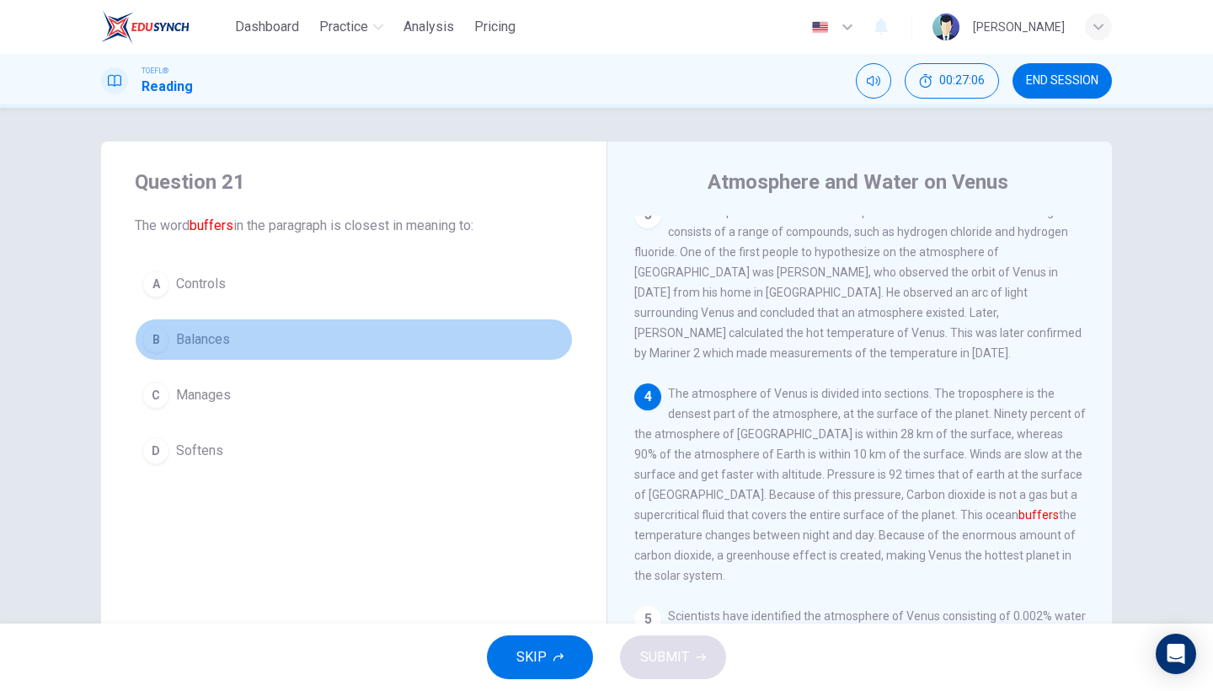
click at [228, 335] on span "Balances" at bounding box center [203, 339] width 54 height 20
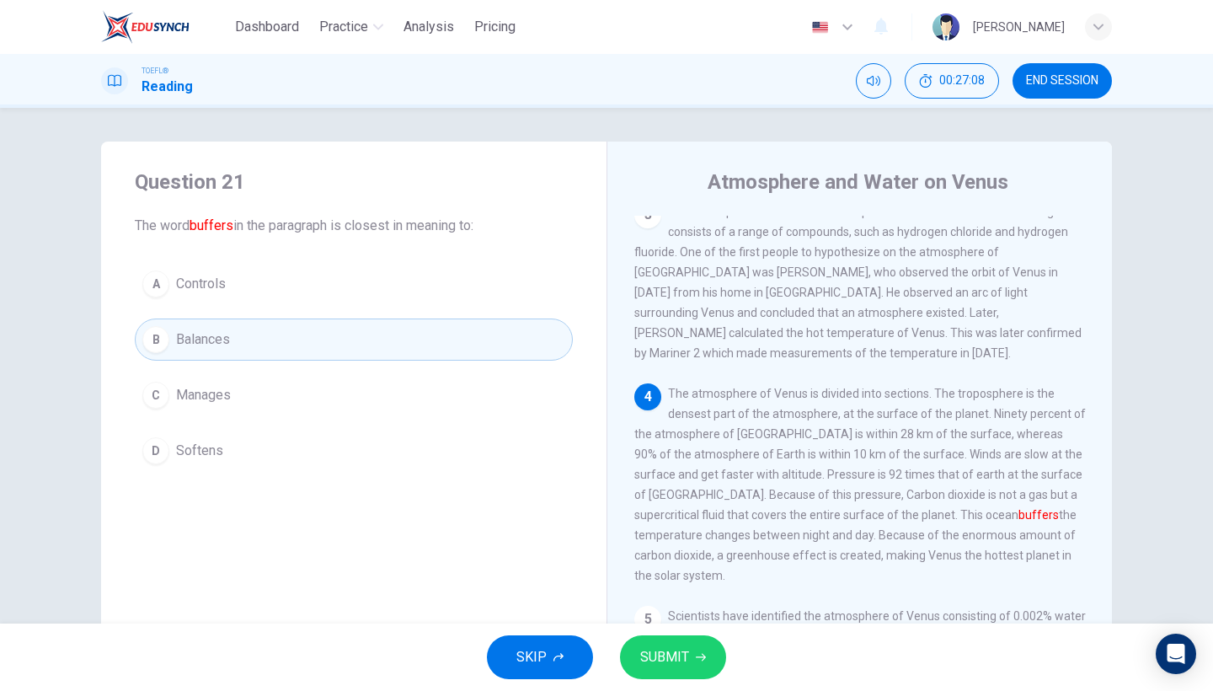
click at [702, 663] on button "SUBMIT" at bounding box center [673, 657] width 106 height 44
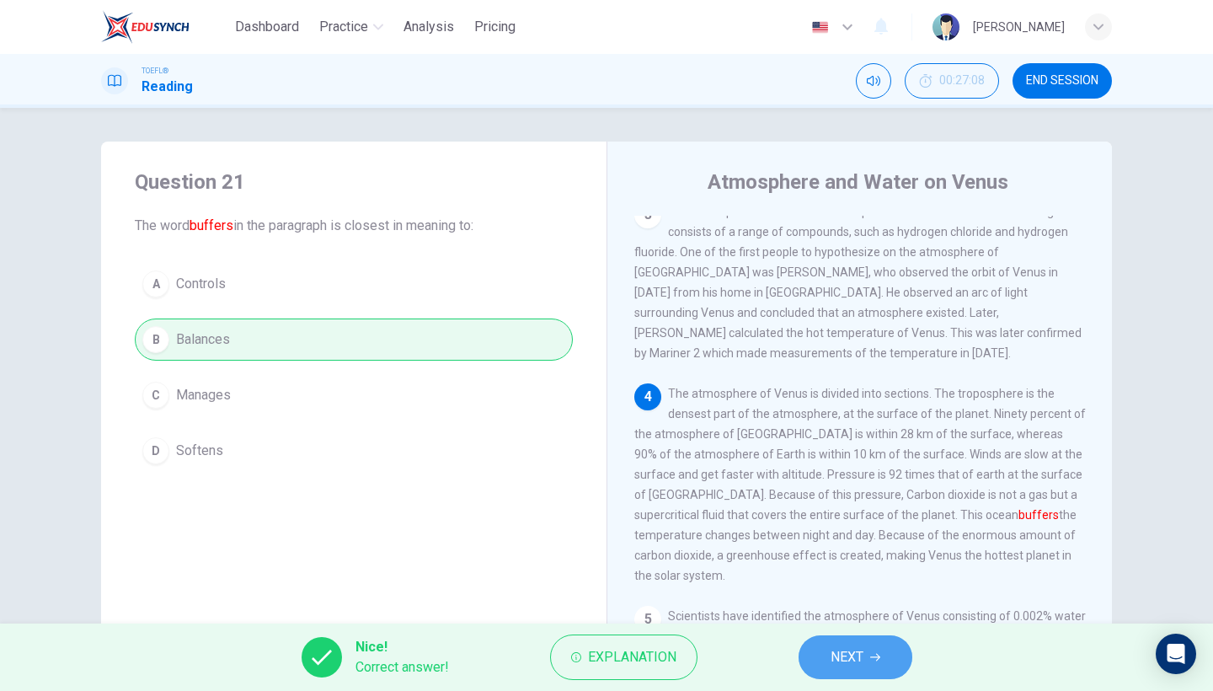
click at [856, 659] on span "NEXT" at bounding box center [847, 657] width 33 height 24
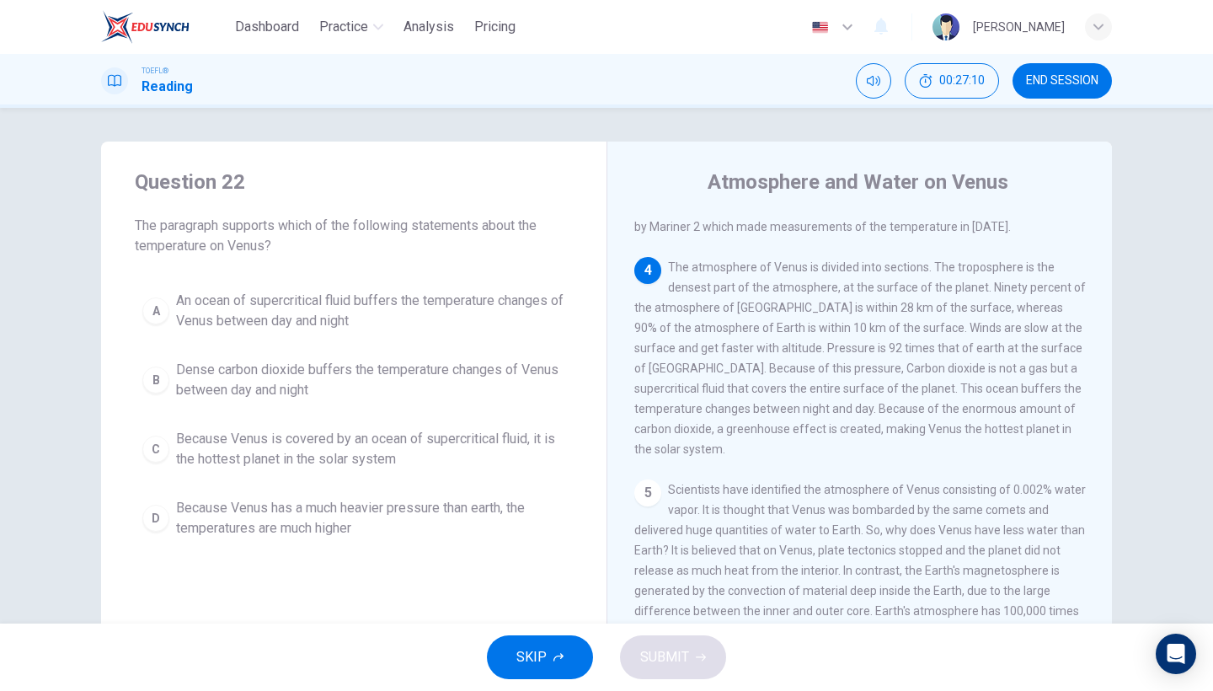
scroll to position [439, 0]
drag, startPoint x: 901, startPoint y: 374, endPoint x: 960, endPoint y: 372, distance: 59.0
click at [960, 372] on span "The atmosphere of Venus is divided into sections. The troposphere is the denses…" at bounding box center [861, 362] width 452 height 195
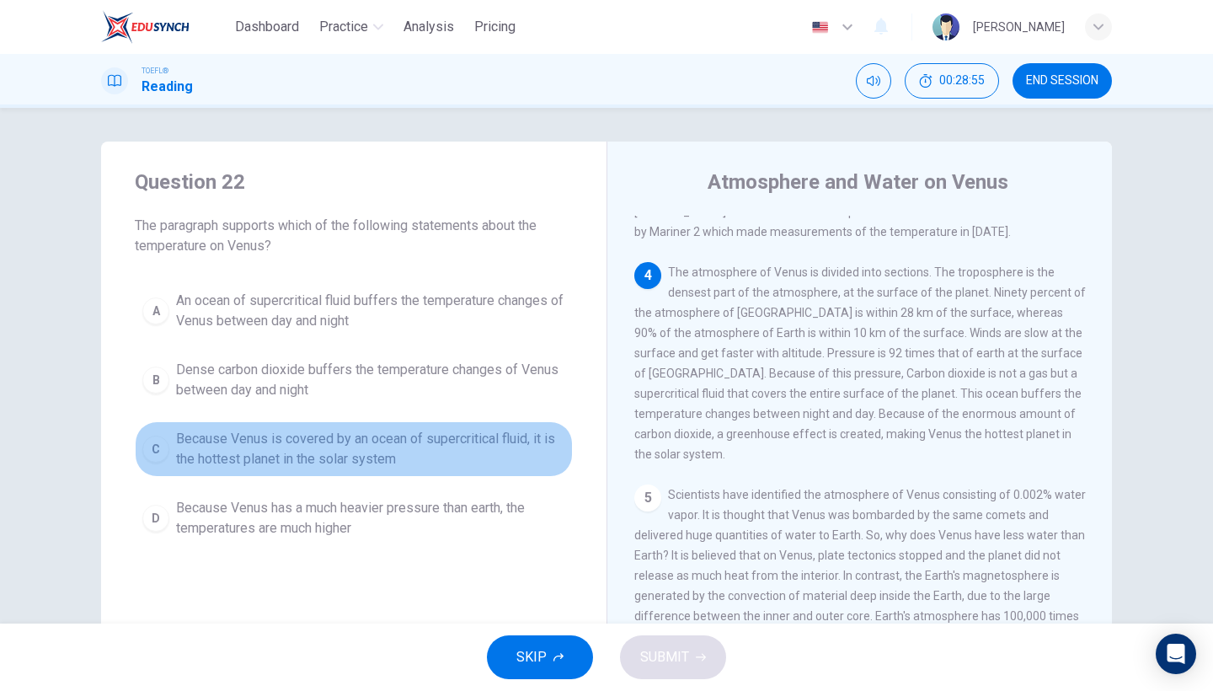
click at [386, 460] on span "Because Venus is covered by an ocean of supercritical fluid, it is the hottest …" at bounding box center [370, 449] width 389 height 40
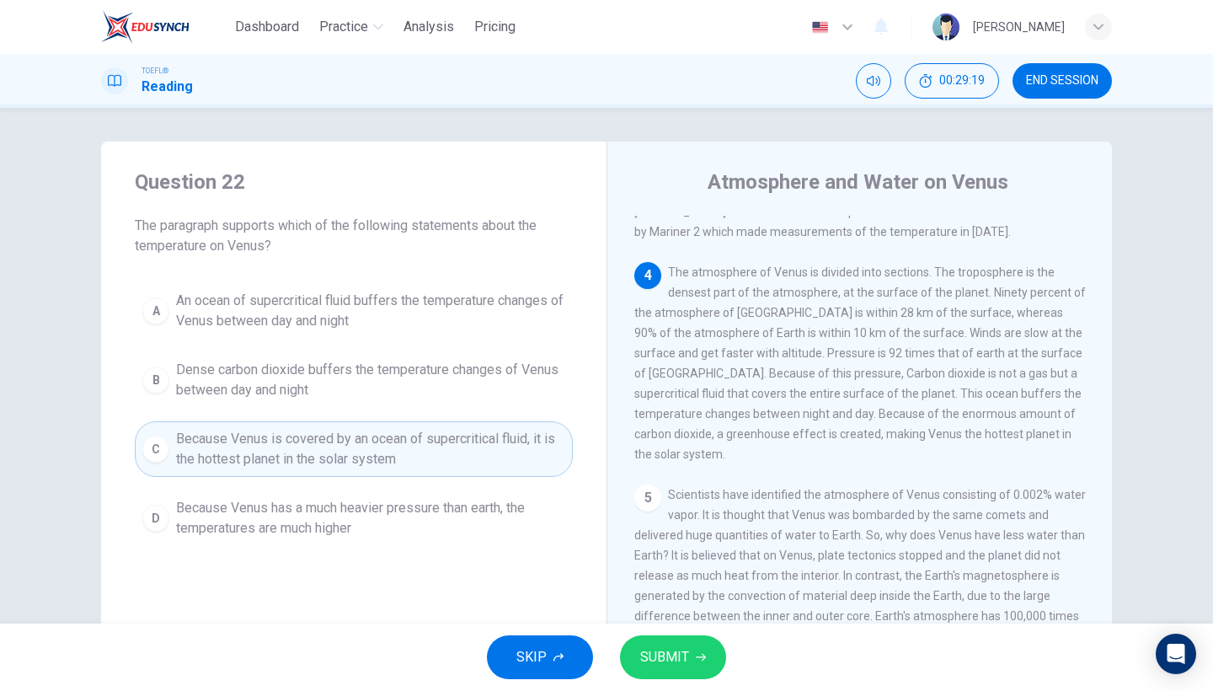
click at [694, 672] on button "SUBMIT" at bounding box center [673, 657] width 106 height 44
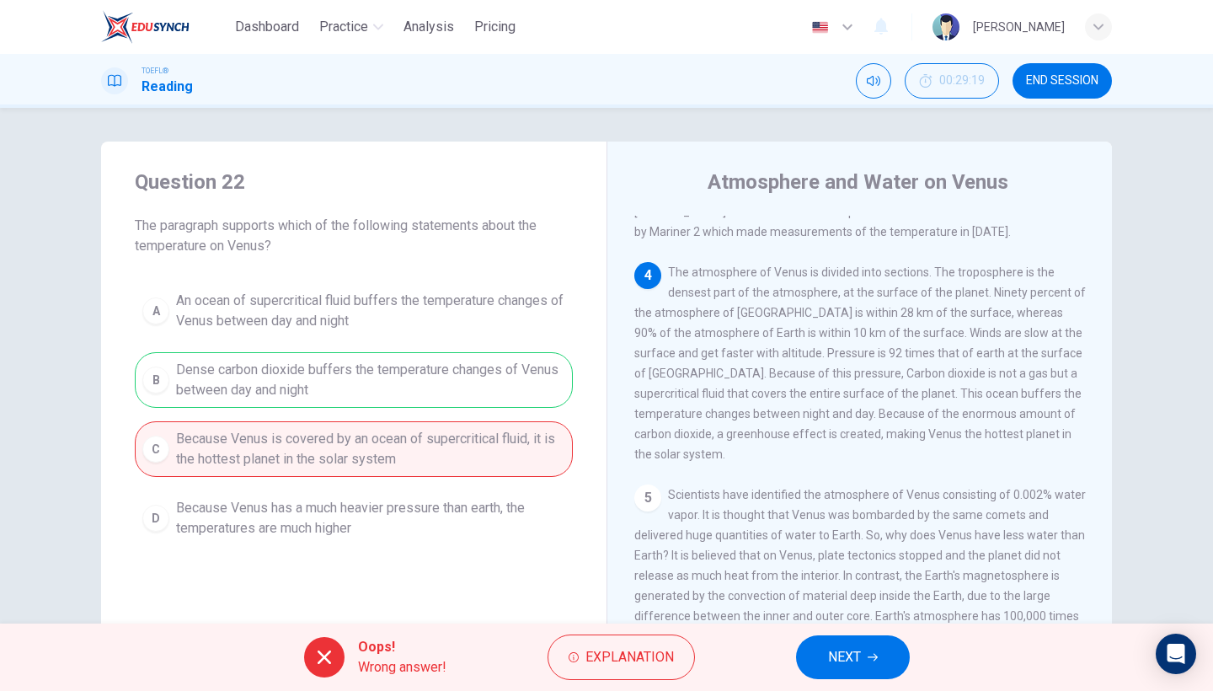
click at [849, 651] on span "NEXT" at bounding box center [844, 657] width 33 height 24
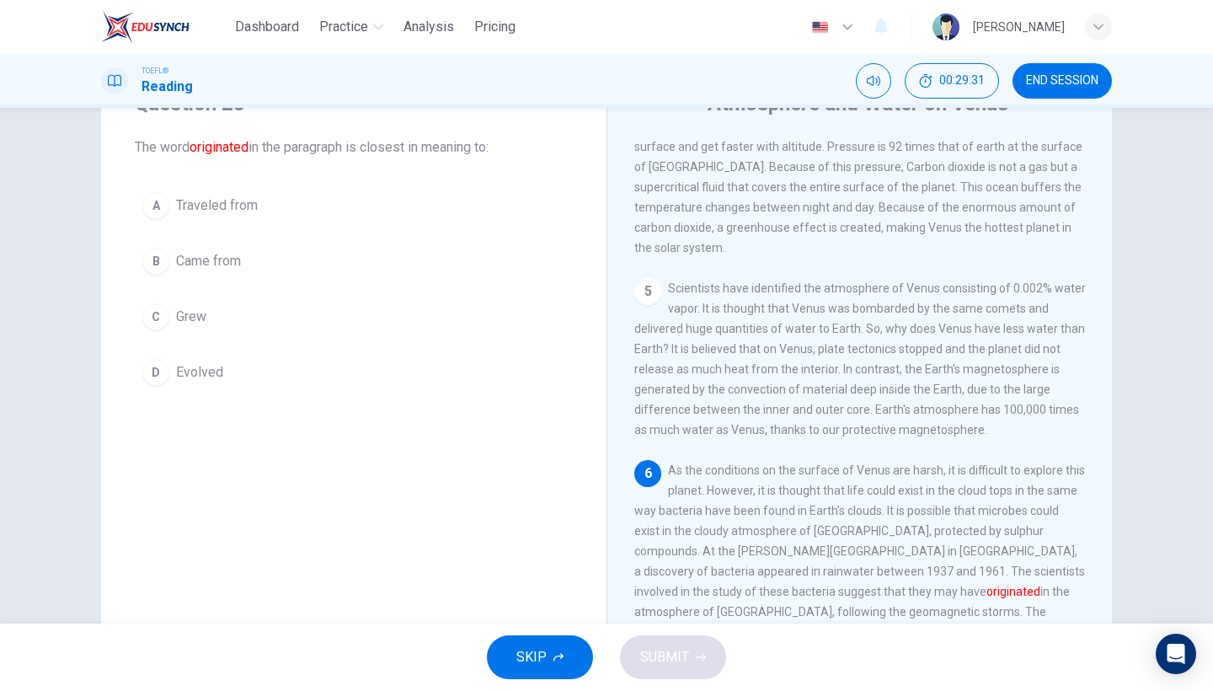
scroll to position [67, 0]
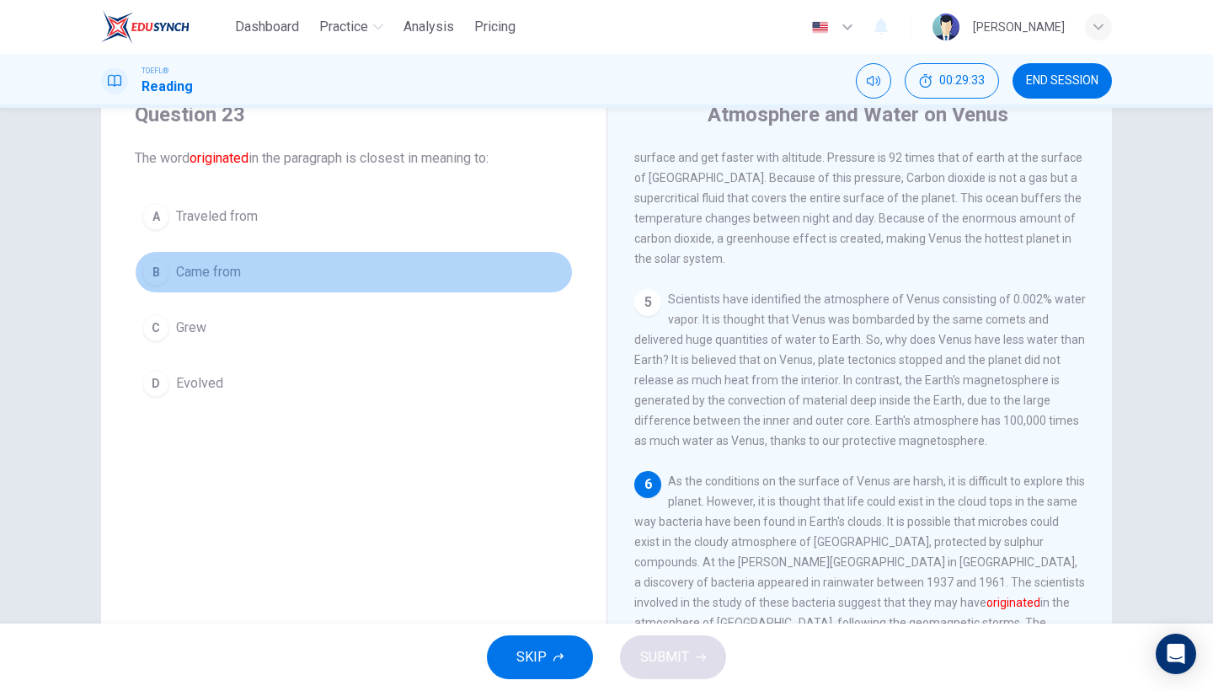
click at [209, 282] on button "B Came from" at bounding box center [354, 272] width 438 height 42
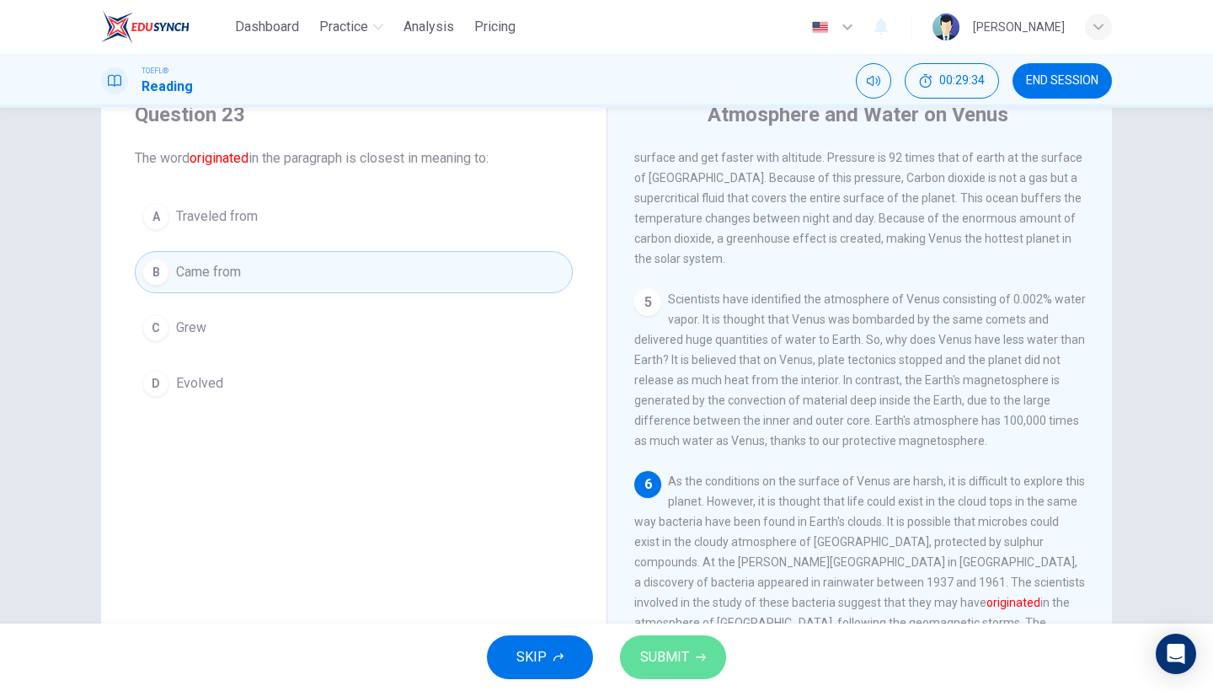
click at [658, 645] on span "SUBMIT" at bounding box center [664, 657] width 49 height 24
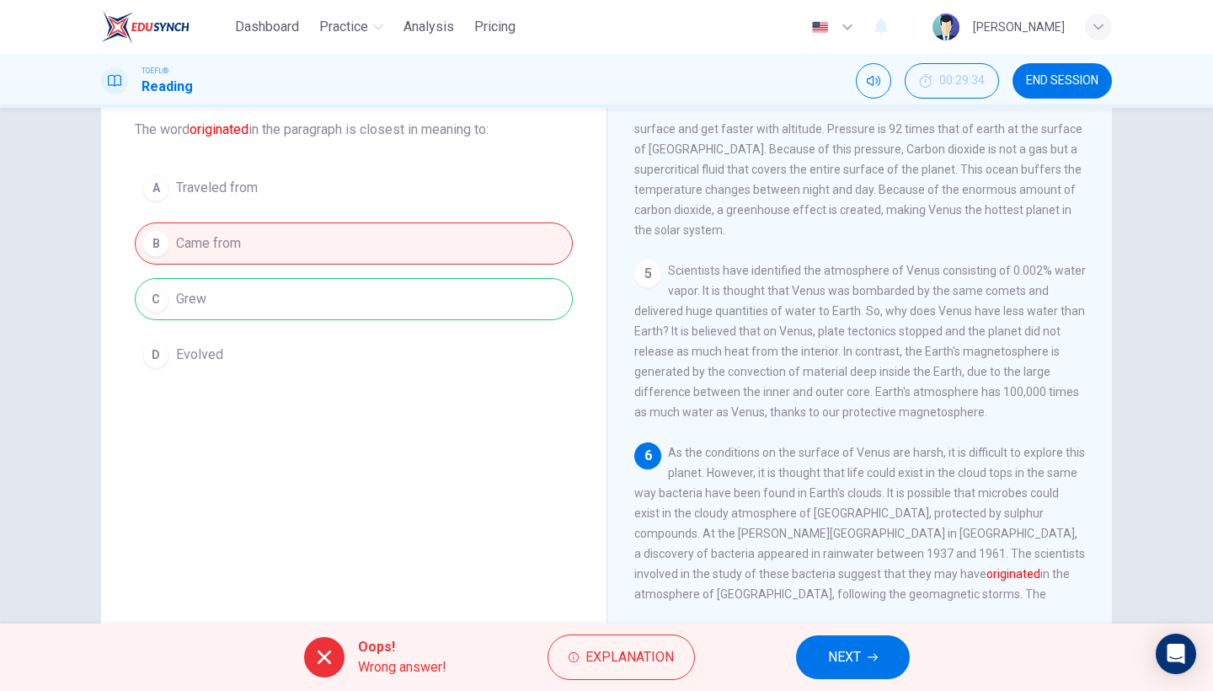
scroll to position [95, 0]
click at [844, 655] on span "NEXT" at bounding box center [844, 657] width 33 height 24
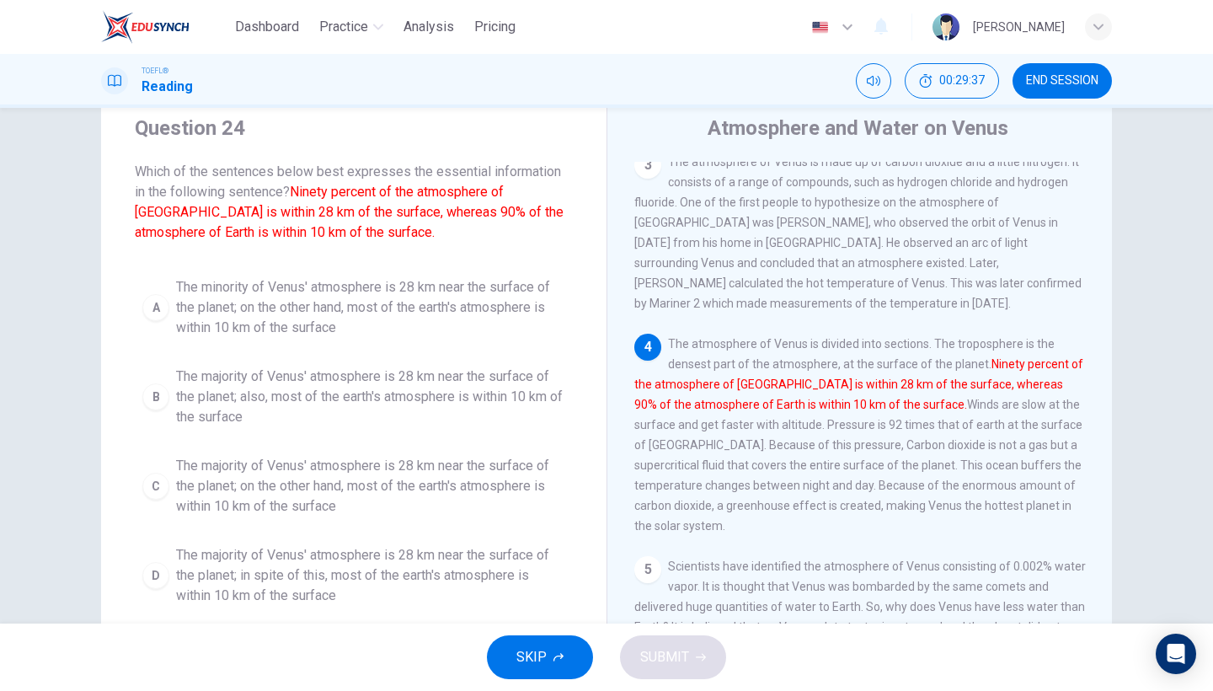
scroll to position [56, 0]
click at [392, 489] on span "The majority of Venus' atmosphere is 28 km near the surface of the planet; on t…" at bounding box center [370, 484] width 389 height 61
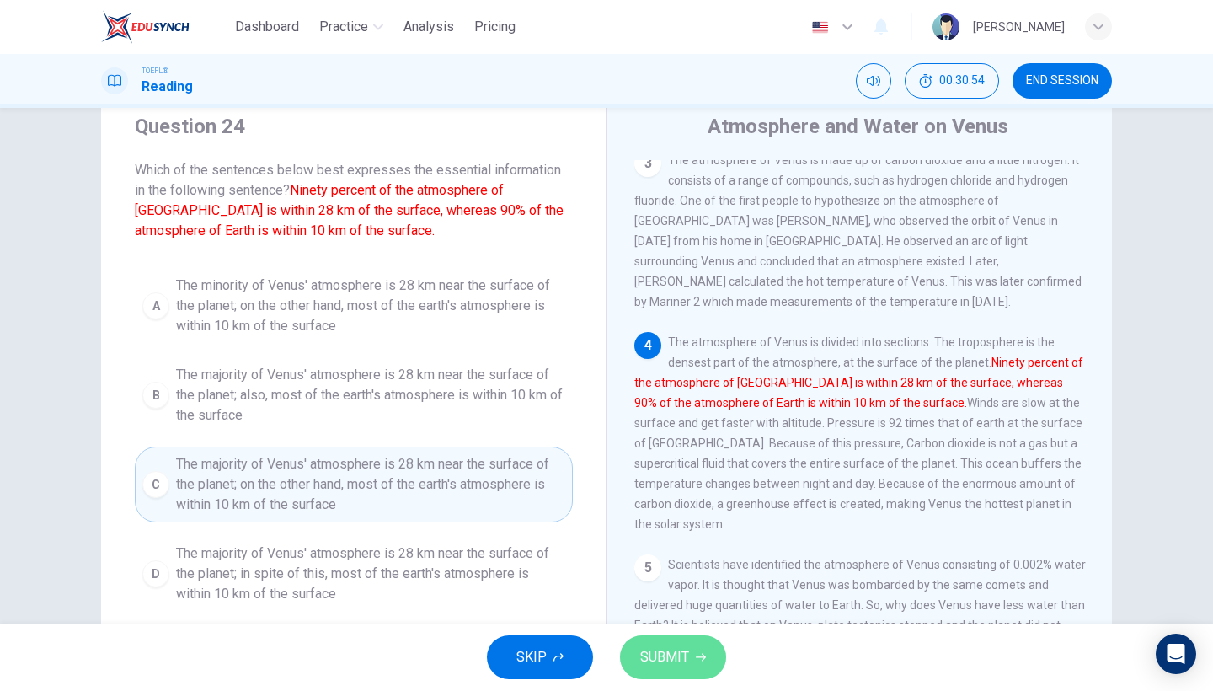
click at [653, 663] on span "SUBMIT" at bounding box center [664, 657] width 49 height 24
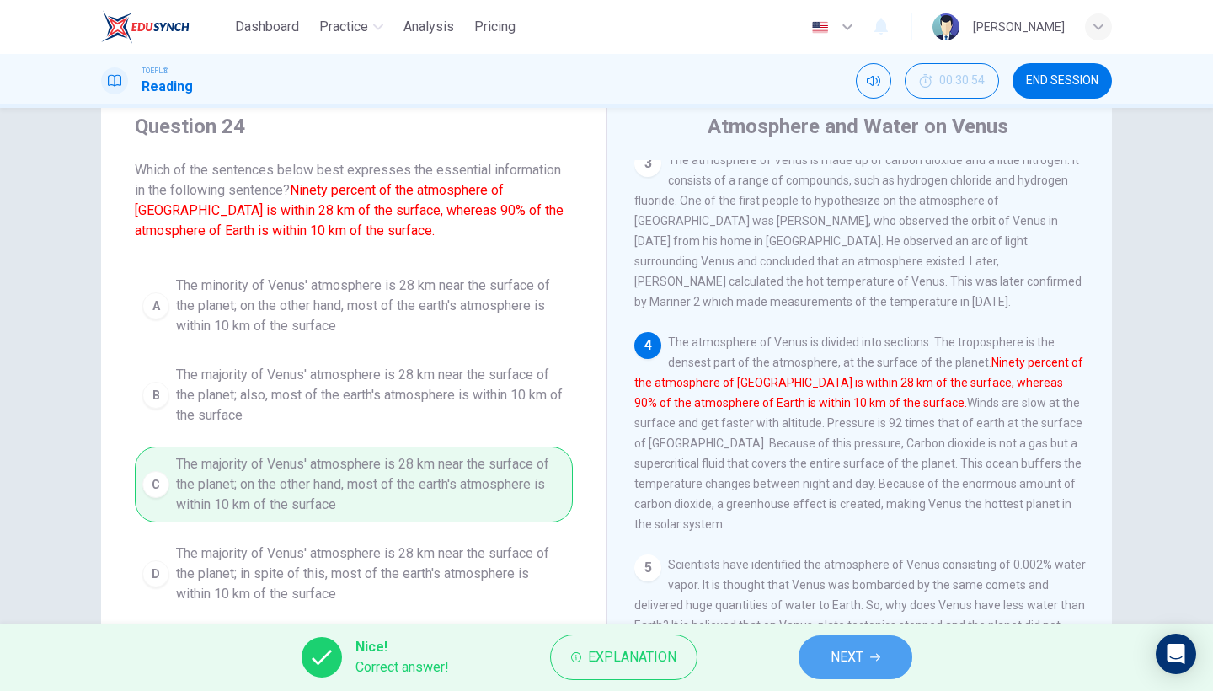
click at [871, 665] on button "NEXT" at bounding box center [856, 657] width 114 height 44
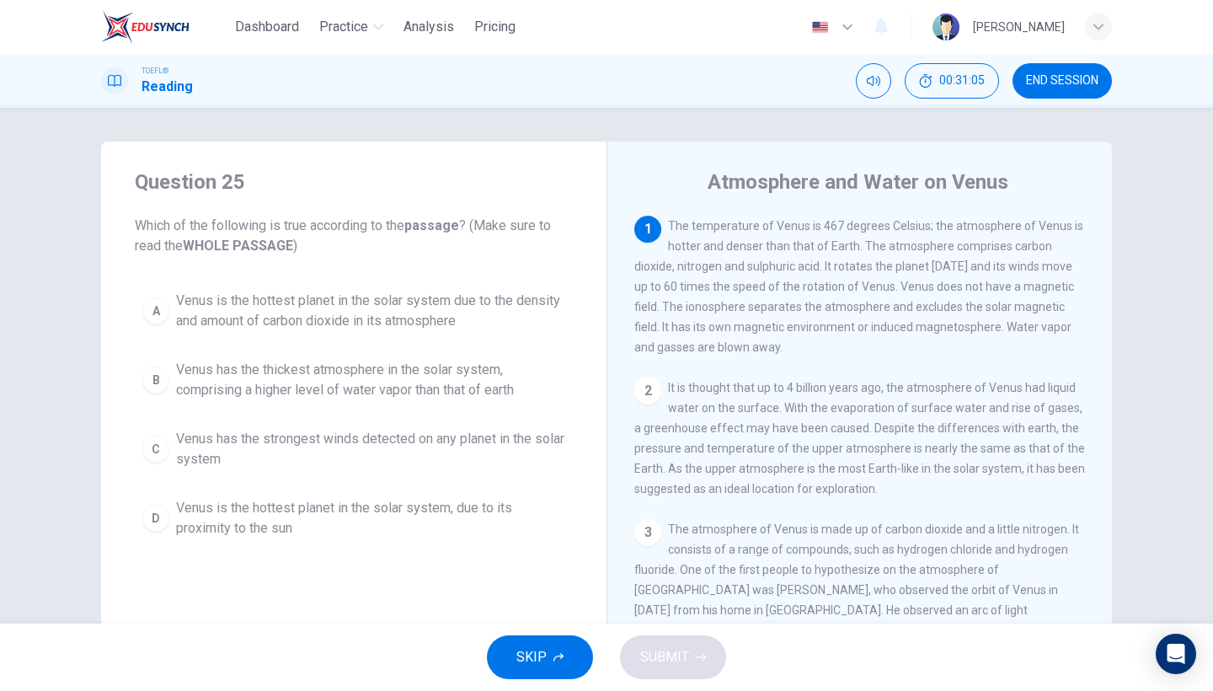
scroll to position [0, 0]
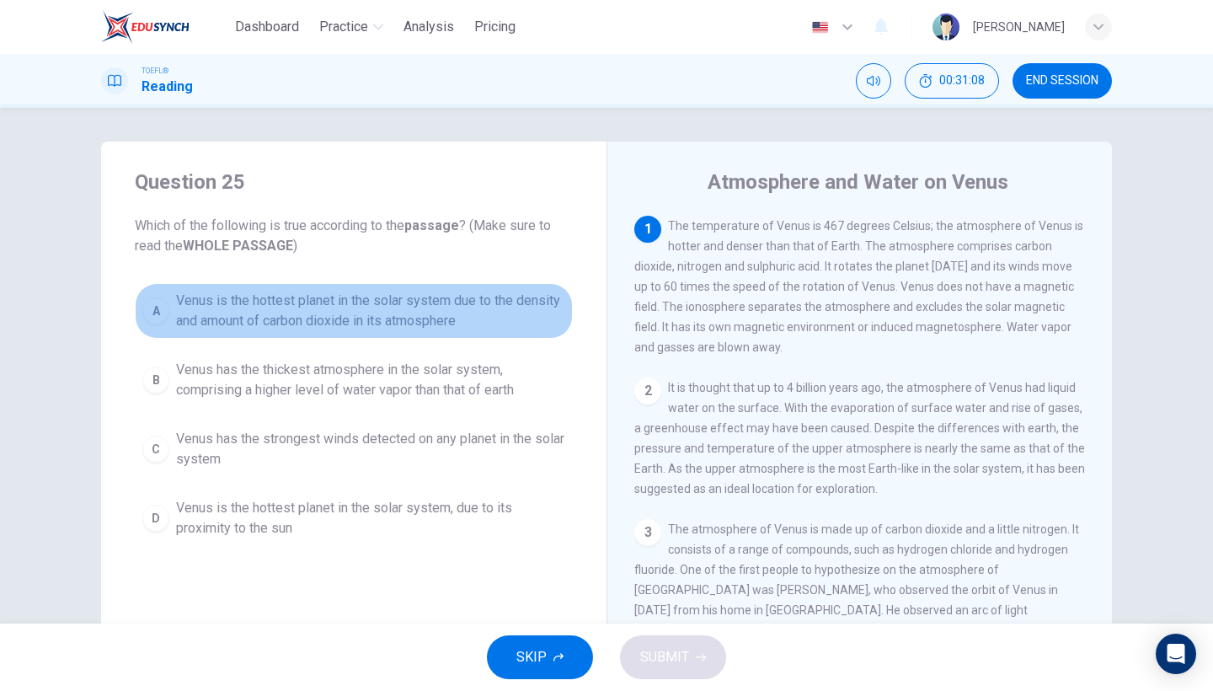
click at [462, 323] on span "Venus is the hottest planet in the solar system due to the density and amount o…" at bounding box center [370, 311] width 389 height 40
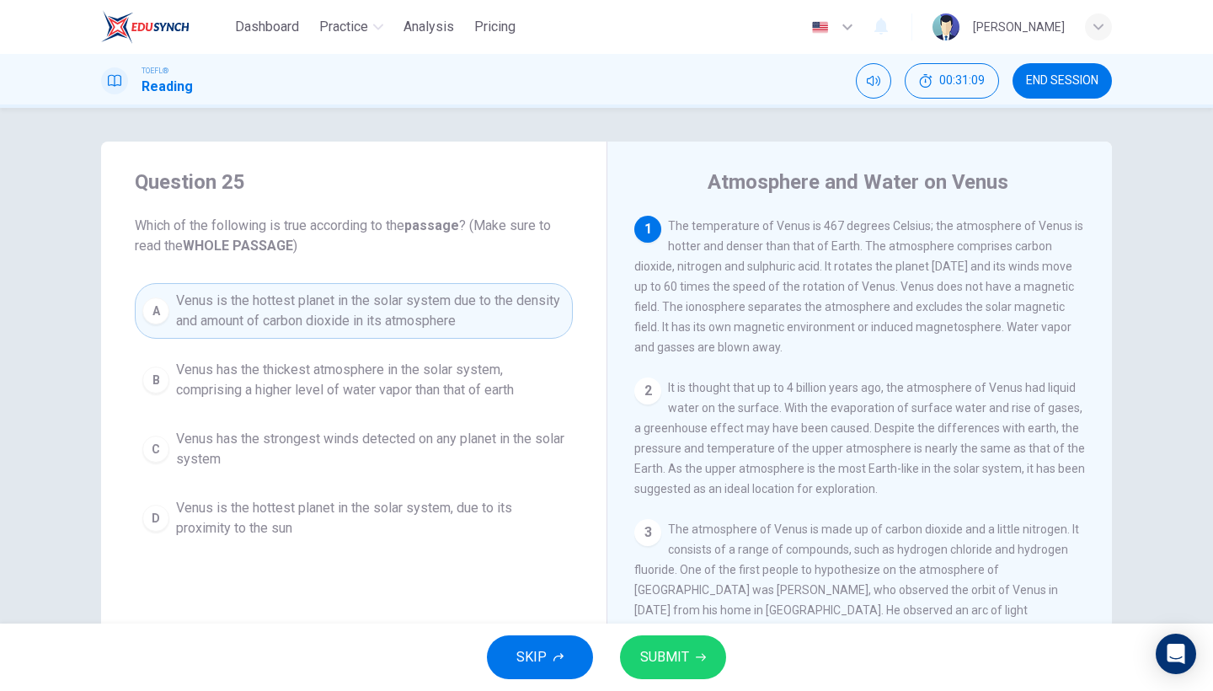
click at [666, 649] on span "SUBMIT" at bounding box center [664, 657] width 49 height 24
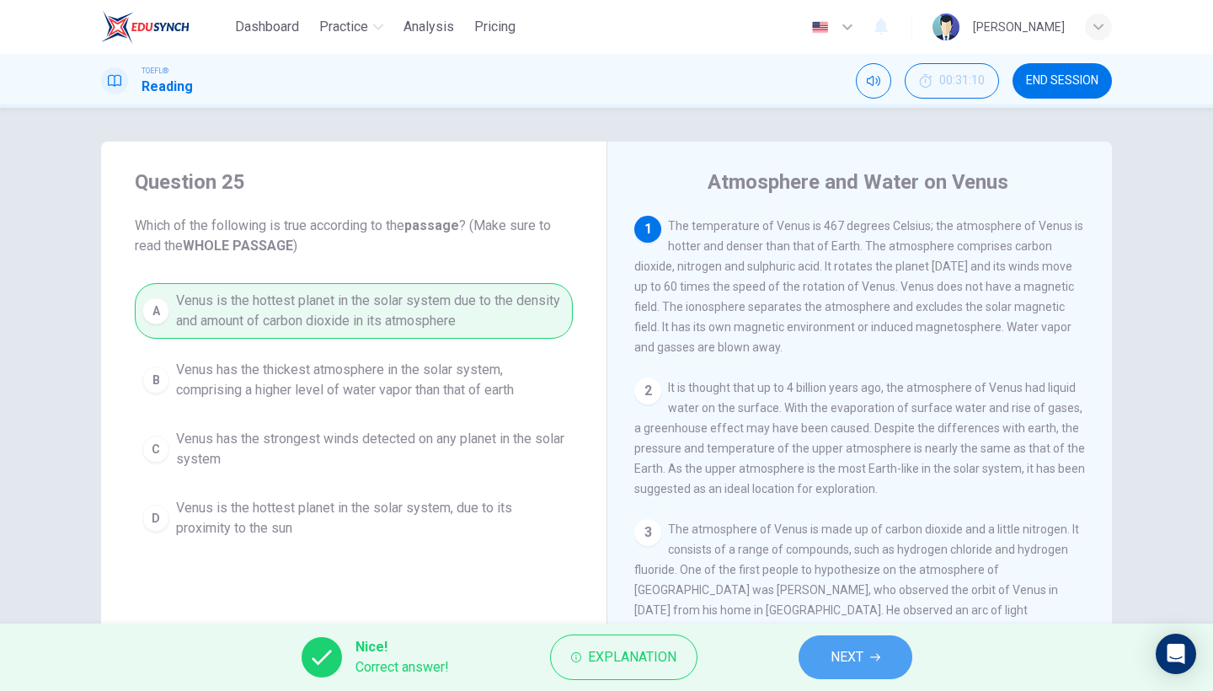
click at [850, 656] on span "NEXT" at bounding box center [847, 657] width 33 height 24
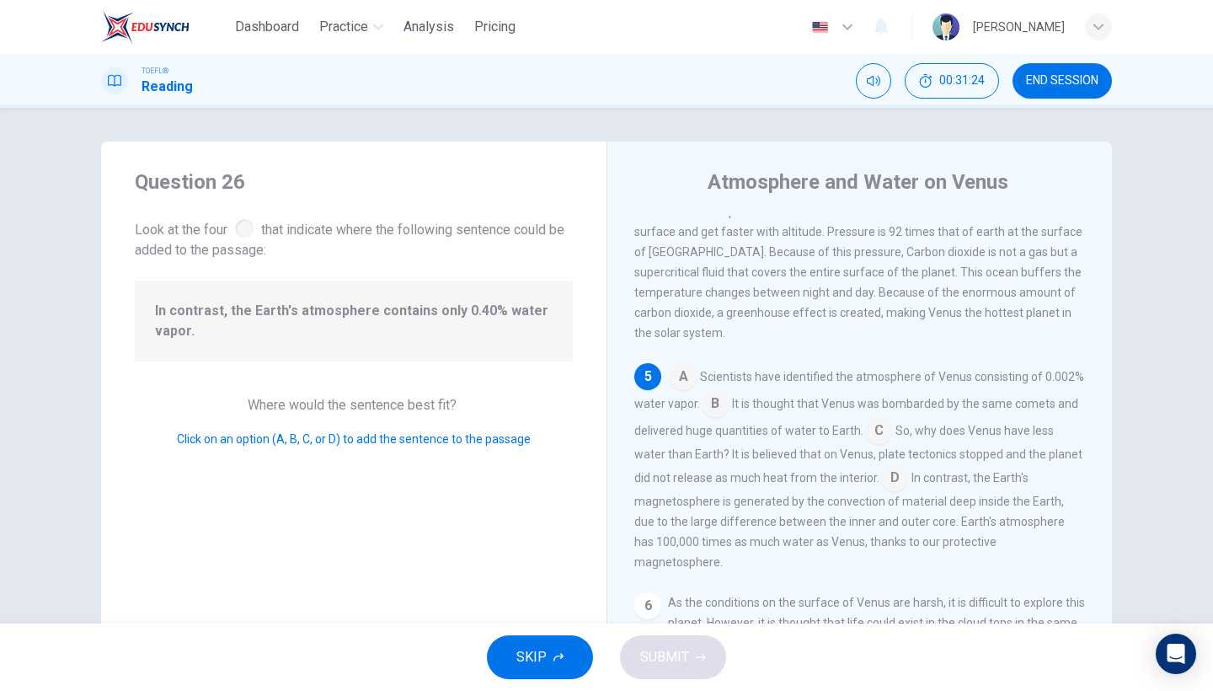
click at [720, 392] on input at bounding box center [715, 405] width 27 height 27
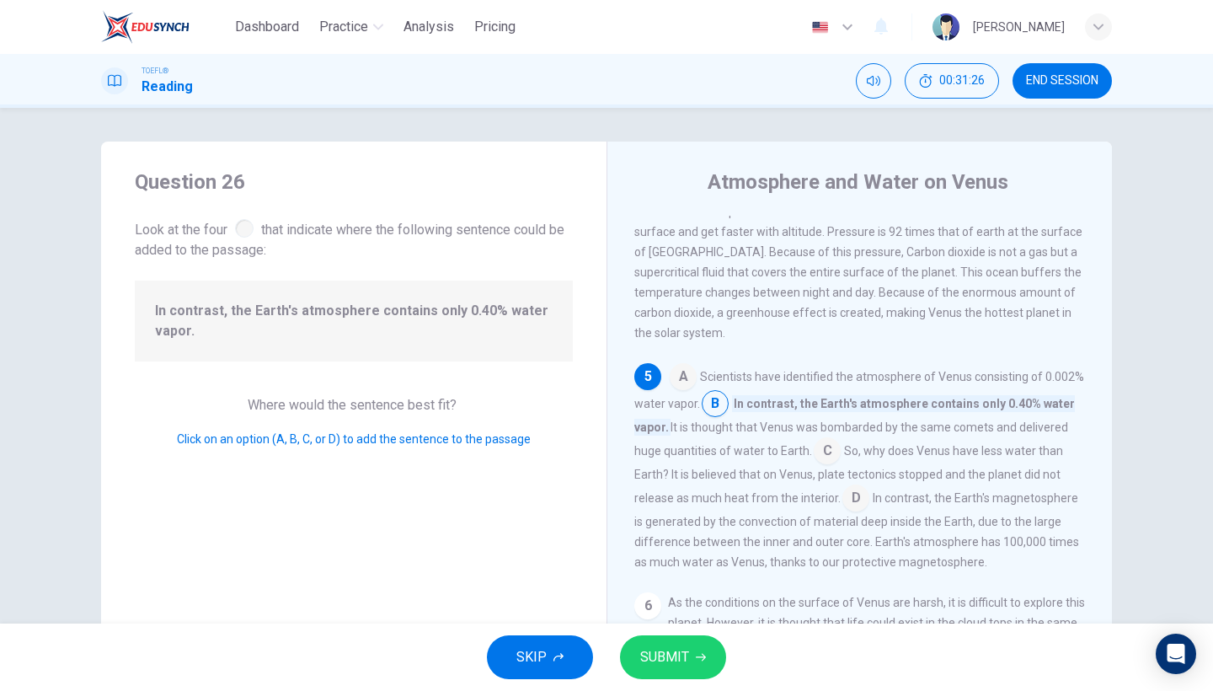
click at [643, 668] on span "SUBMIT" at bounding box center [664, 657] width 49 height 24
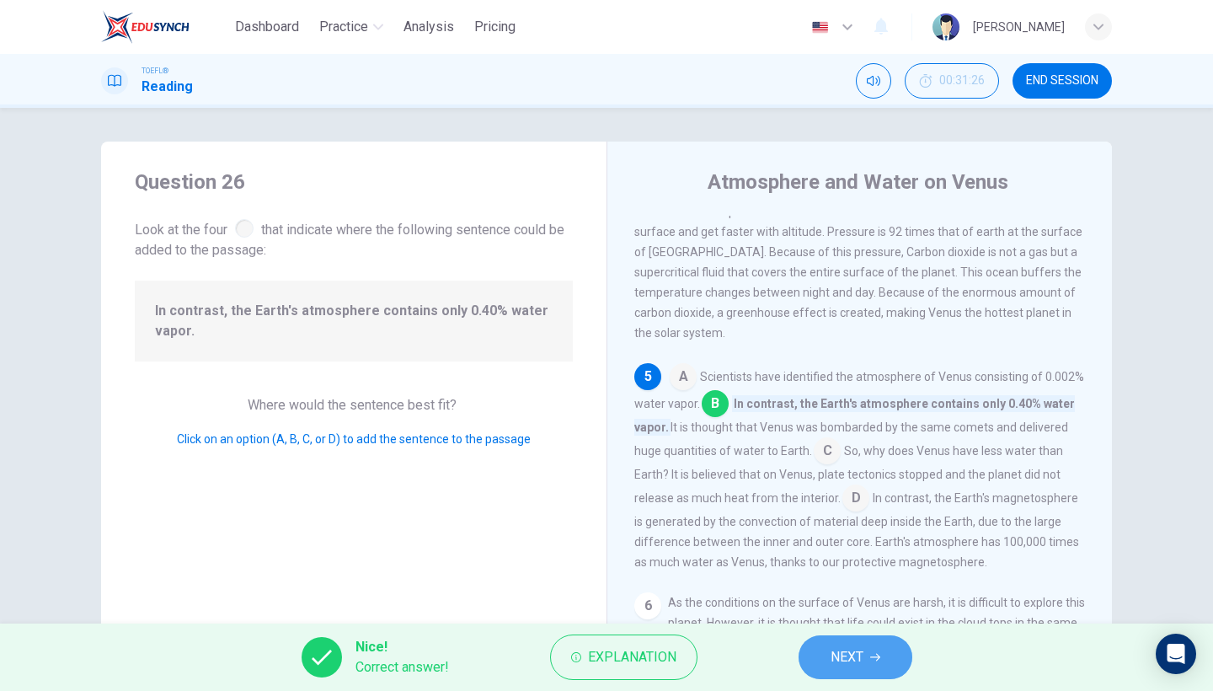
click at [818, 649] on button "NEXT" at bounding box center [856, 657] width 114 height 44
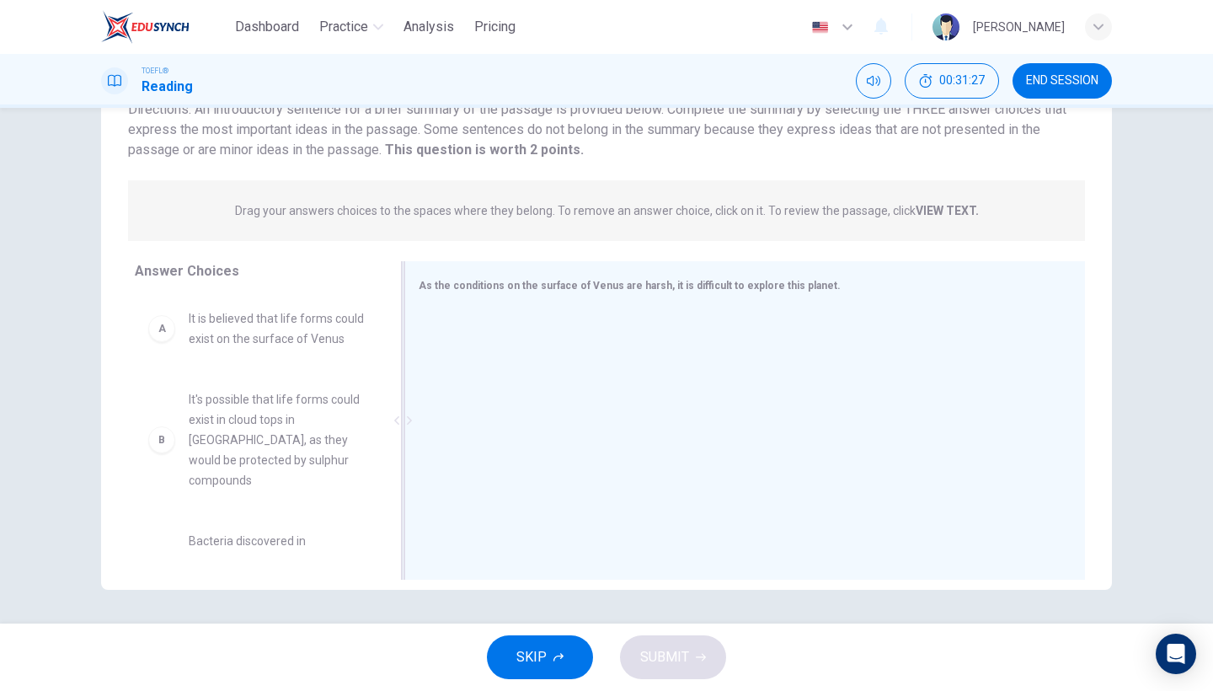
scroll to position [137, 0]
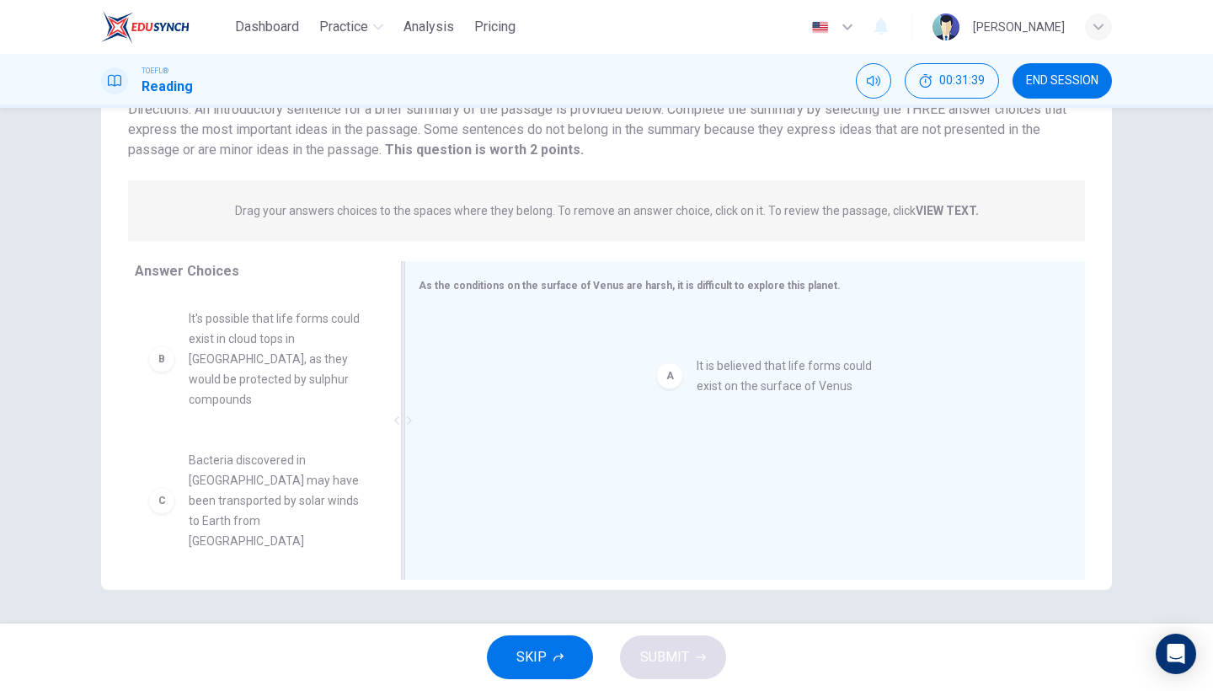
drag, startPoint x: 314, startPoint y: 336, endPoint x: 828, endPoint y: 383, distance: 515.4
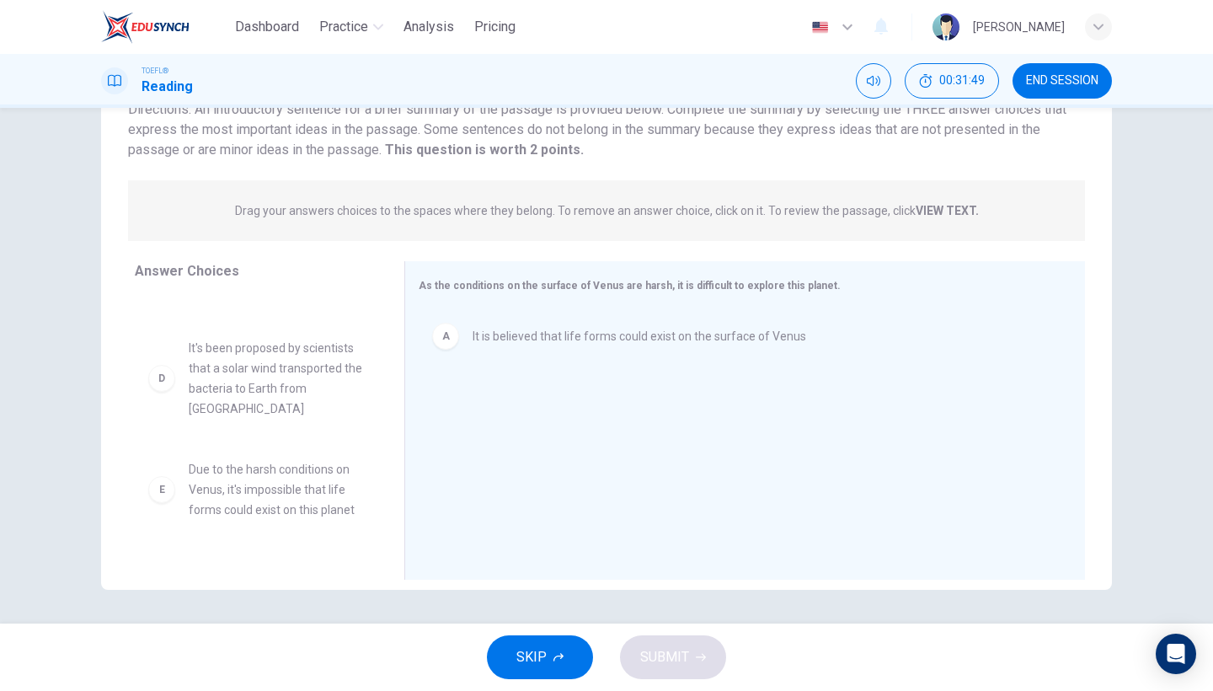
scroll to position [253, 0]
drag, startPoint x: 304, startPoint y: 424, endPoint x: 592, endPoint y: 458, distance: 290.2
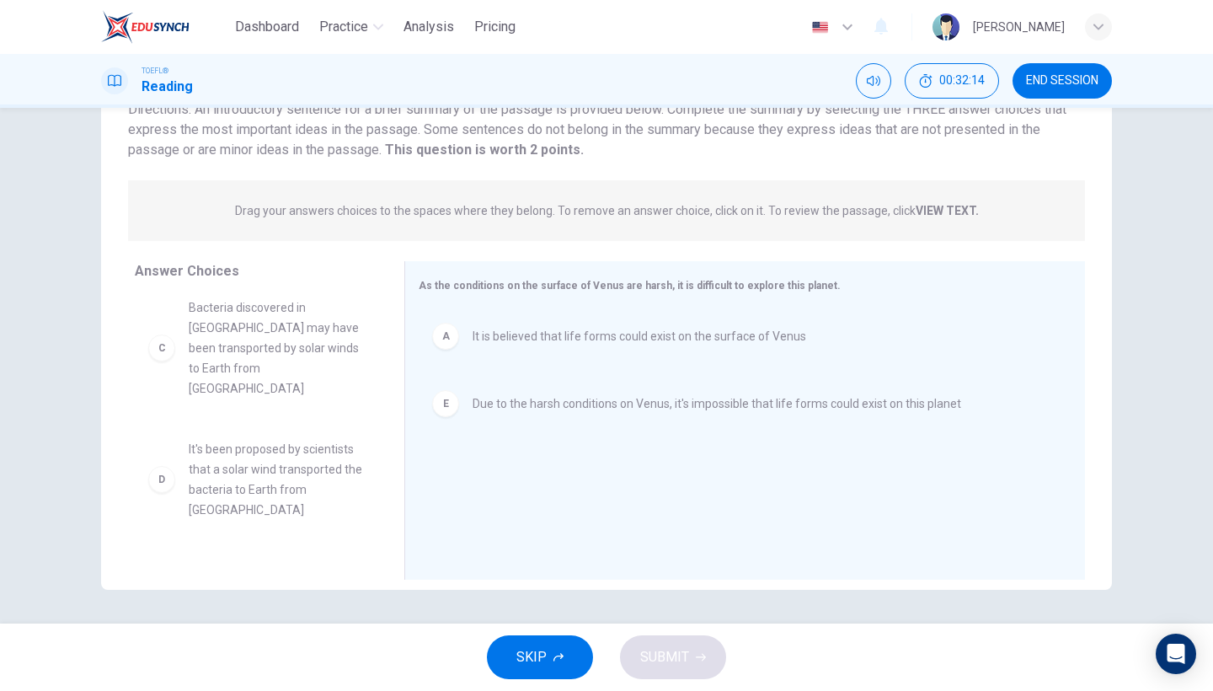
scroll to position [152, 0]
drag, startPoint x: 262, startPoint y: 491, endPoint x: 501, endPoint y: 490, distance: 239.3
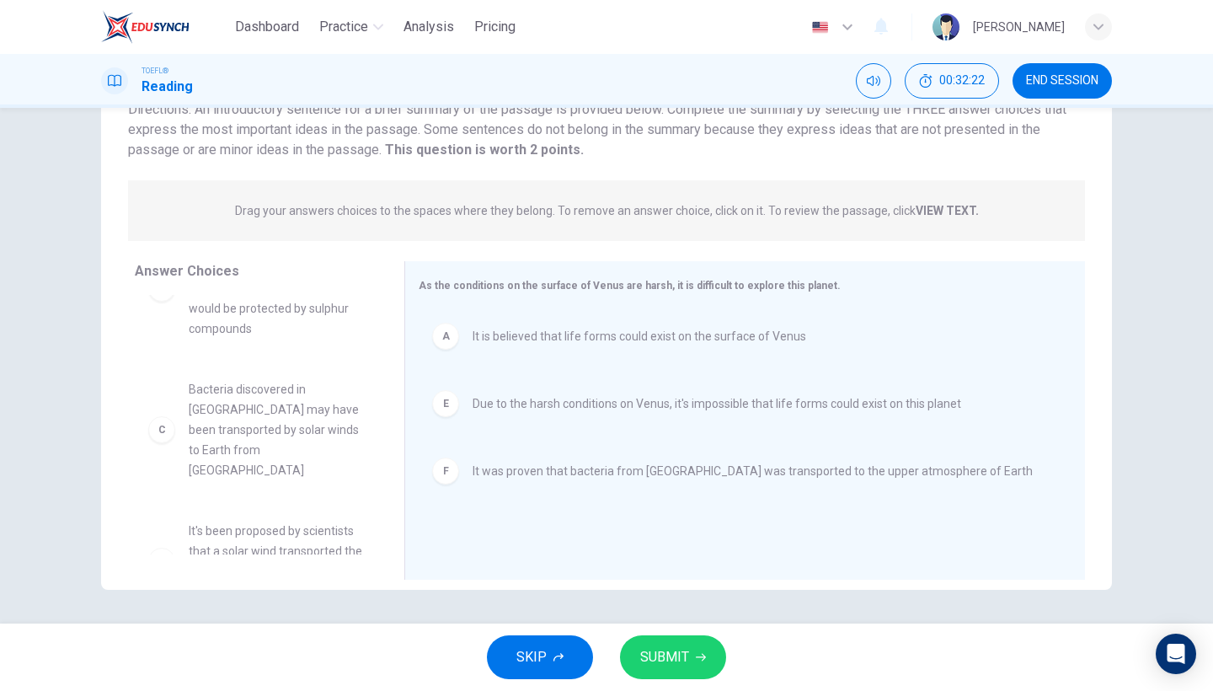
scroll to position [51, 0]
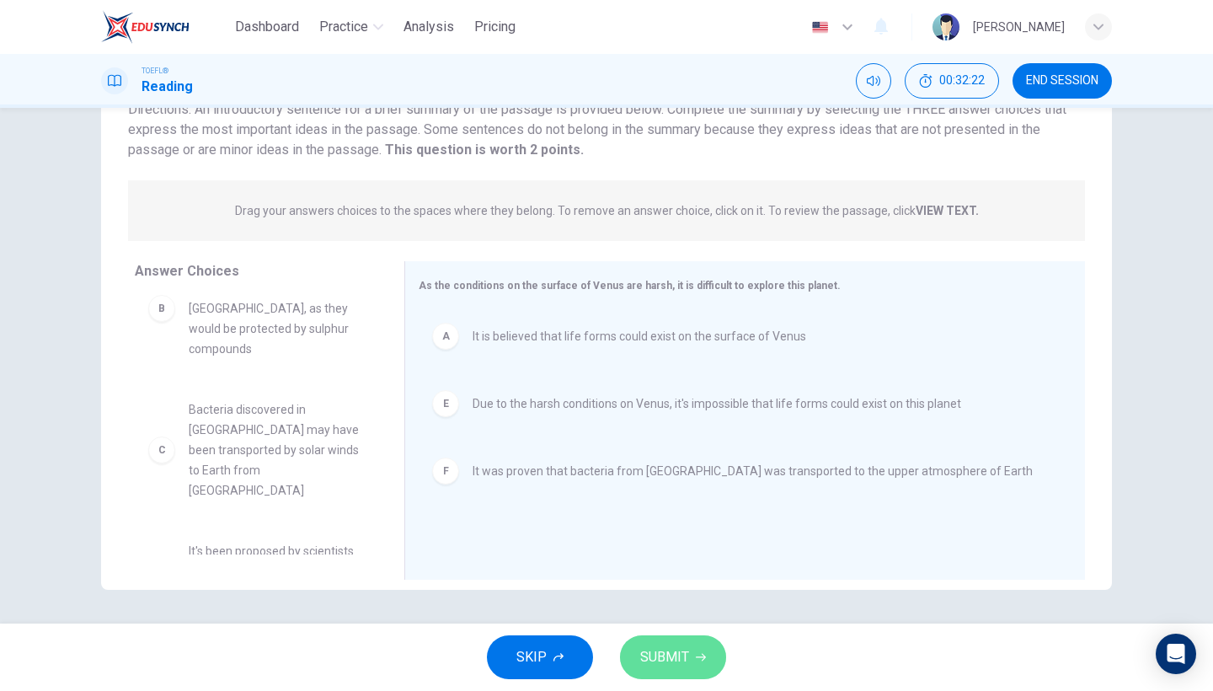
click at [652, 664] on span "SUBMIT" at bounding box center [664, 657] width 49 height 24
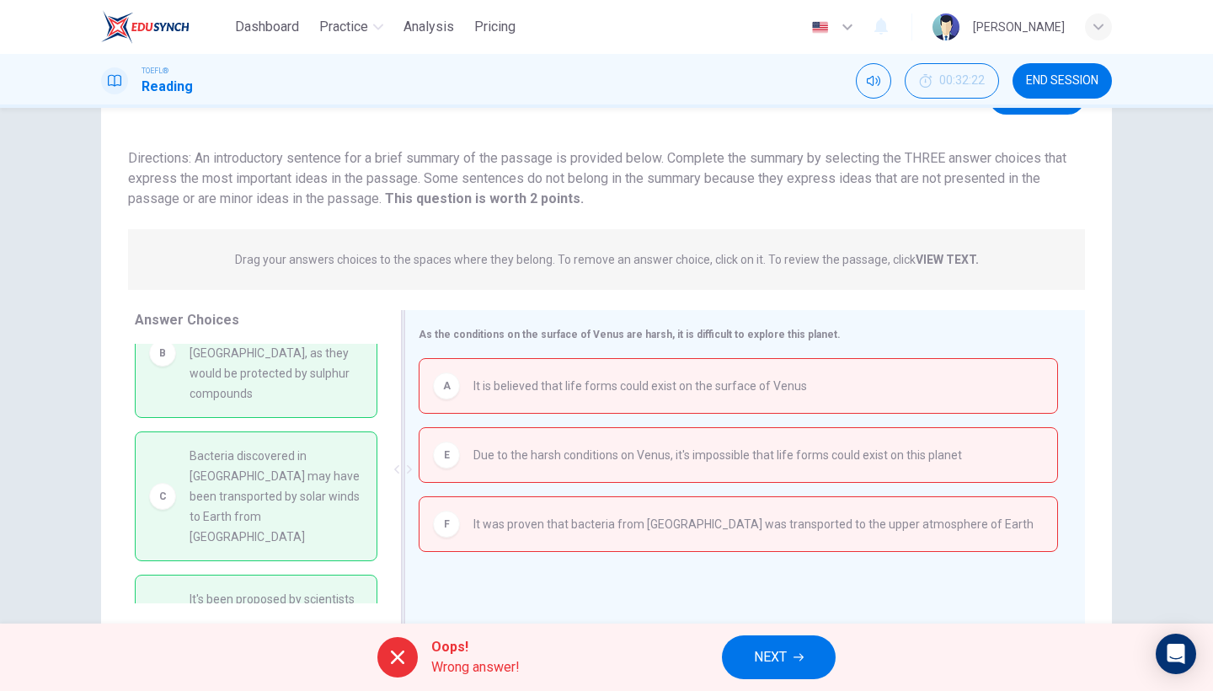
scroll to position [83, 0]
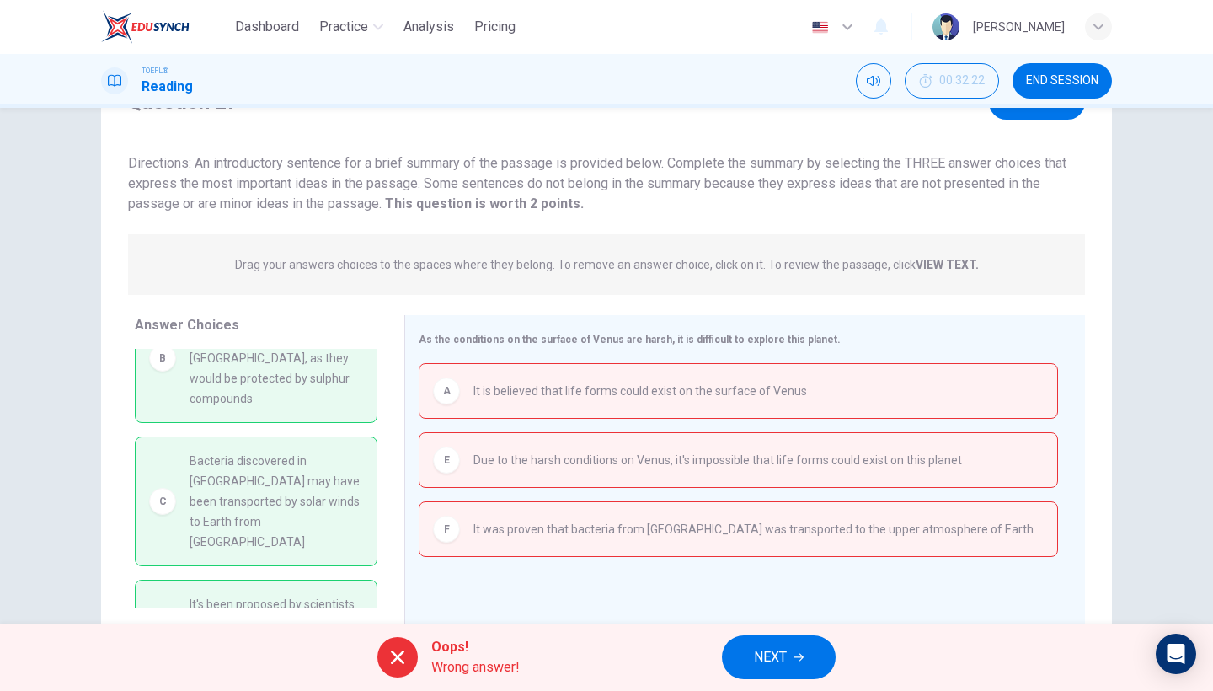
click at [785, 665] on span "NEXT" at bounding box center [770, 657] width 33 height 24
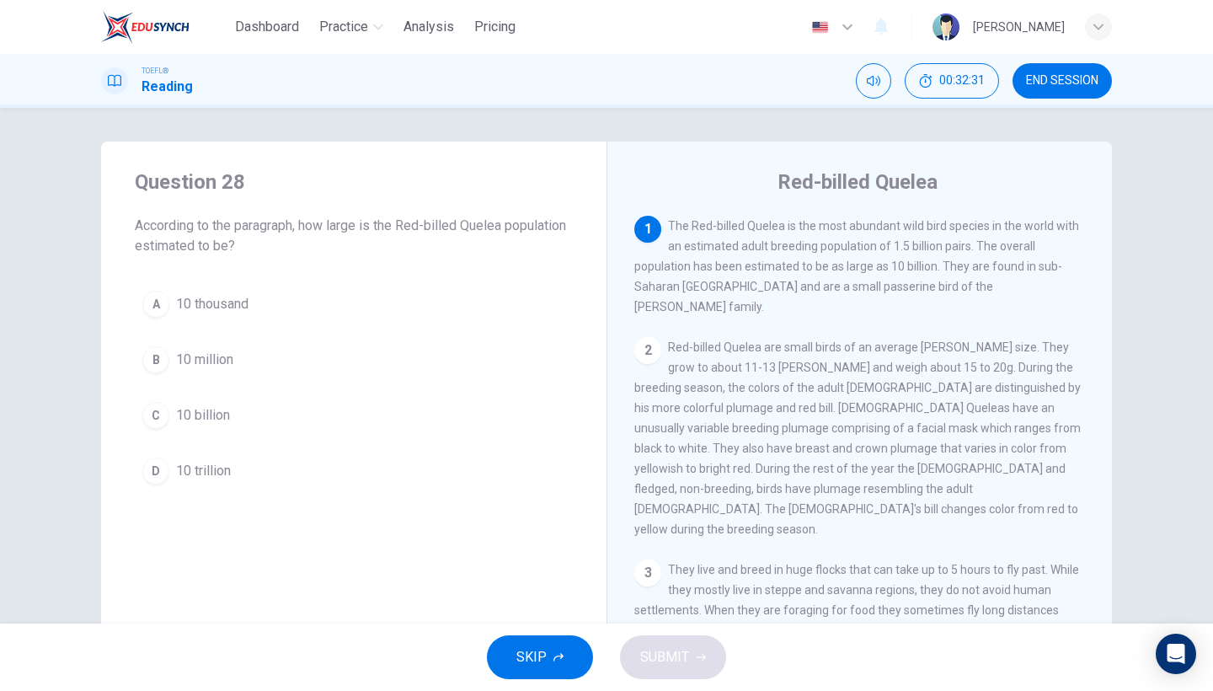
scroll to position [0, 0]
click at [214, 472] on span "10 trillion" at bounding box center [203, 471] width 55 height 20
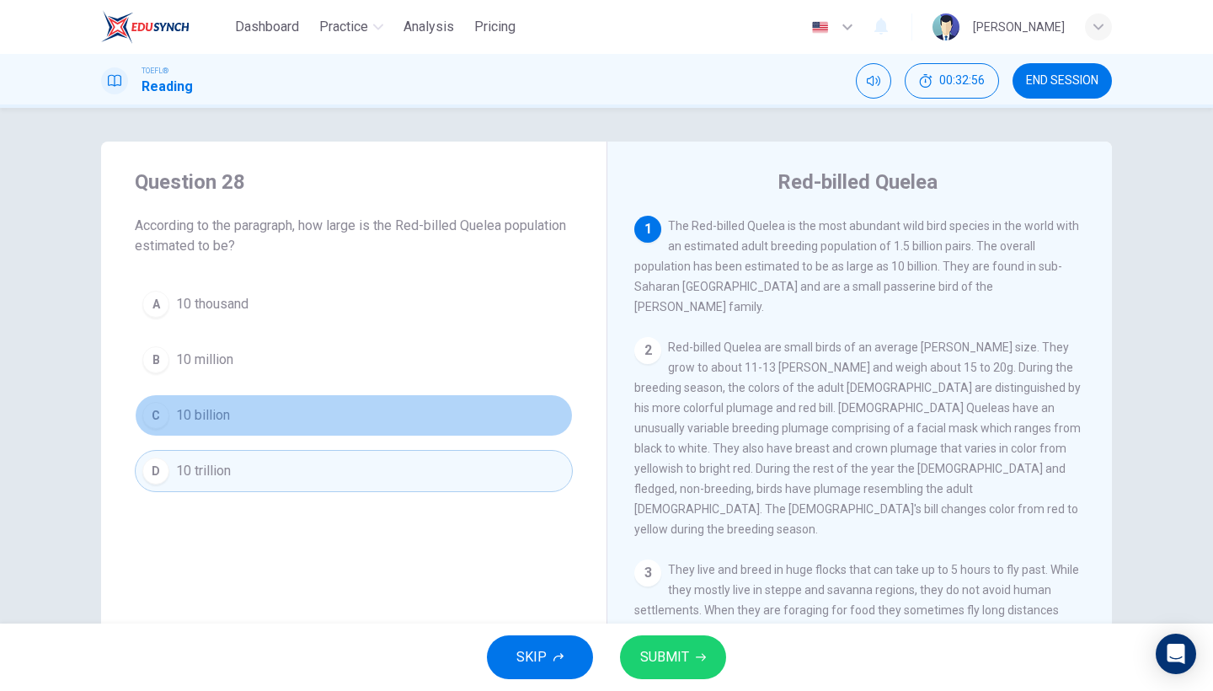
click at [217, 419] on span "10 billion" at bounding box center [203, 415] width 54 height 20
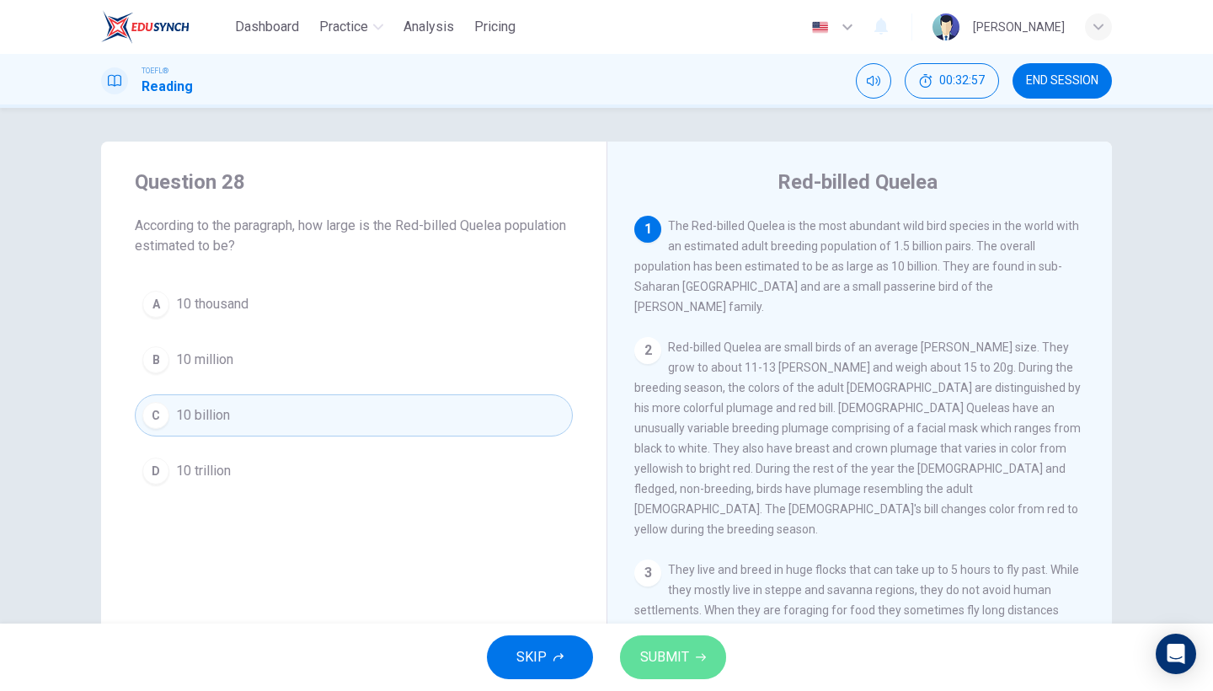
click at [658, 649] on span "SUBMIT" at bounding box center [664, 657] width 49 height 24
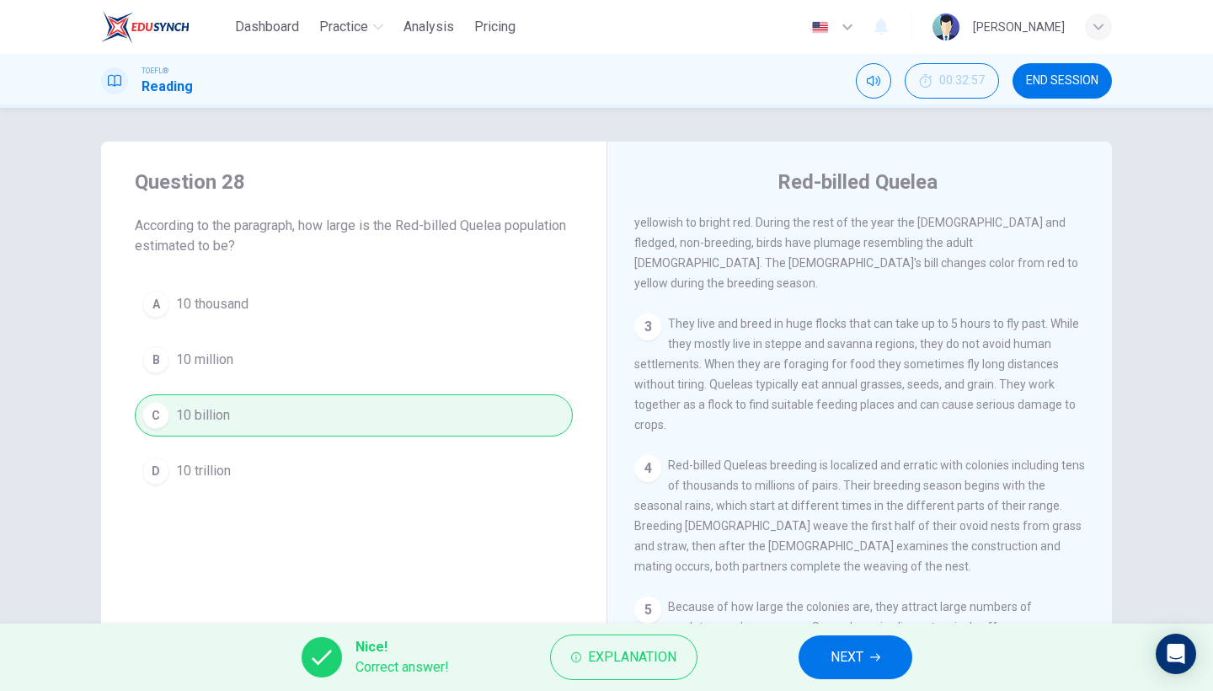
scroll to position [244, 0]
click at [1077, 78] on span "END SESSION" at bounding box center [1062, 80] width 72 height 13
